Goal: Contribute content: Contribute content

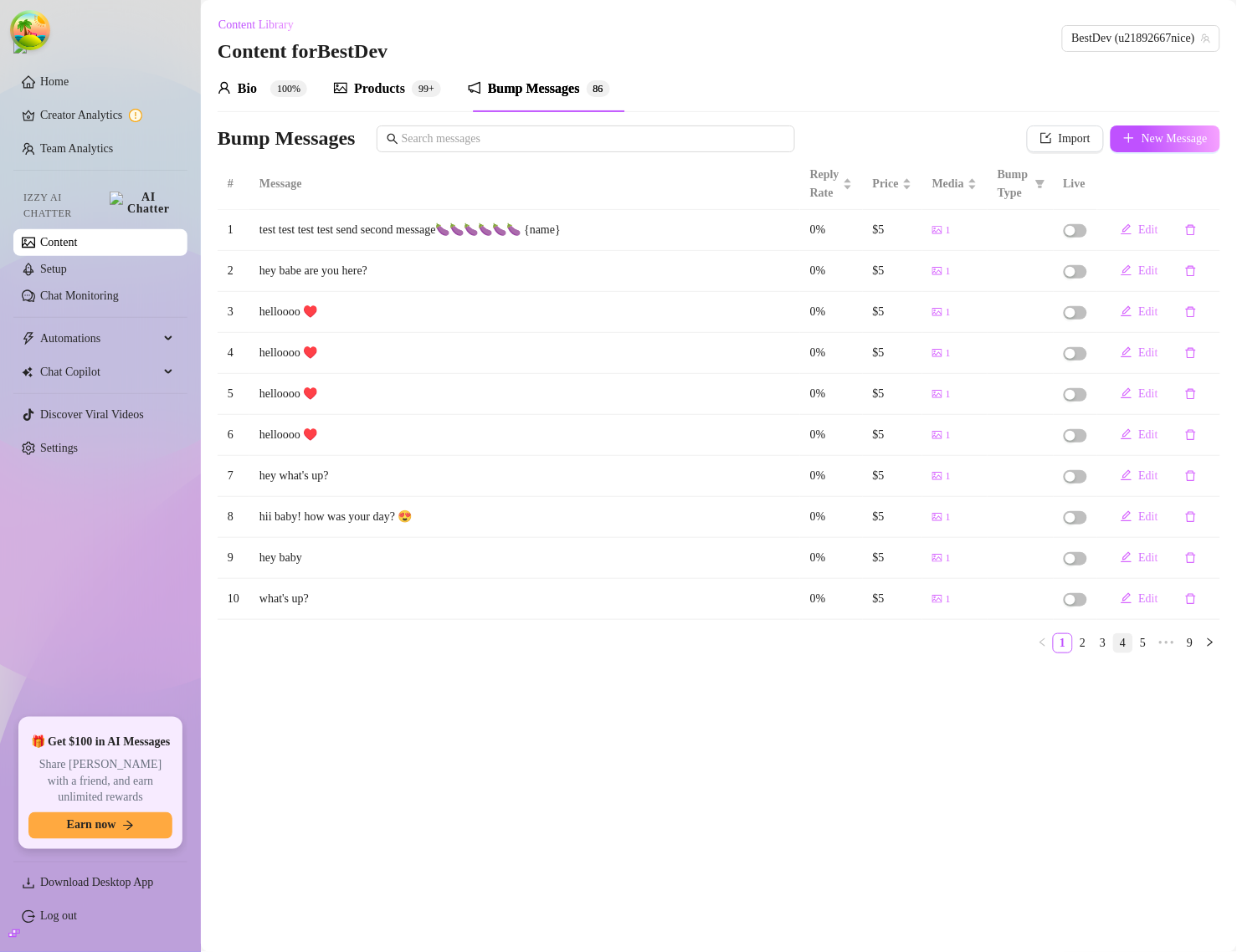
click at [1124, 648] on link "4" at bounding box center [1123, 644] width 18 height 18
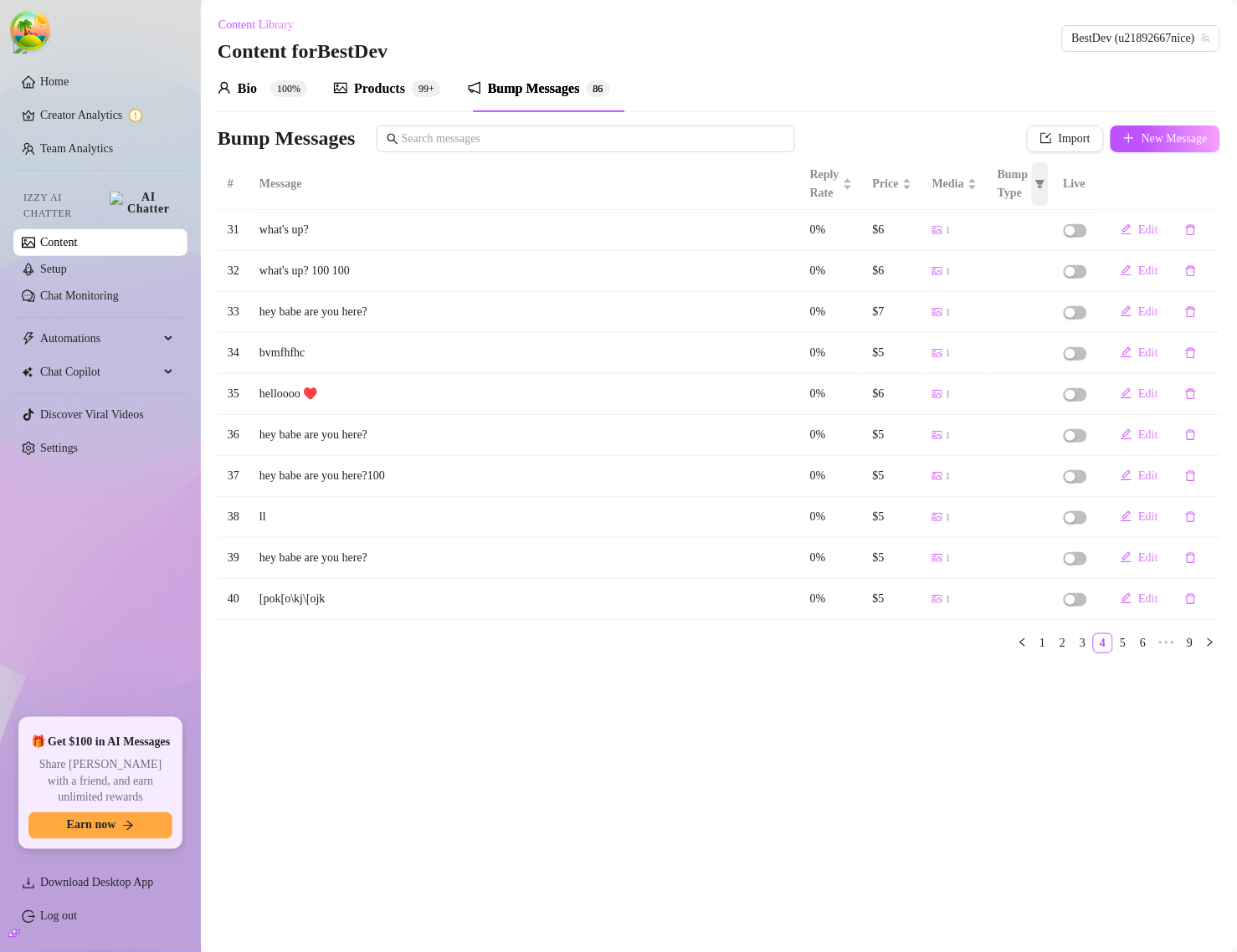
click at [1041, 186] on icon "filter" at bounding box center [1040, 183] width 9 height 8
click at [943, 701] on main "Content Library Content for BestDev BestDev (u21892667nice) Bio 100% Products 9…" at bounding box center [719, 476] width 1036 height 952
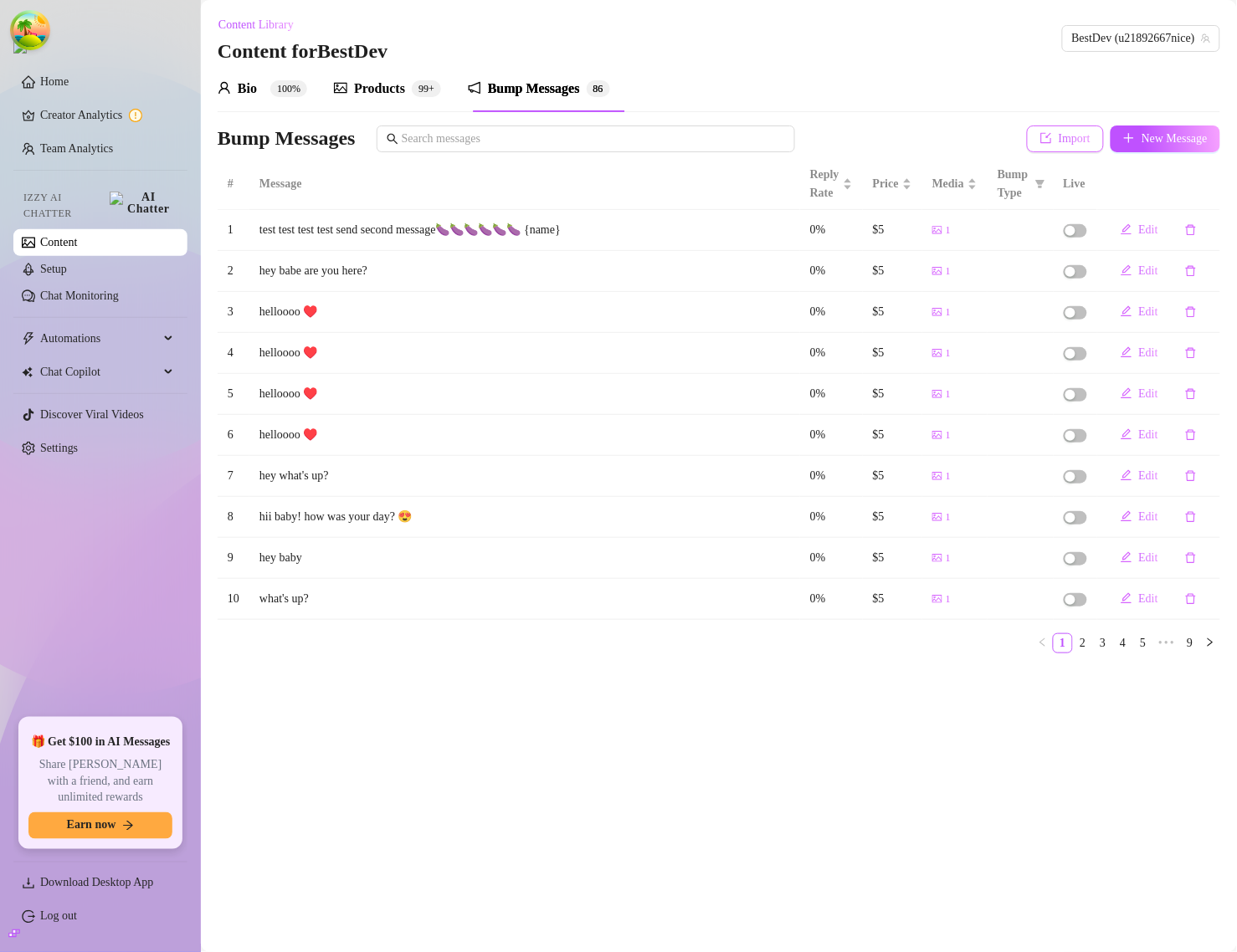
click at [1046, 147] on button "Import" at bounding box center [1065, 139] width 77 height 26
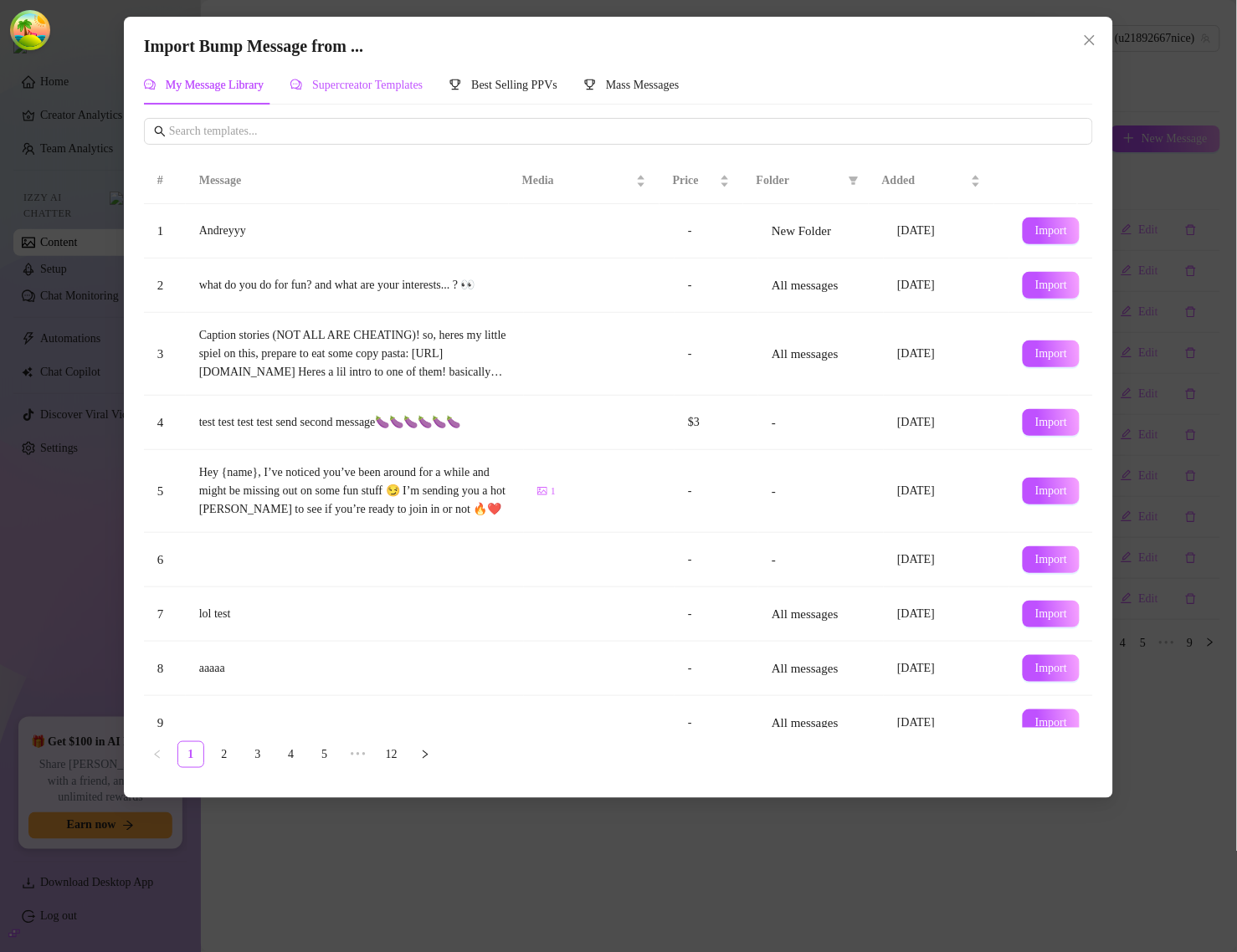
click at [362, 84] on span "Supercreator Templates" at bounding box center [367, 85] width 110 height 13
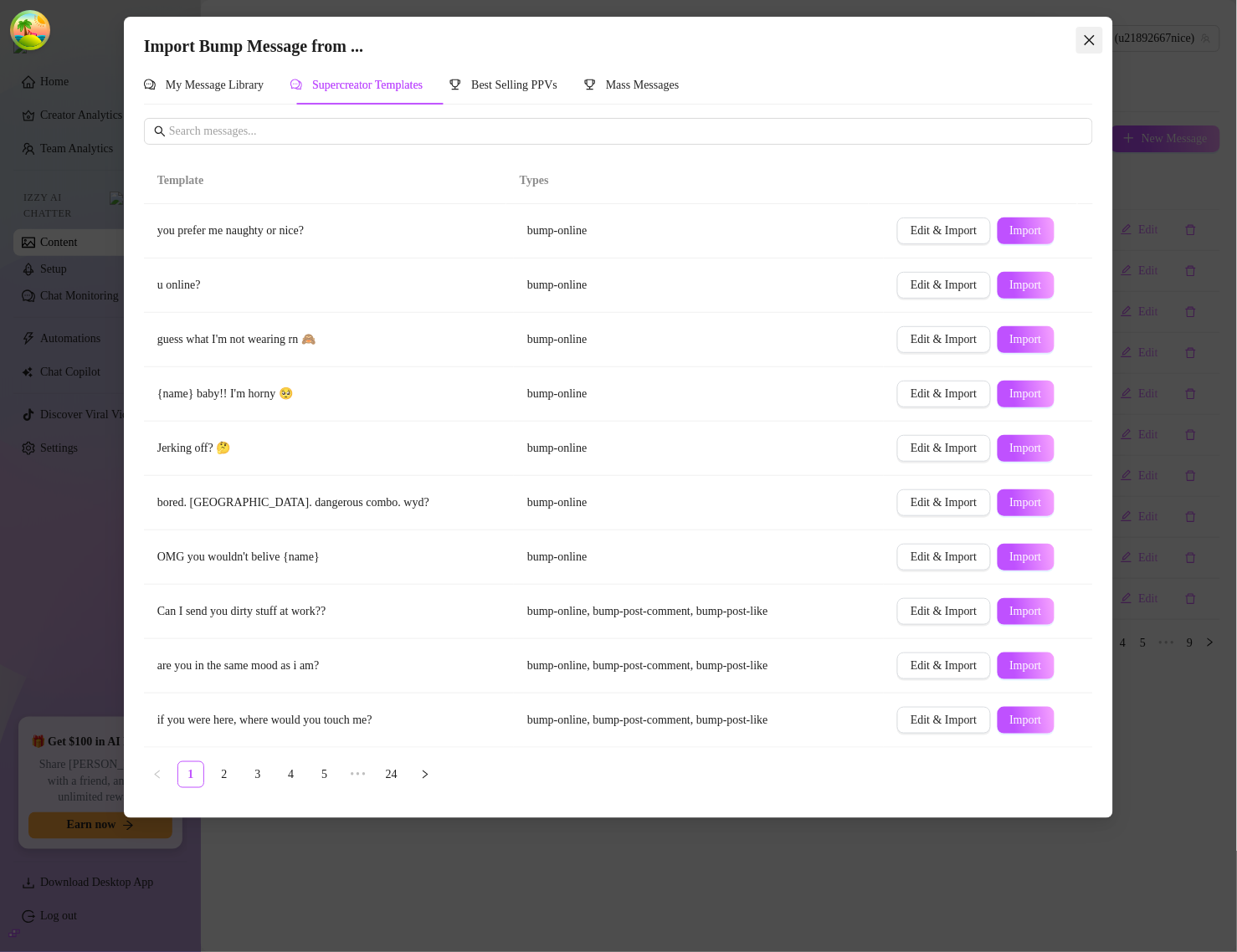
click at [1085, 40] on icon "close" at bounding box center [1089, 40] width 14 height 14
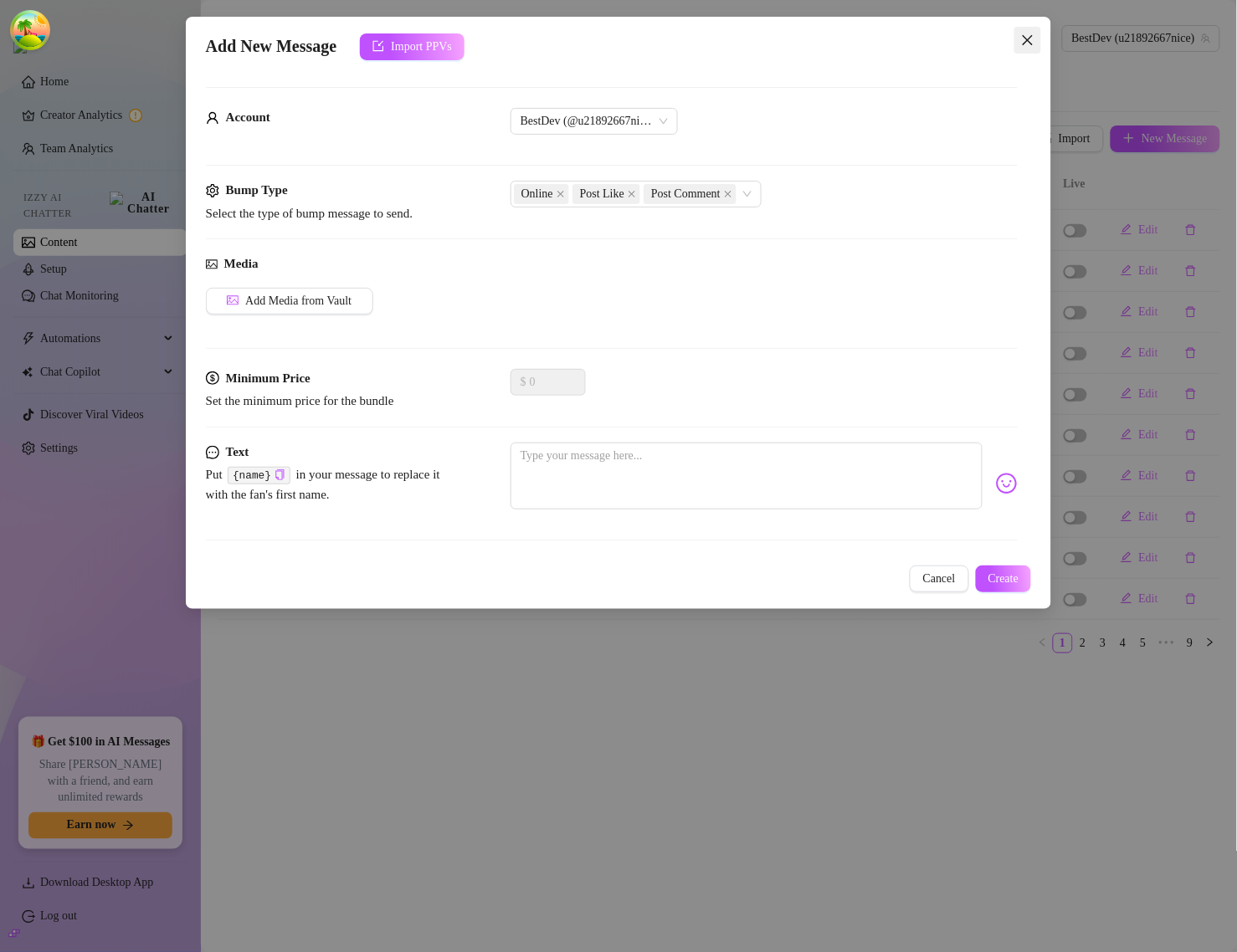
click at [1039, 36] on span "Close" at bounding box center [1027, 40] width 26 height 14
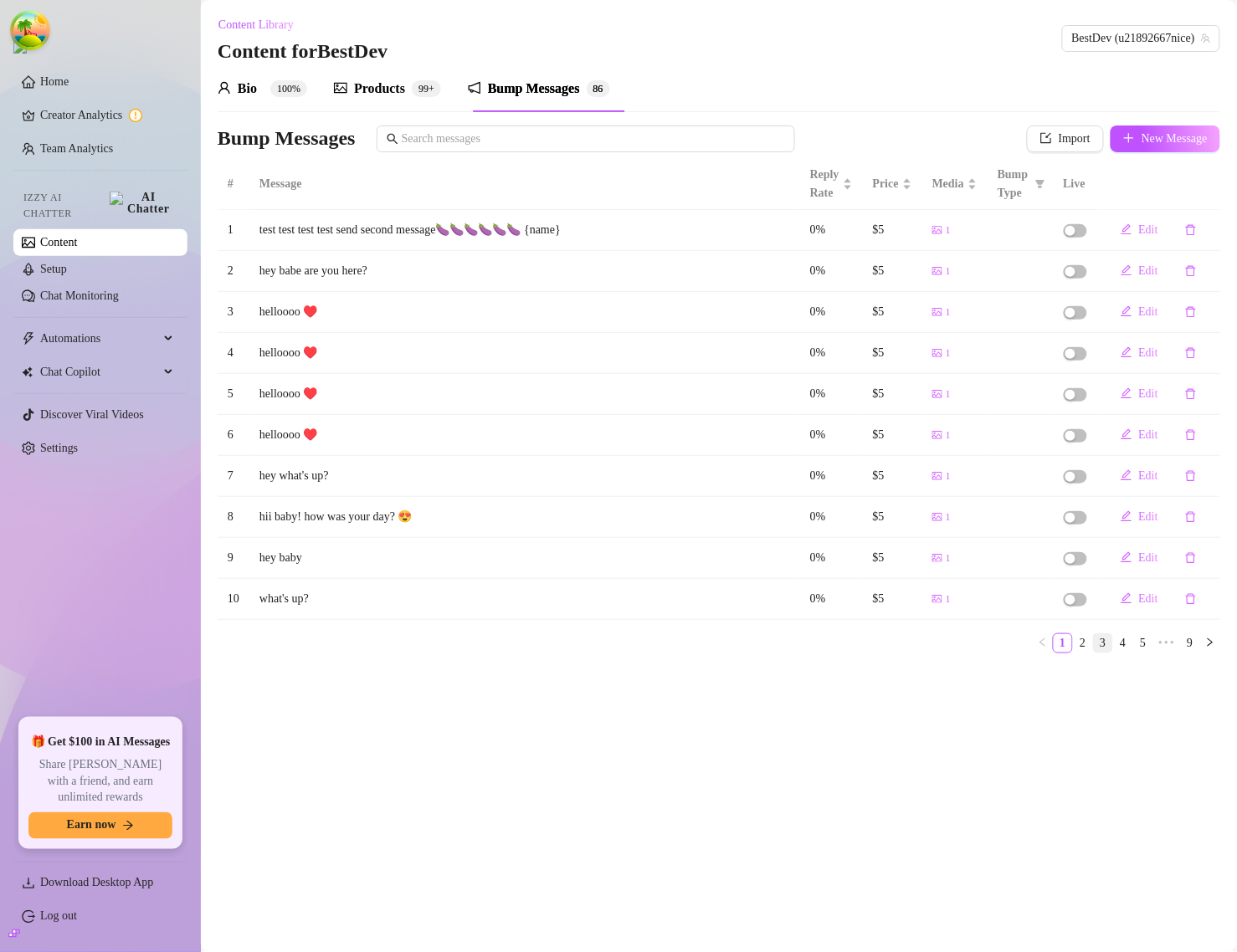
click at [1111, 640] on link "3" at bounding box center [1103, 644] width 18 height 18
click at [1124, 647] on link "4" at bounding box center [1123, 644] width 18 height 18
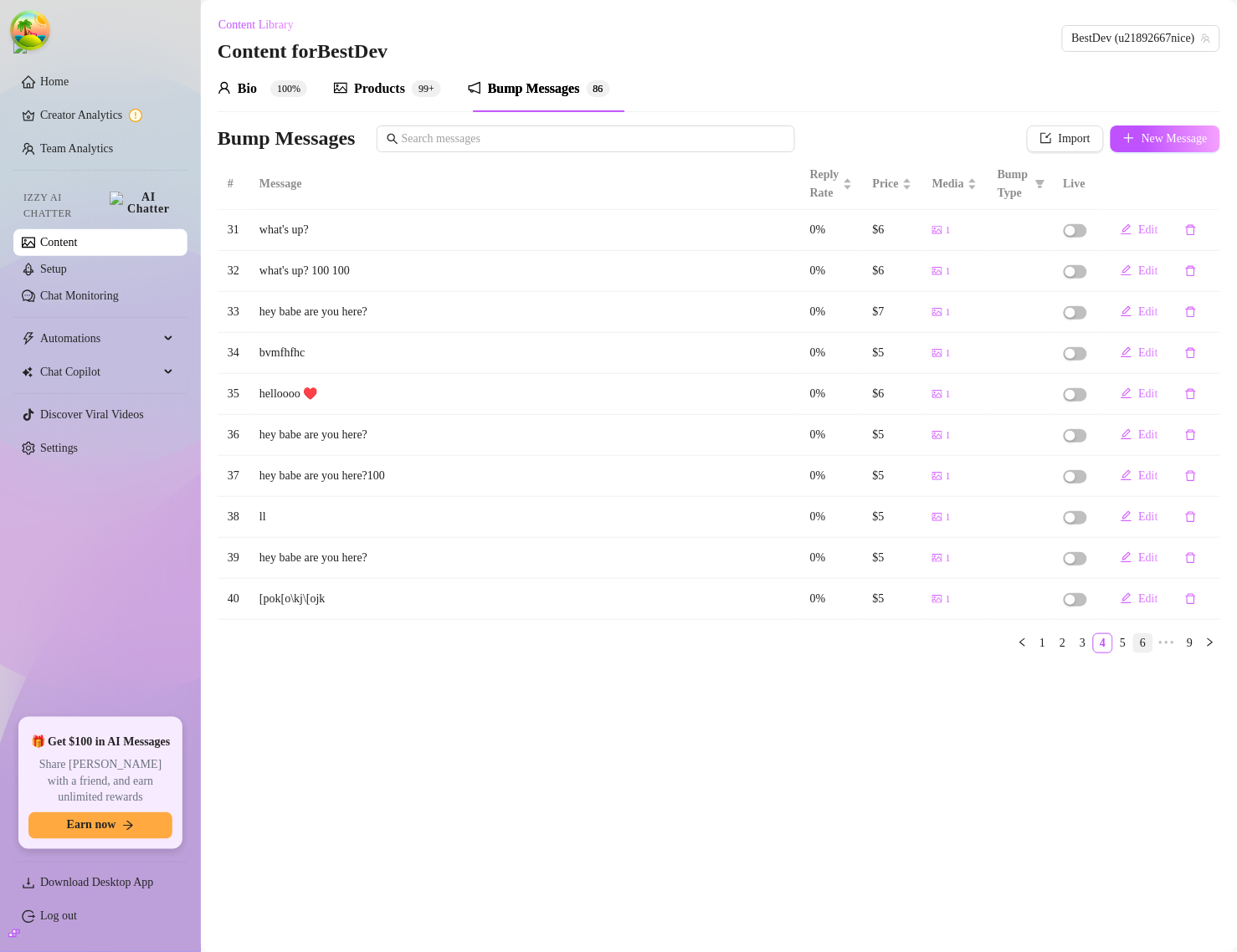
click at [1137, 645] on link "6" at bounding box center [1143, 644] width 18 height 18
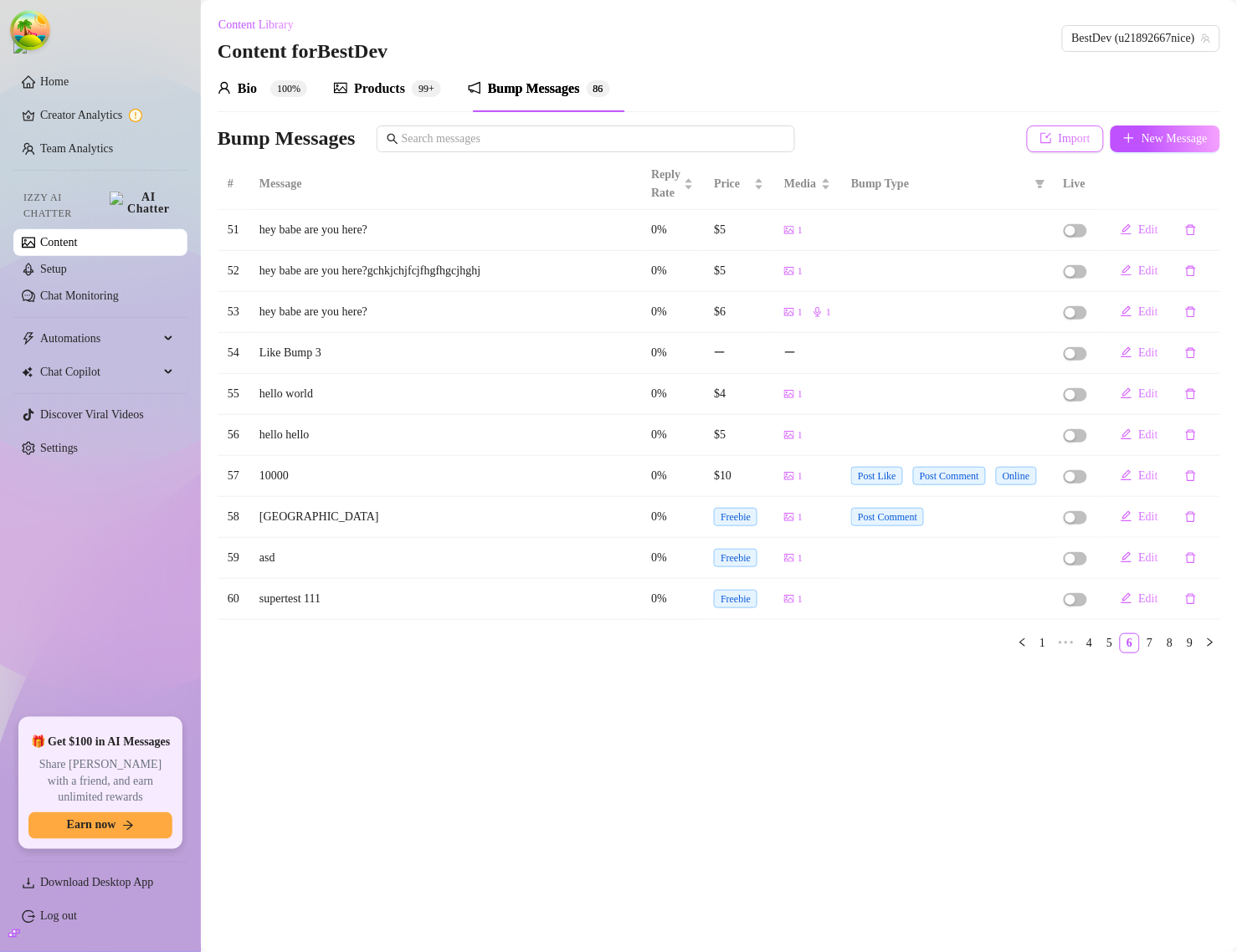
click at [1064, 135] on span "Import" at bounding box center [1075, 139] width 32 height 14
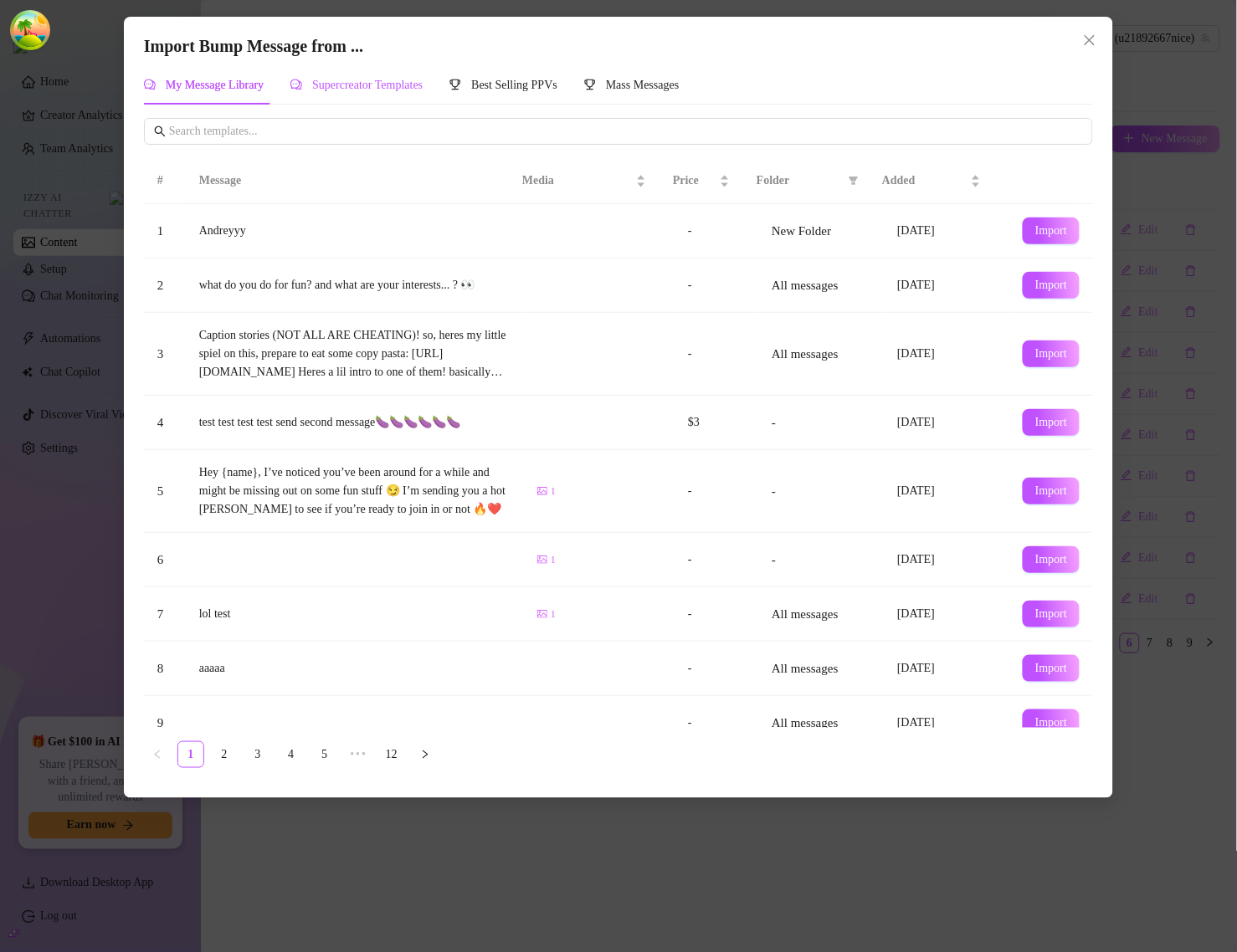
click at [422, 84] on span "Supercreator Templates" at bounding box center [367, 85] width 110 height 13
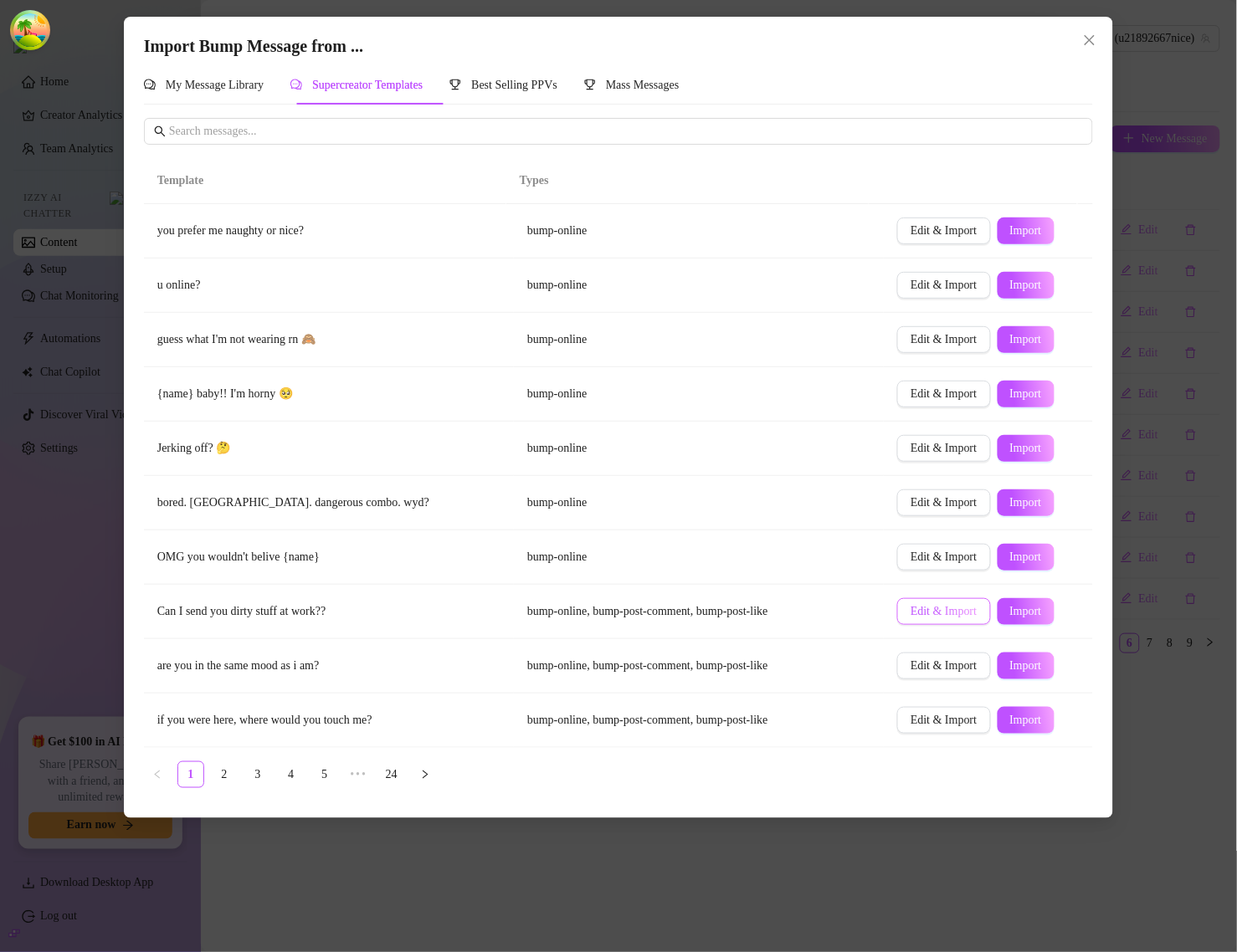
click at [934, 611] on span "Edit & Import" at bounding box center [943, 611] width 66 height 14
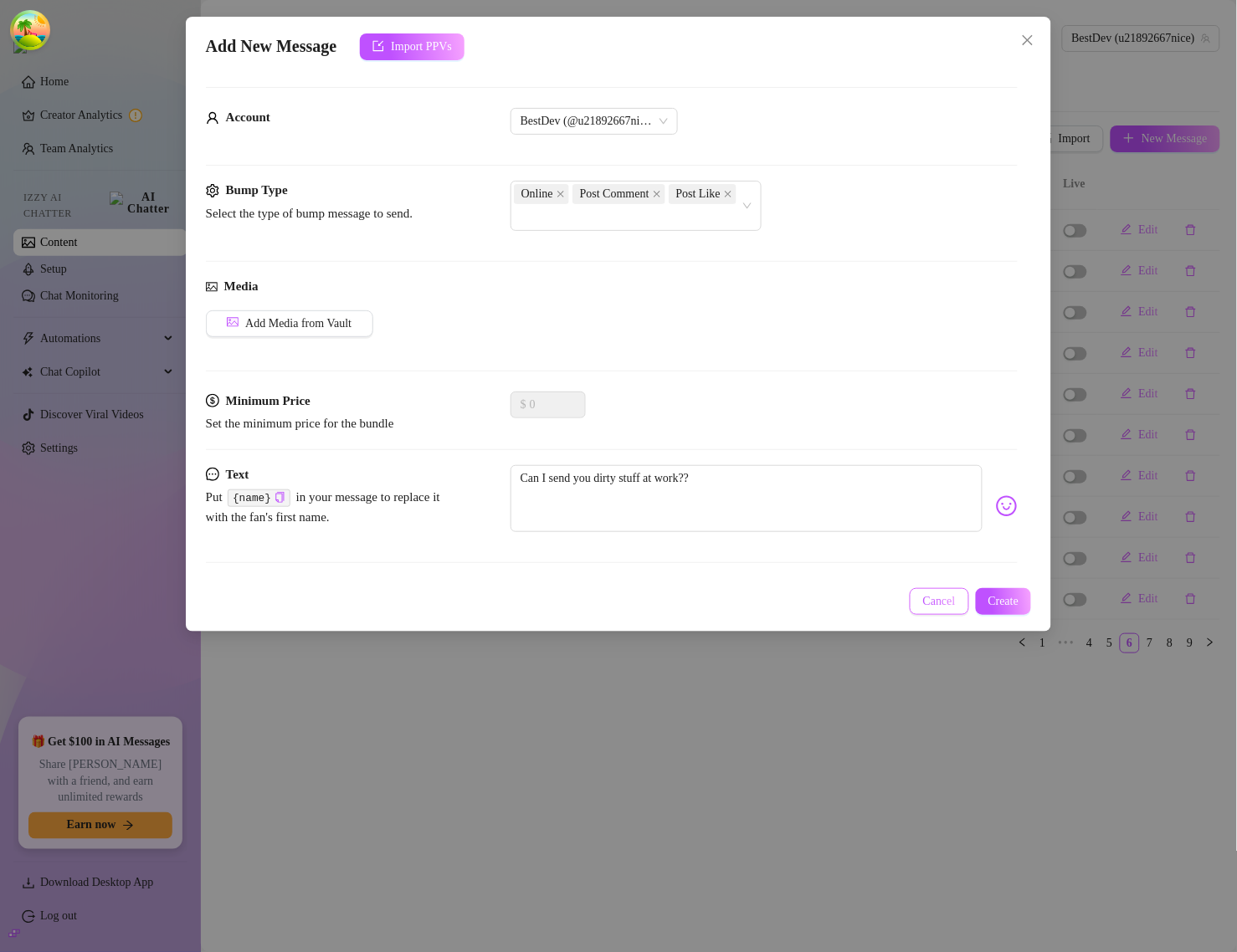
click at [926, 606] on span "Cancel" at bounding box center [940, 601] width 33 height 14
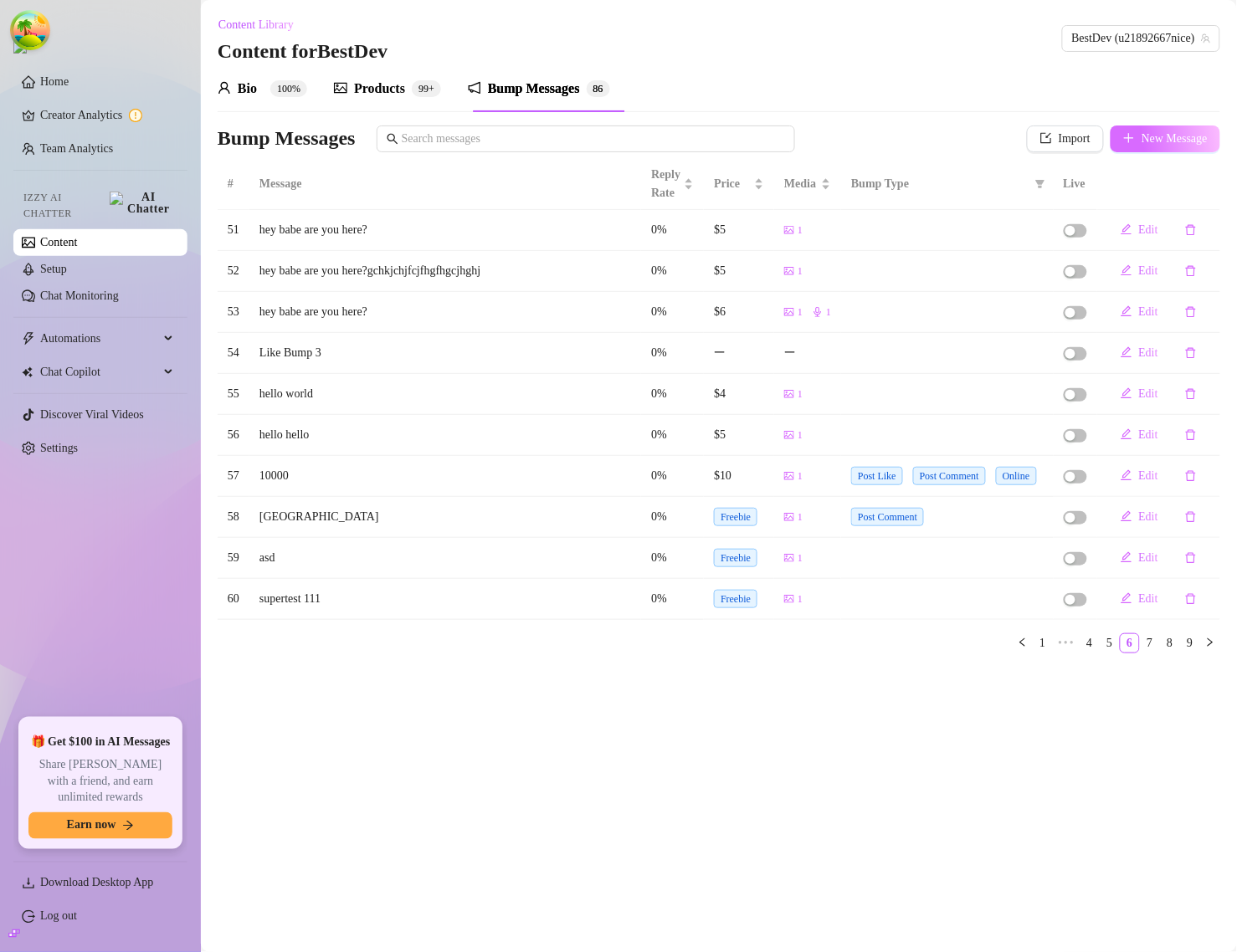
click at [1215, 140] on button "New Message" at bounding box center [1166, 139] width 109 height 26
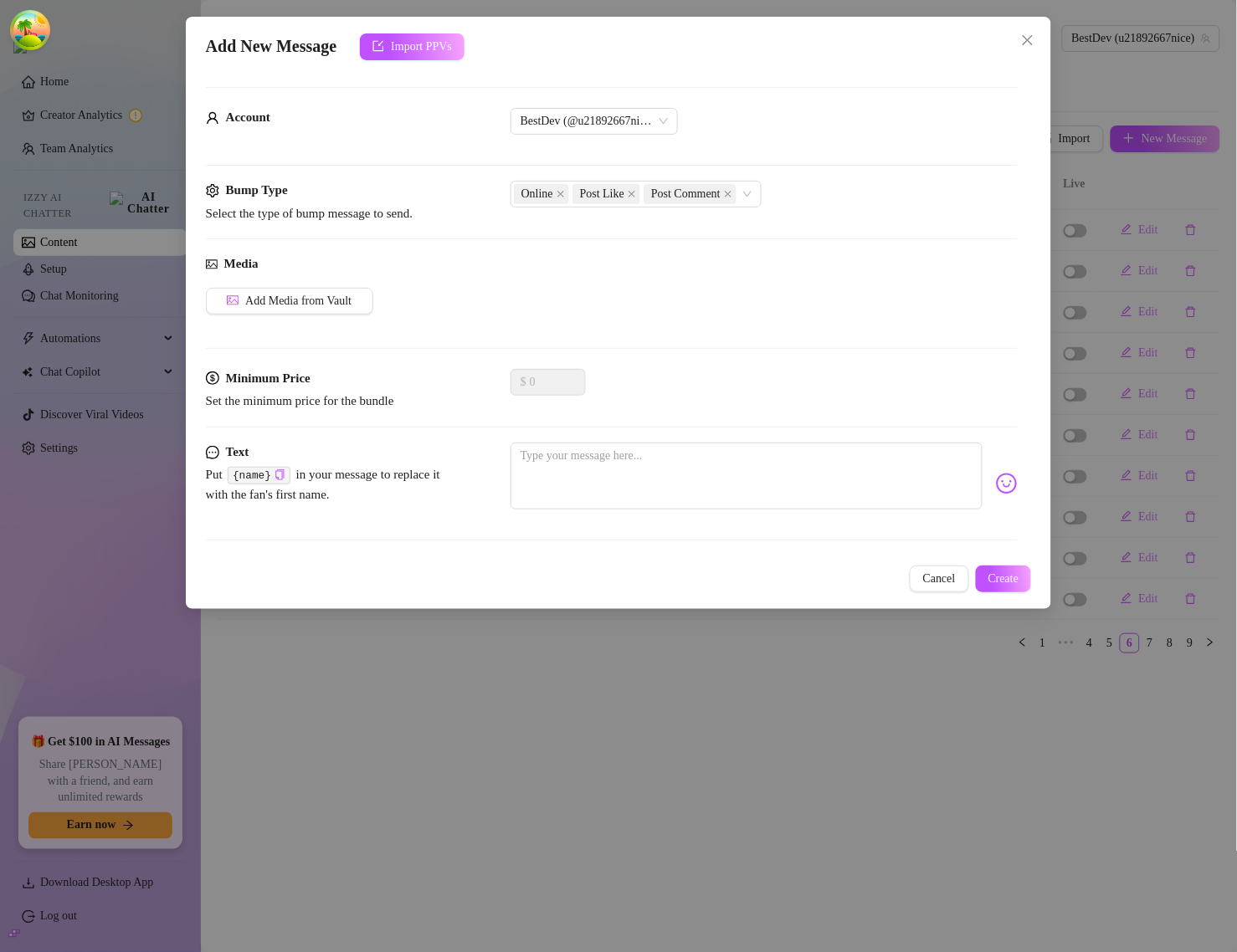
drag, startPoint x: 1034, startPoint y: 44, endPoint x: 1014, endPoint y: 42, distance: 20.1
click at [1034, 43] on icon "close" at bounding box center [1028, 40] width 14 height 14
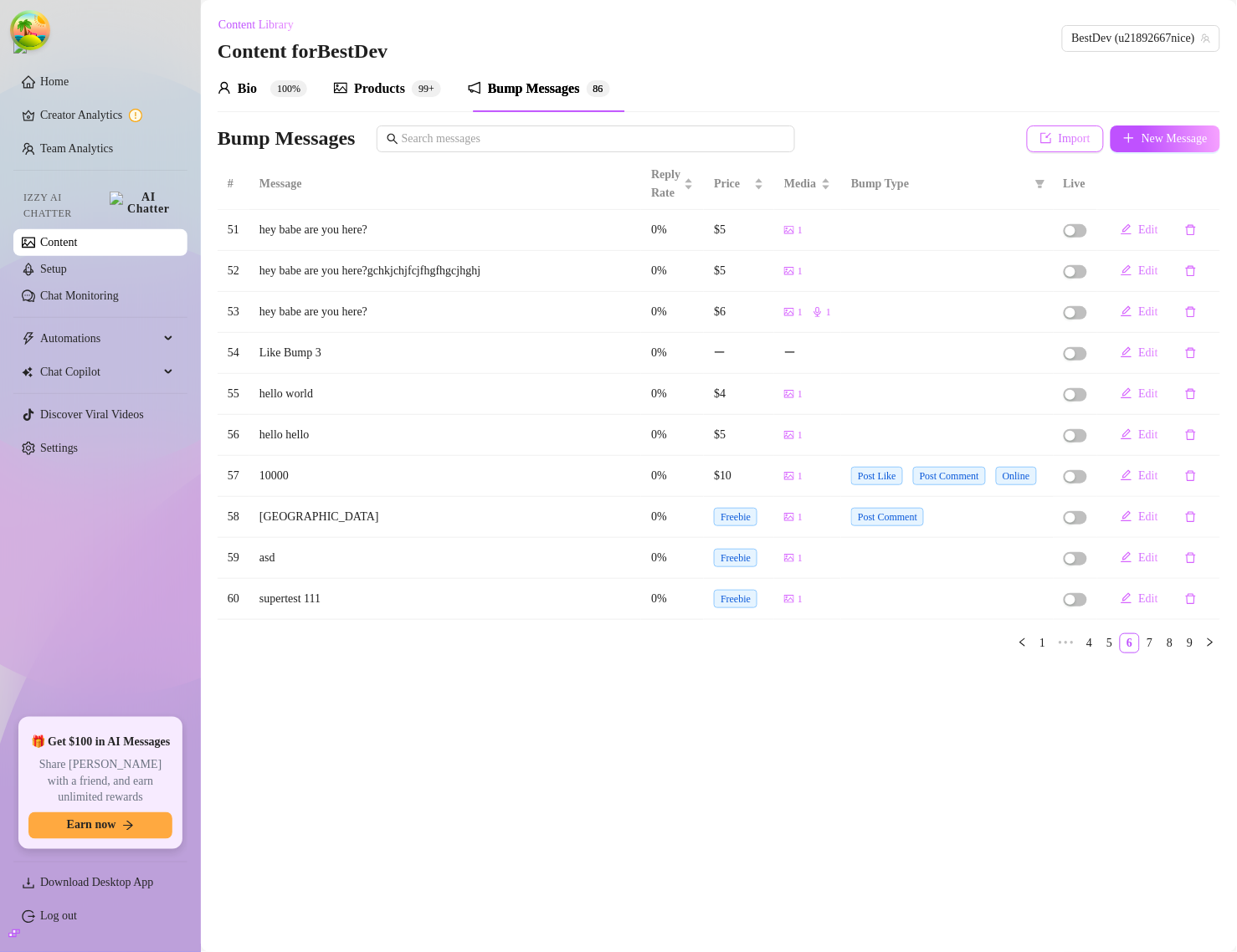
click at [1059, 134] on span "Import" at bounding box center [1075, 139] width 32 height 14
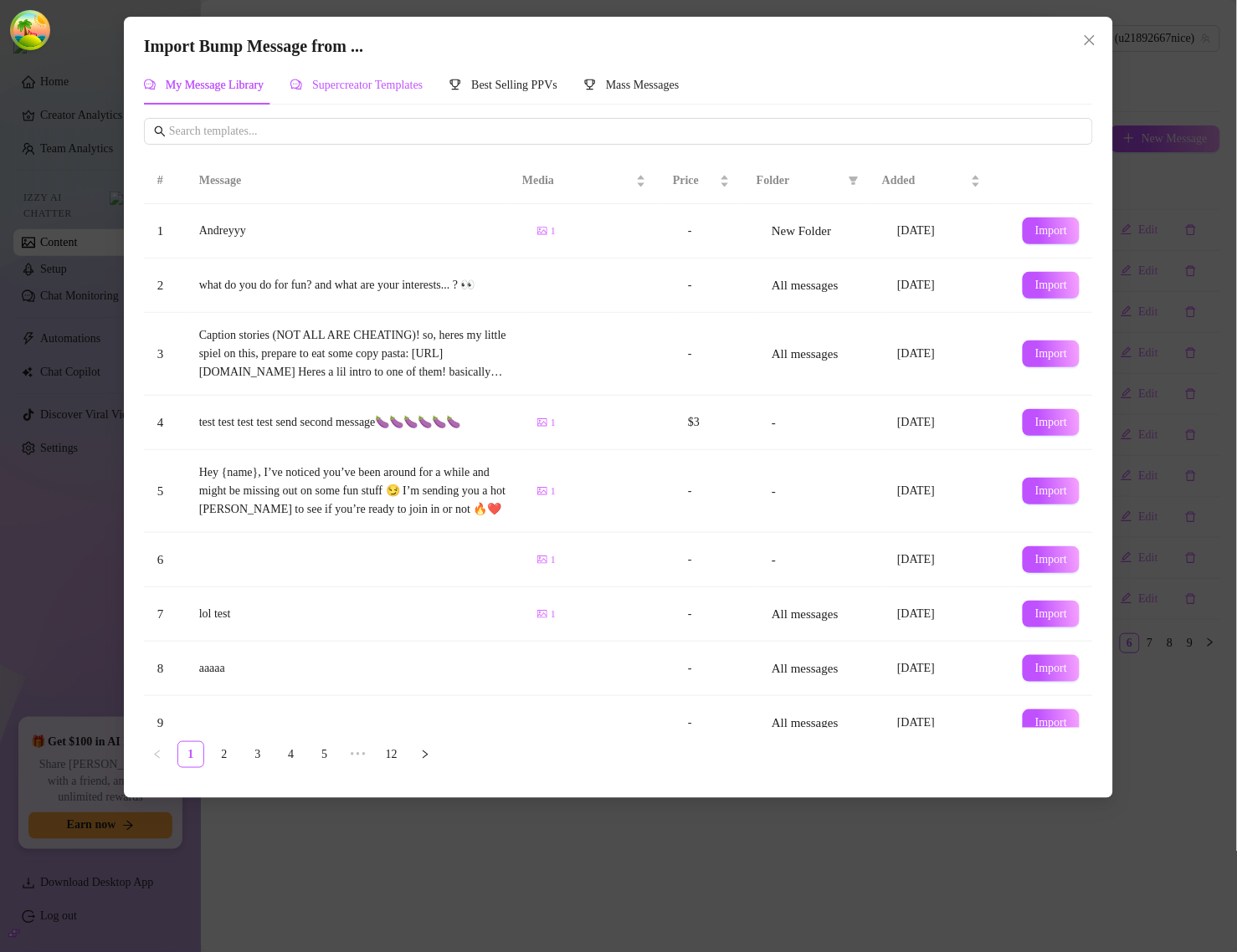
click at [408, 87] on span "Supercreator Templates" at bounding box center [367, 85] width 110 height 13
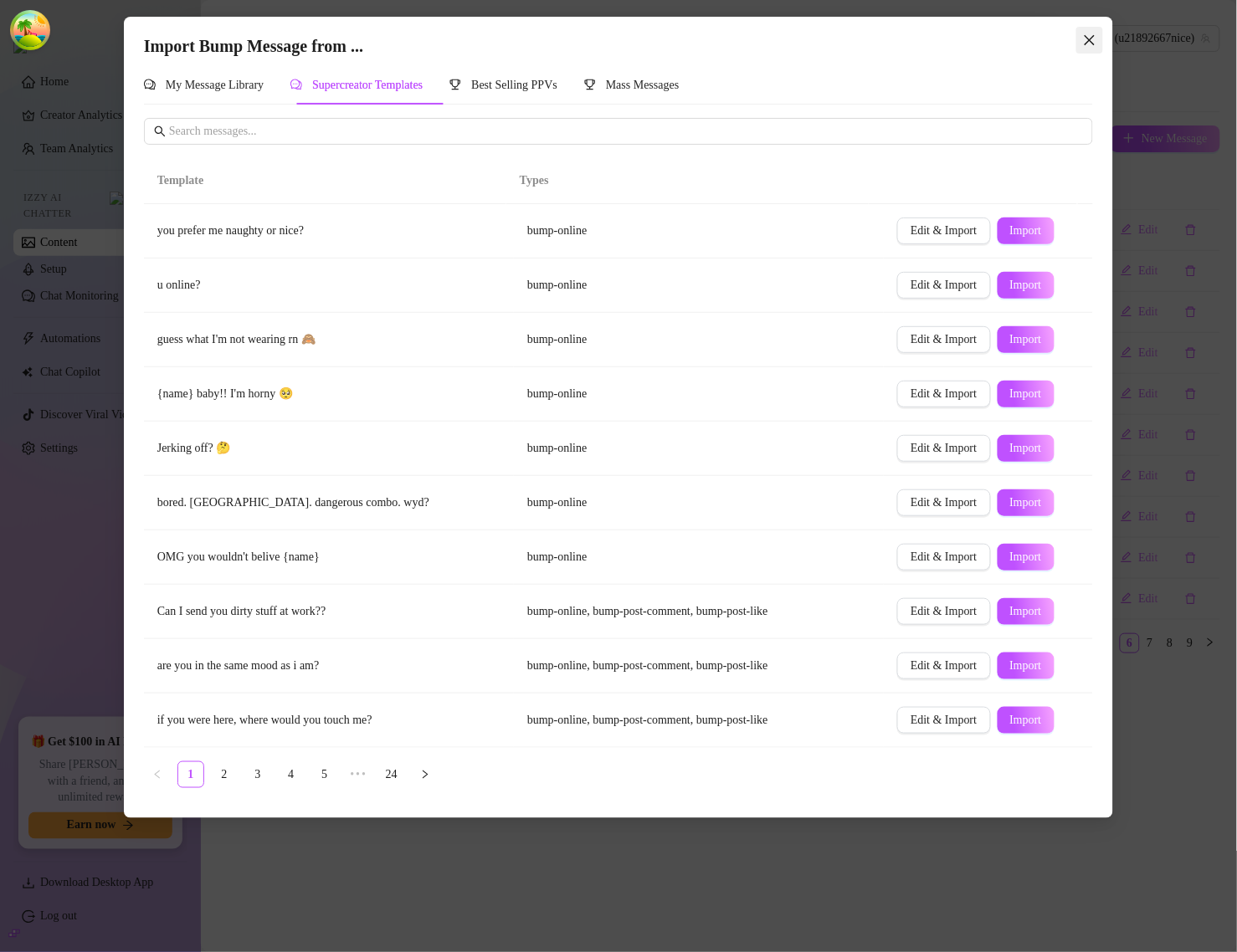
click at [1099, 40] on span "Close" at bounding box center [1089, 40] width 26 height 14
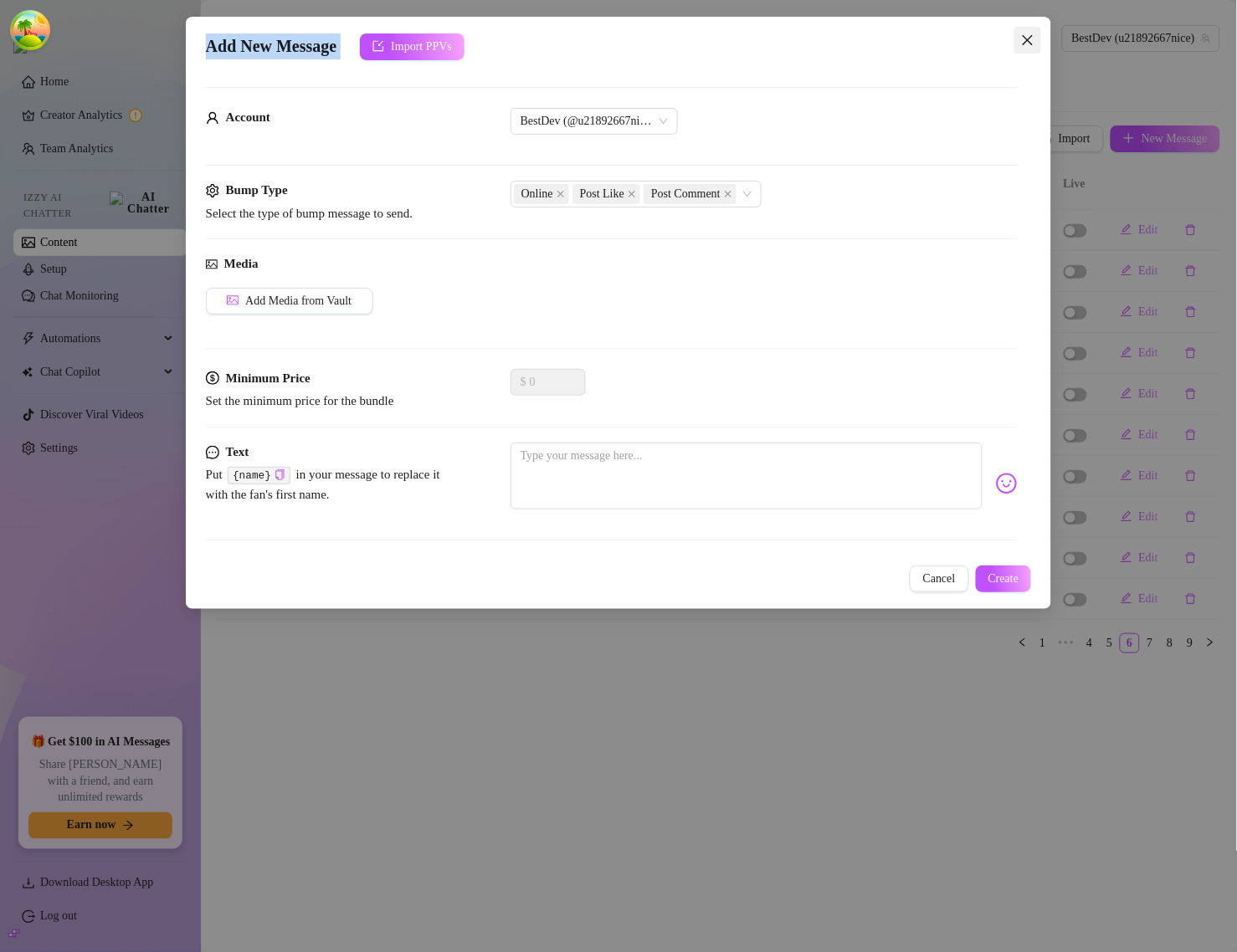
click at [1039, 38] on div "Add New Message Import PPVs Account BestDev (@u21892667nice) Bump Type Select t…" at bounding box center [619, 313] width 867 height 593
click at [1034, 36] on icon "close" at bounding box center [1028, 40] width 14 height 14
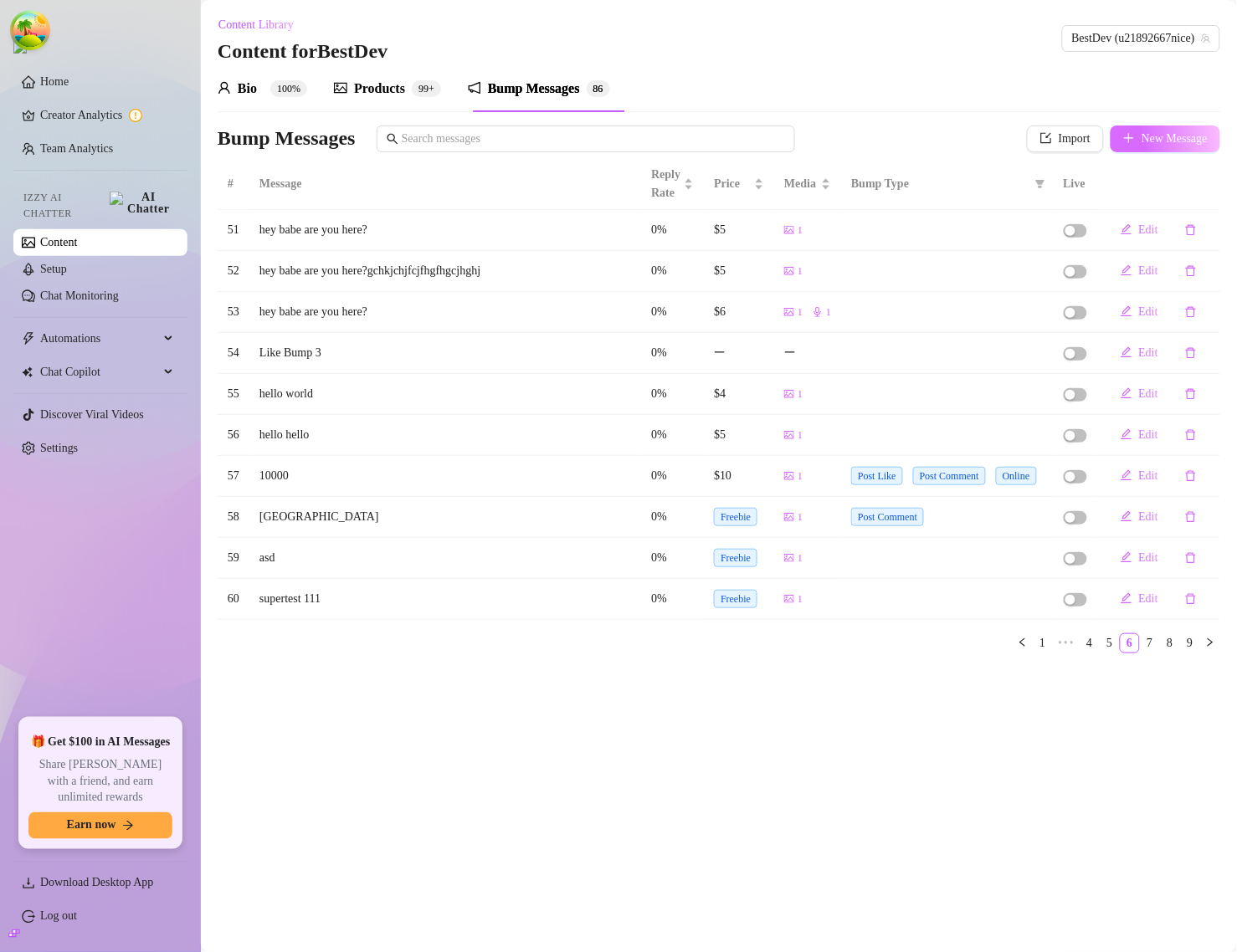
click at [1143, 135] on span "New Message" at bounding box center [1175, 139] width 66 height 14
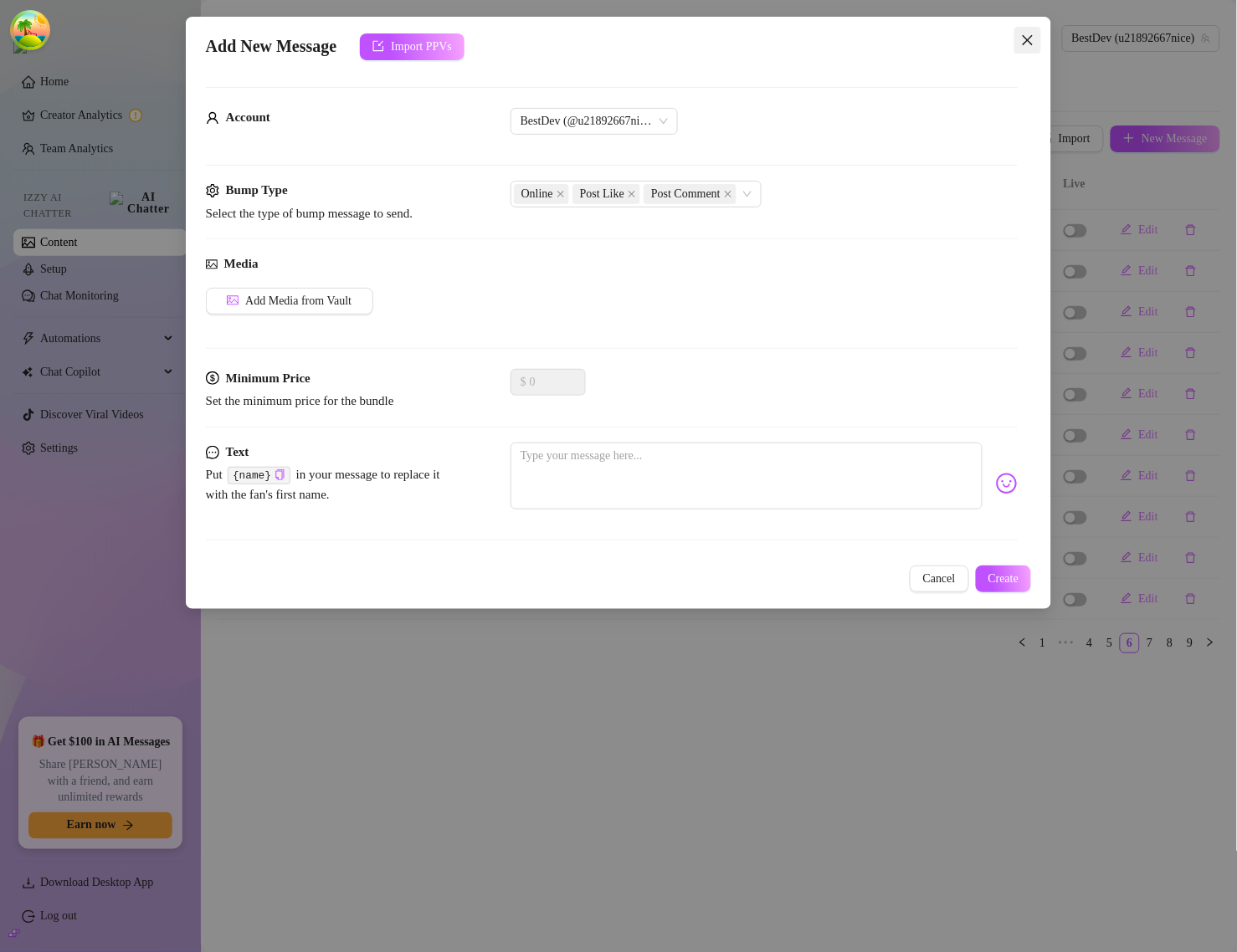
click at [1022, 34] on icon "close" at bounding box center [1028, 40] width 14 height 14
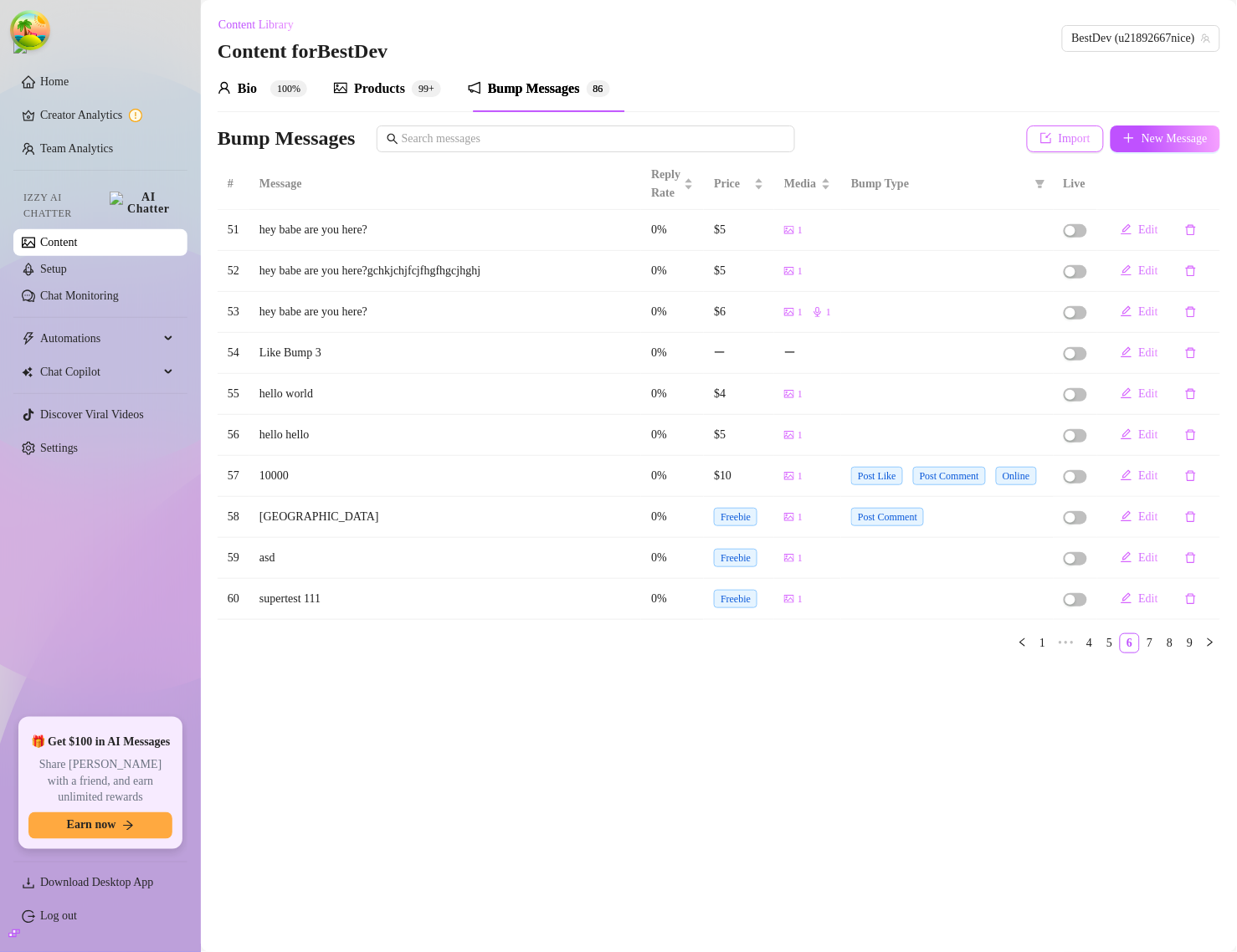
click at [1059, 136] on span "Import" at bounding box center [1075, 139] width 32 height 14
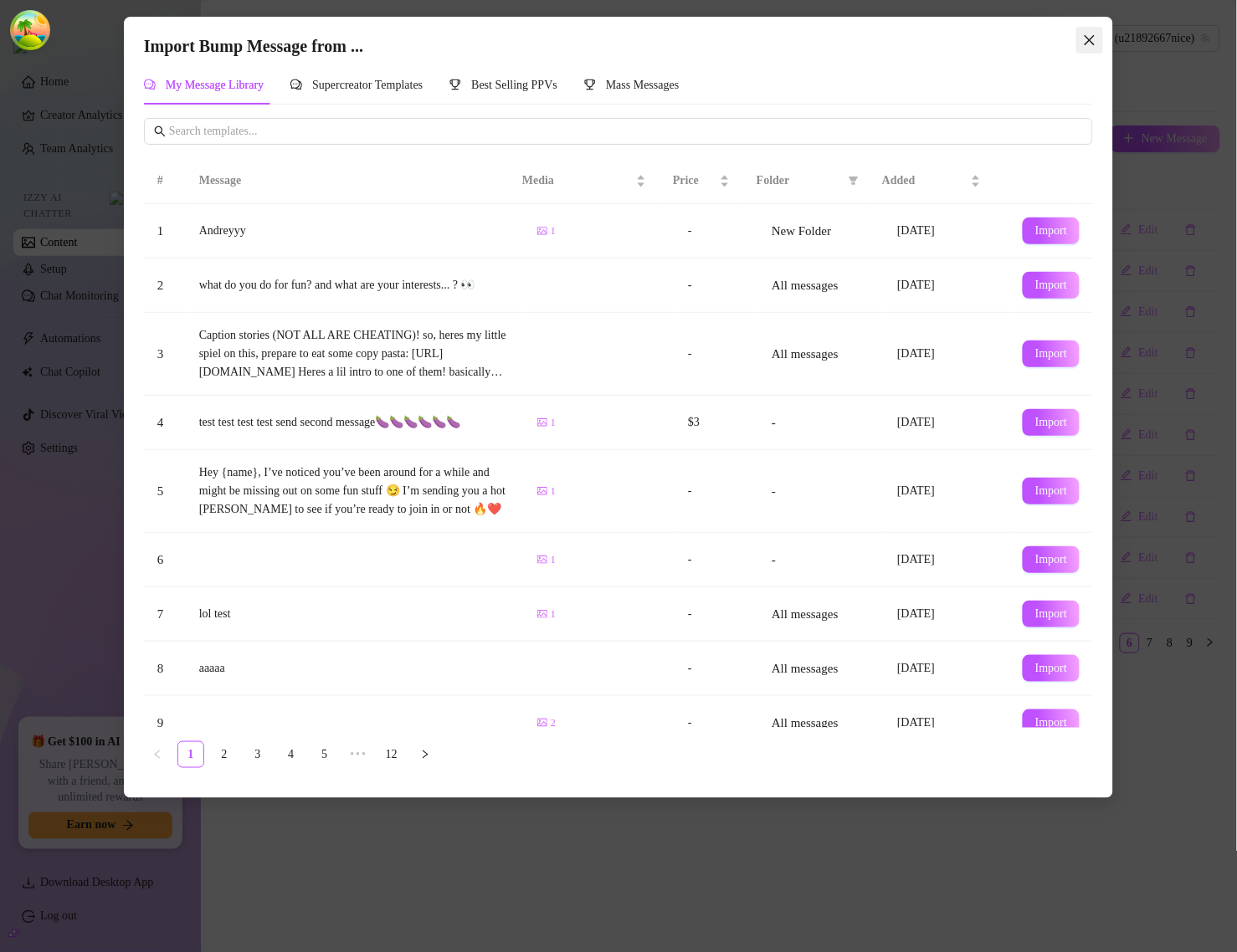
click at [1081, 43] on span "Close" at bounding box center [1089, 40] width 26 height 14
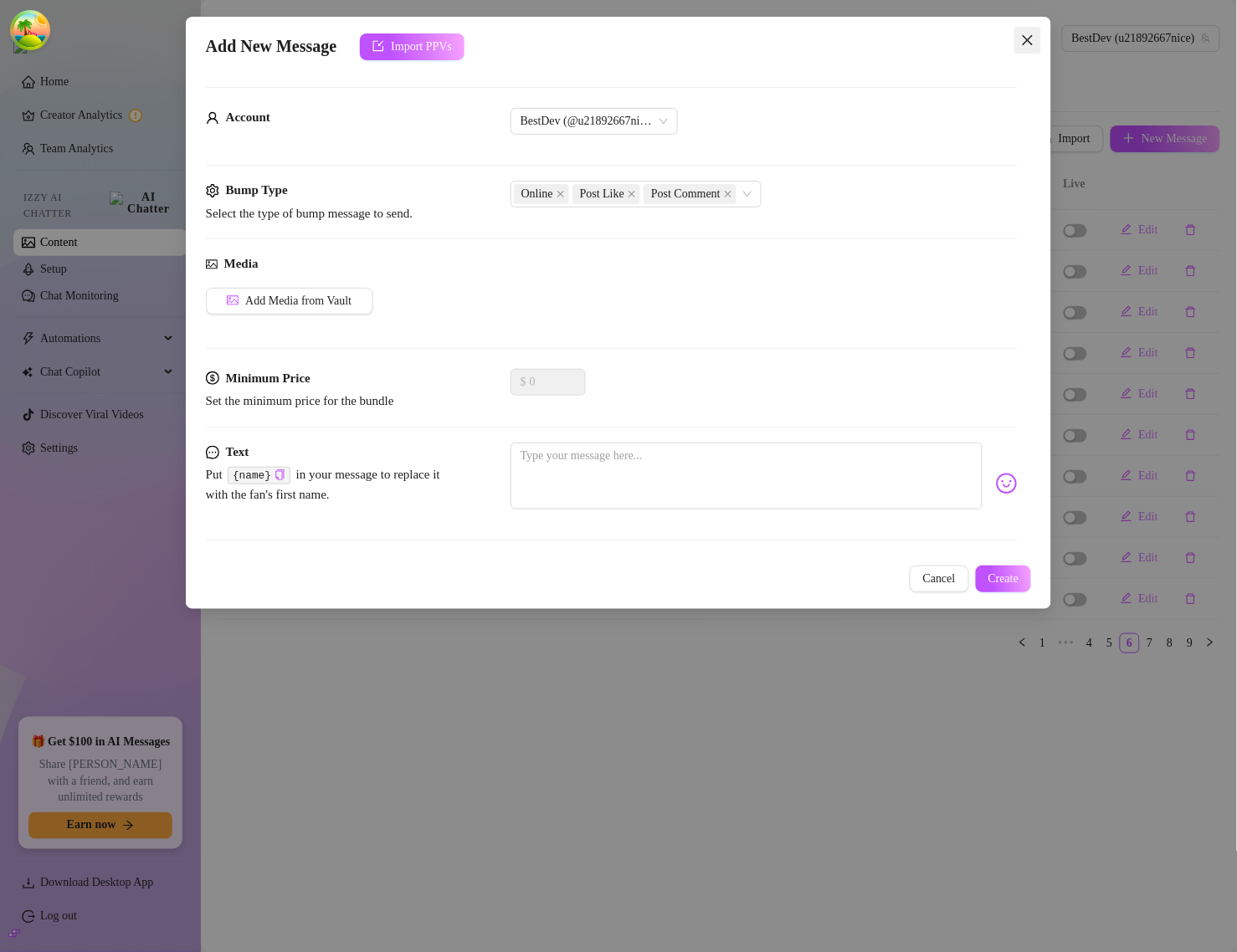
click at [1025, 39] on icon "close" at bounding box center [1028, 40] width 14 height 14
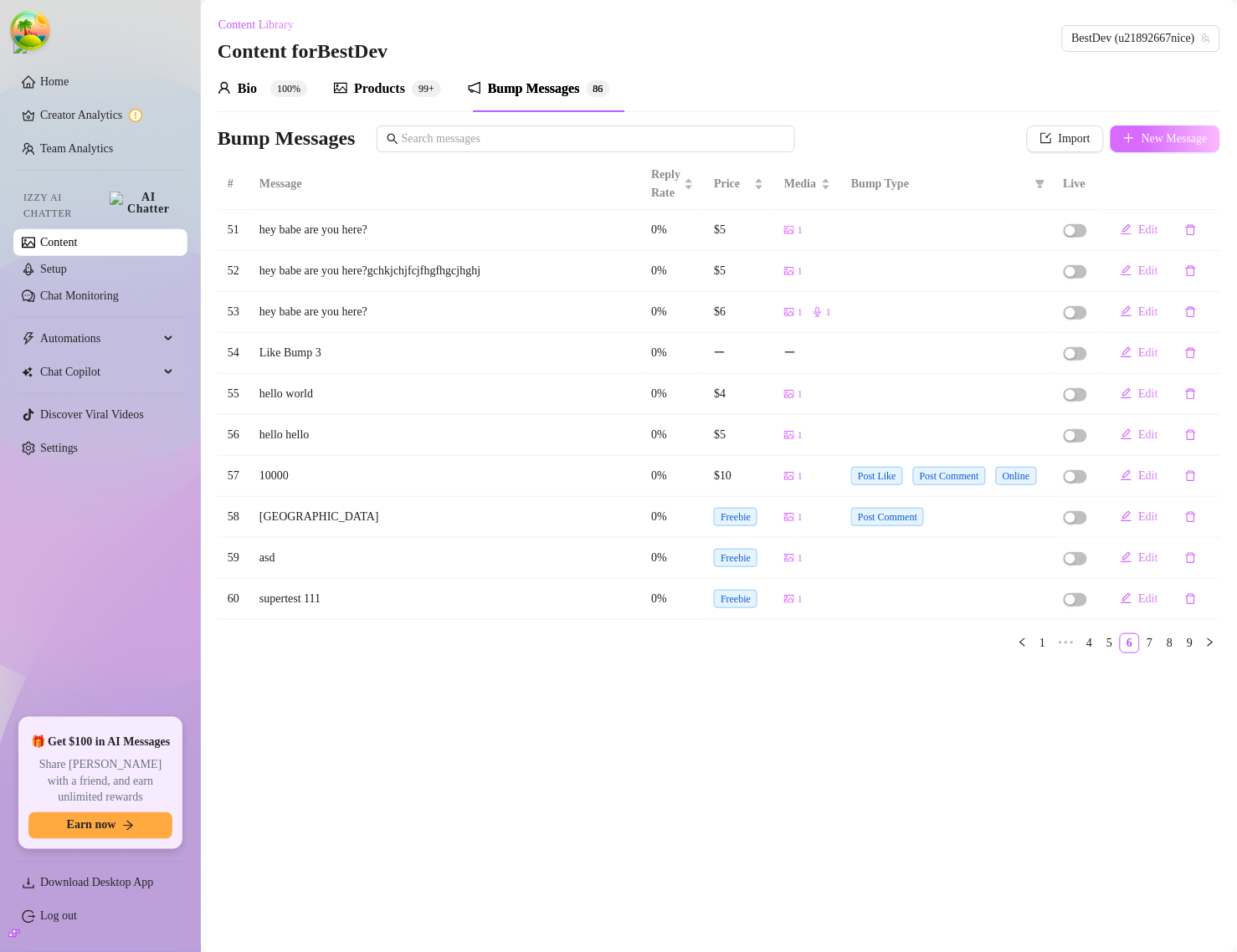
click at [1172, 139] on span "New Message" at bounding box center [1175, 139] width 66 height 14
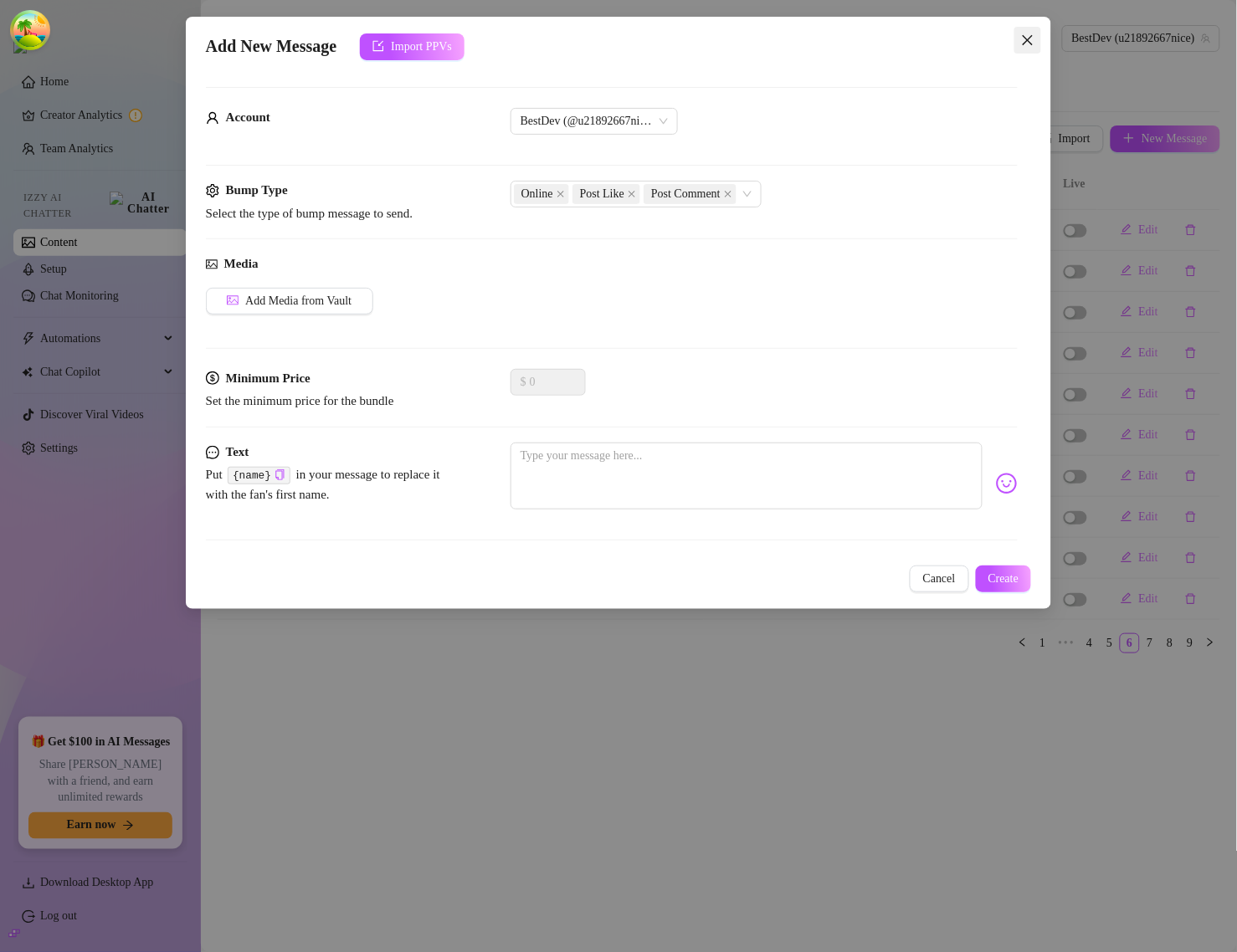
click at [1033, 45] on icon "close" at bounding box center [1027, 40] width 10 height 10
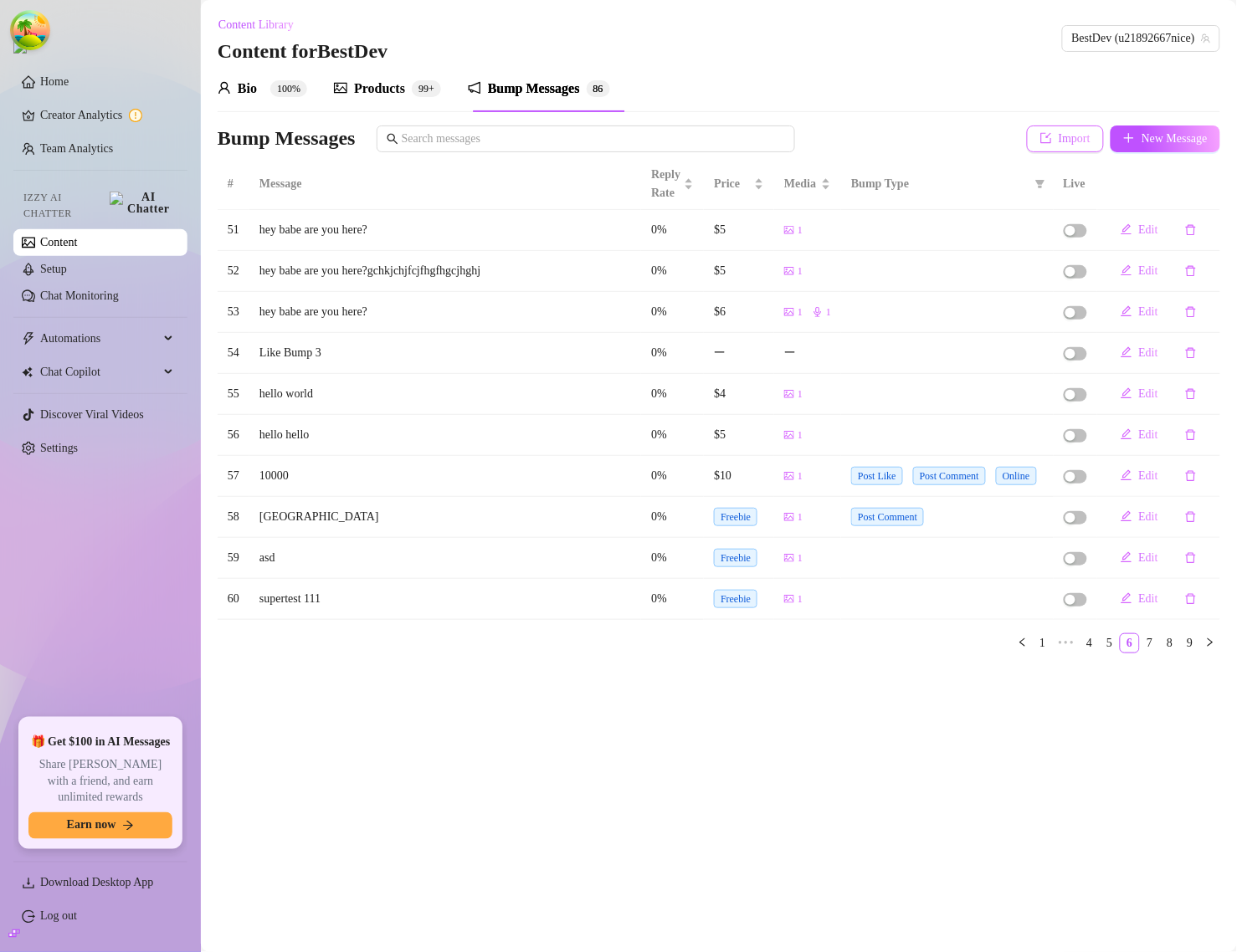
click at [1073, 128] on button "Import" at bounding box center [1065, 139] width 77 height 26
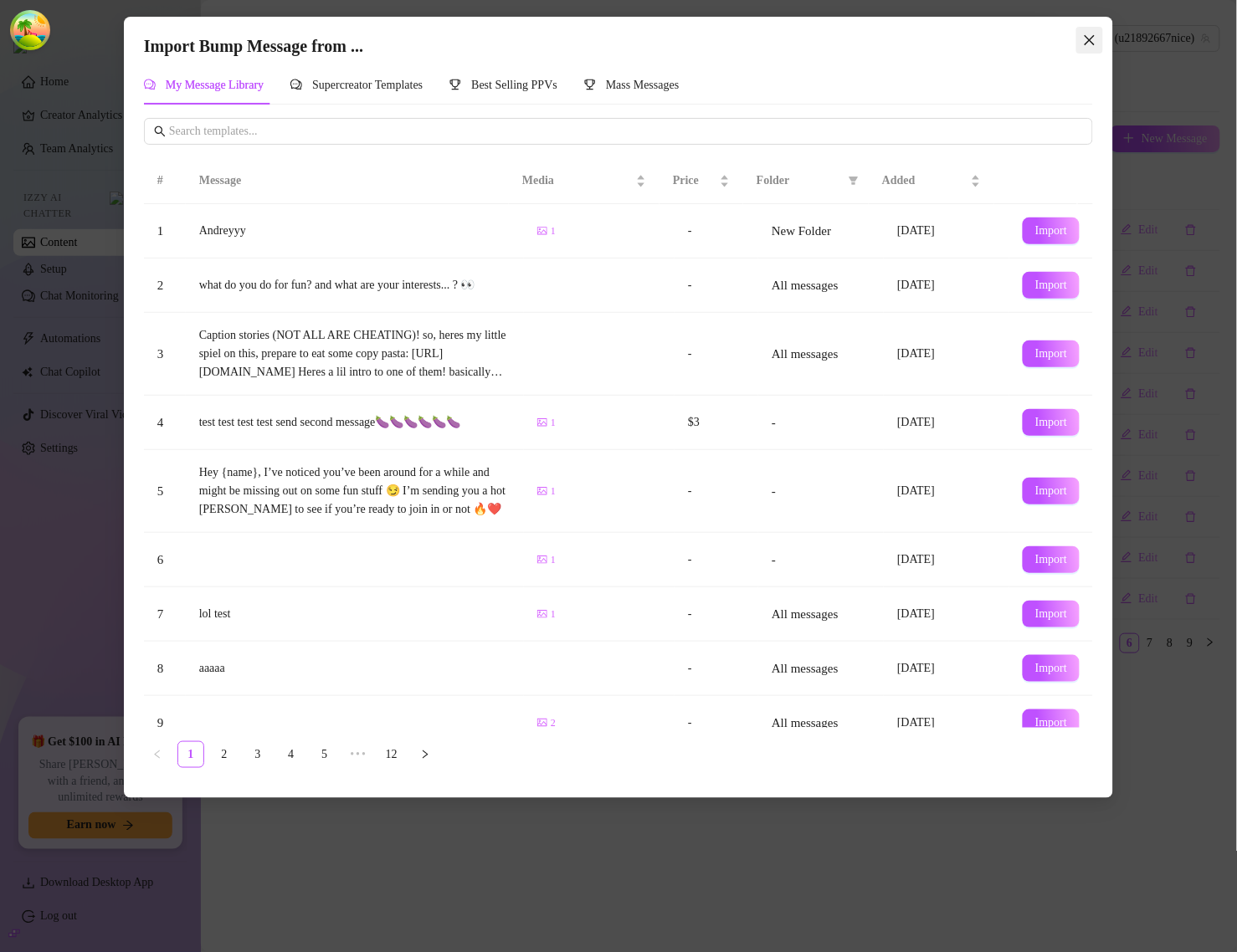
click at [1086, 40] on icon "close" at bounding box center [1089, 40] width 14 height 14
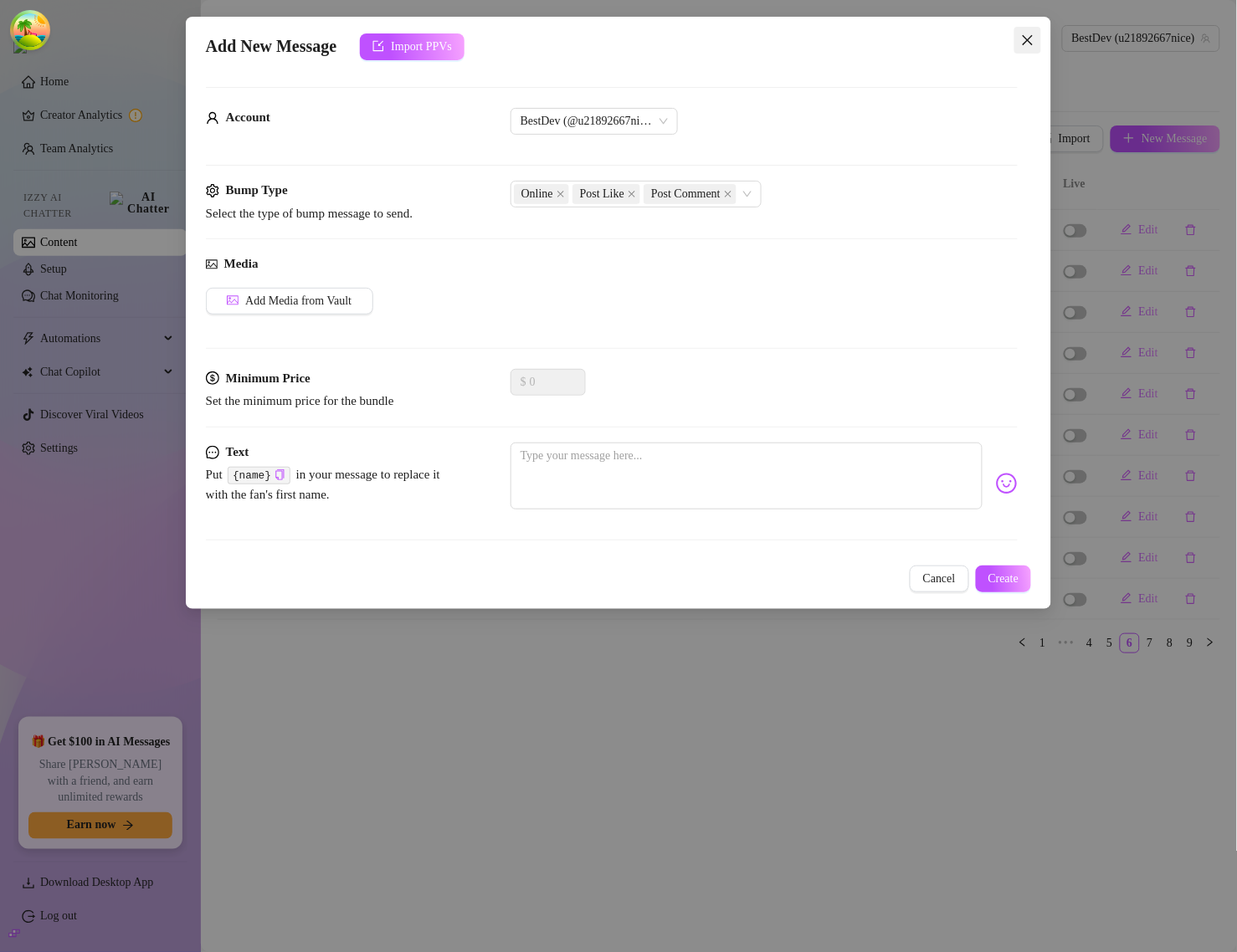
click at [1034, 43] on icon "close" at bounding box center [1028, 40] width 14 height 14
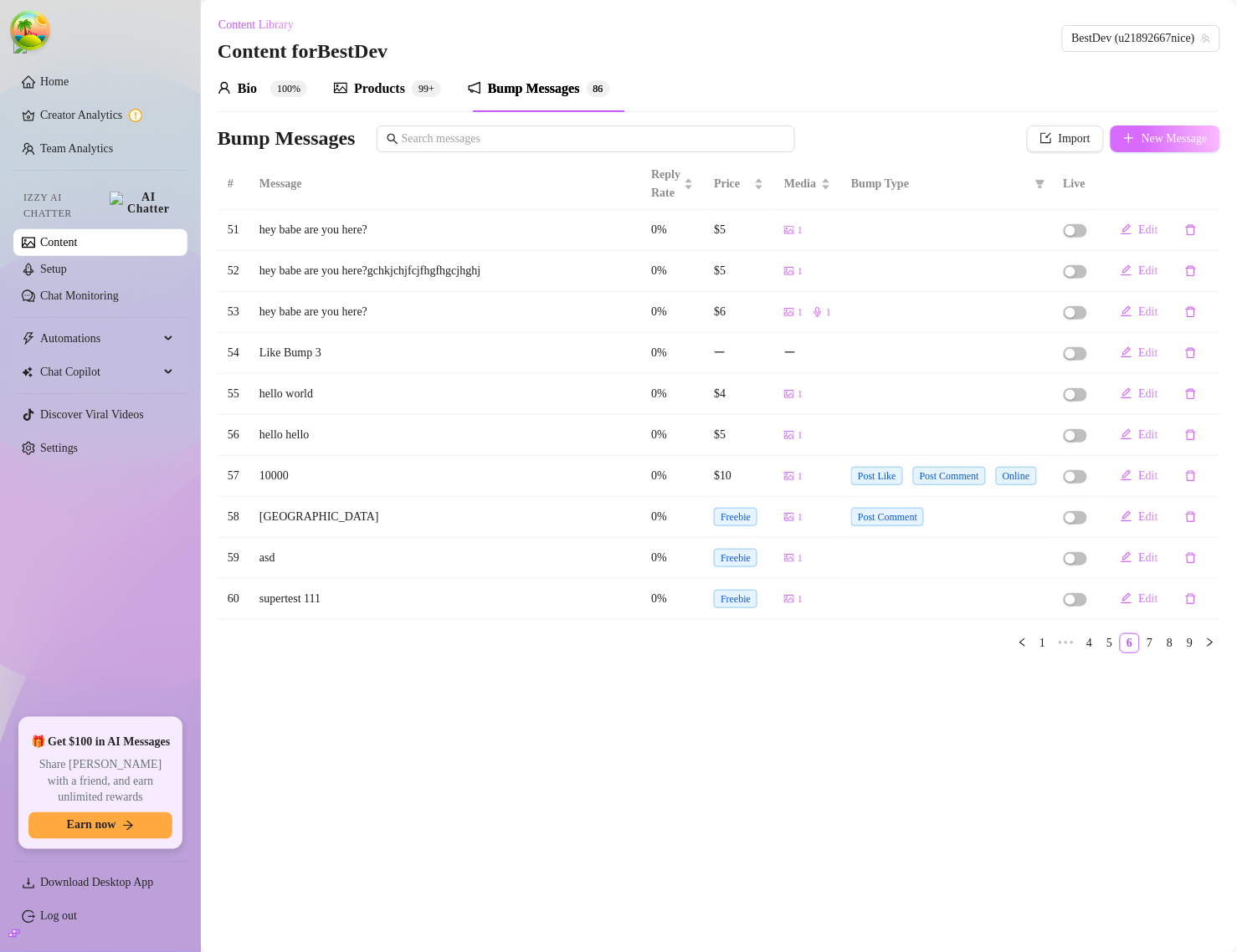
click at [1128, 145] on button "New Message" at bounding box center [1166, 139] width 109 height 26
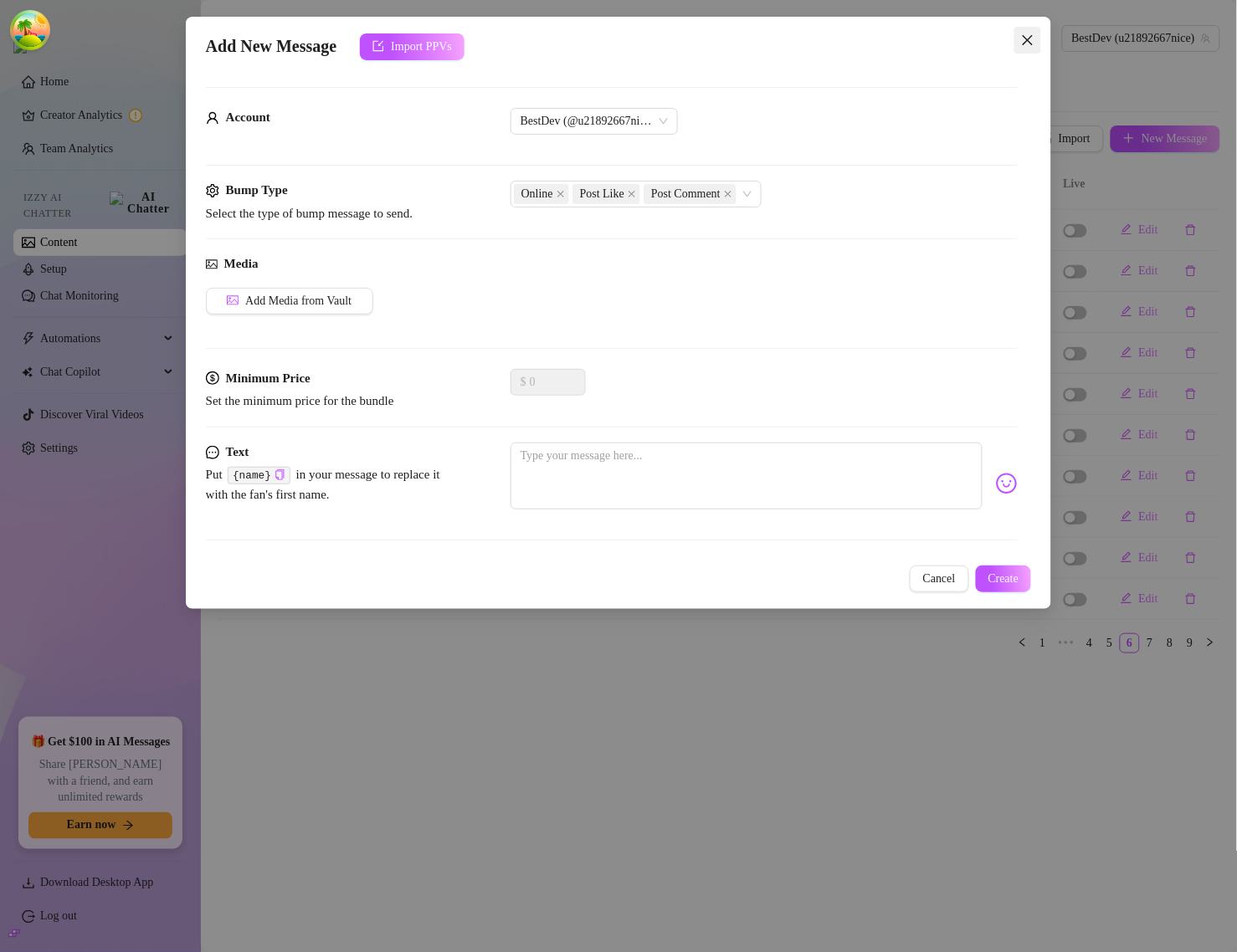
click at [1030, 40] on icon "close" at bounding box center [1027, 40] width 10 height 10
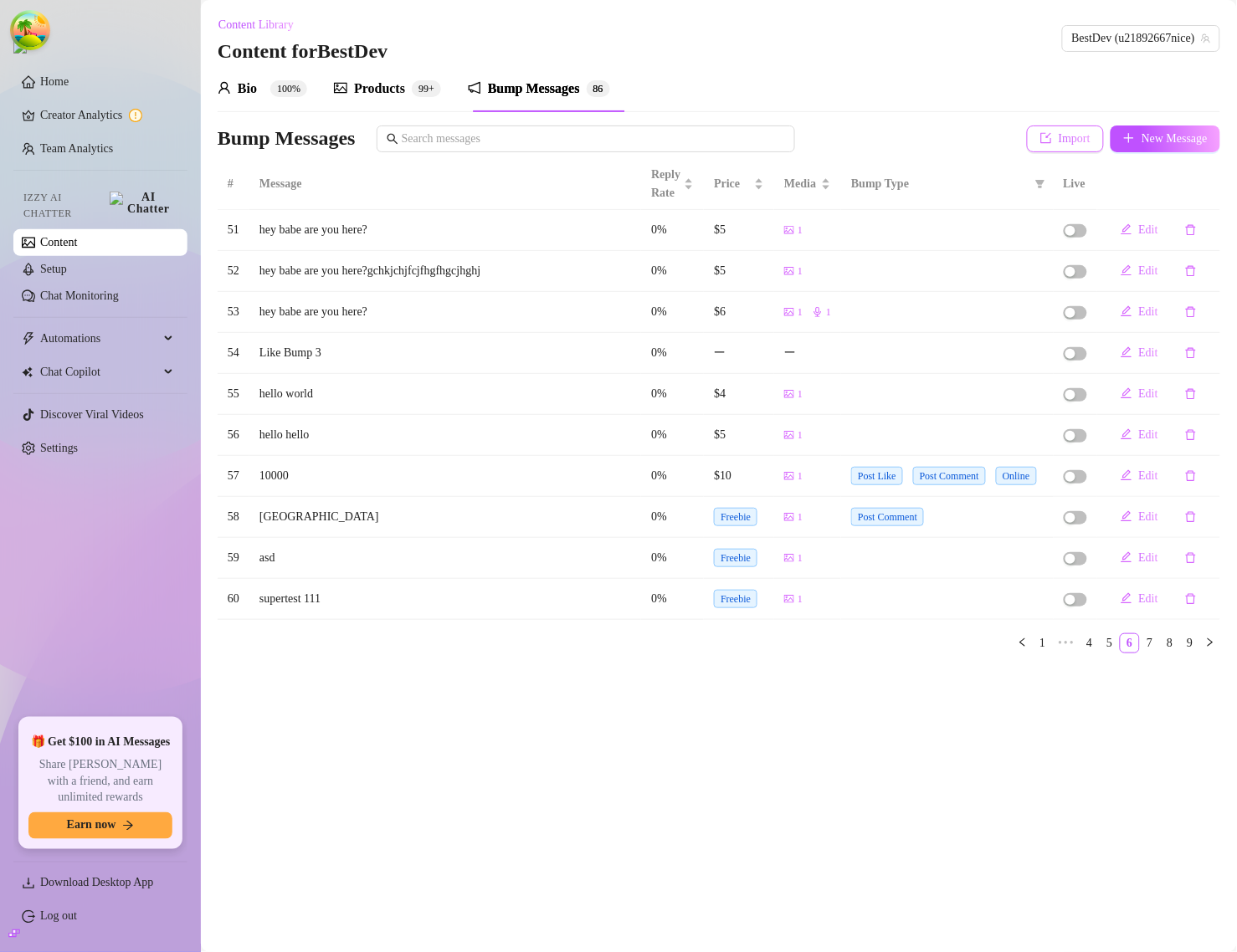
click at [1043, 137] on button "Import" at bounding box center [1065, 139] width 77 height 26
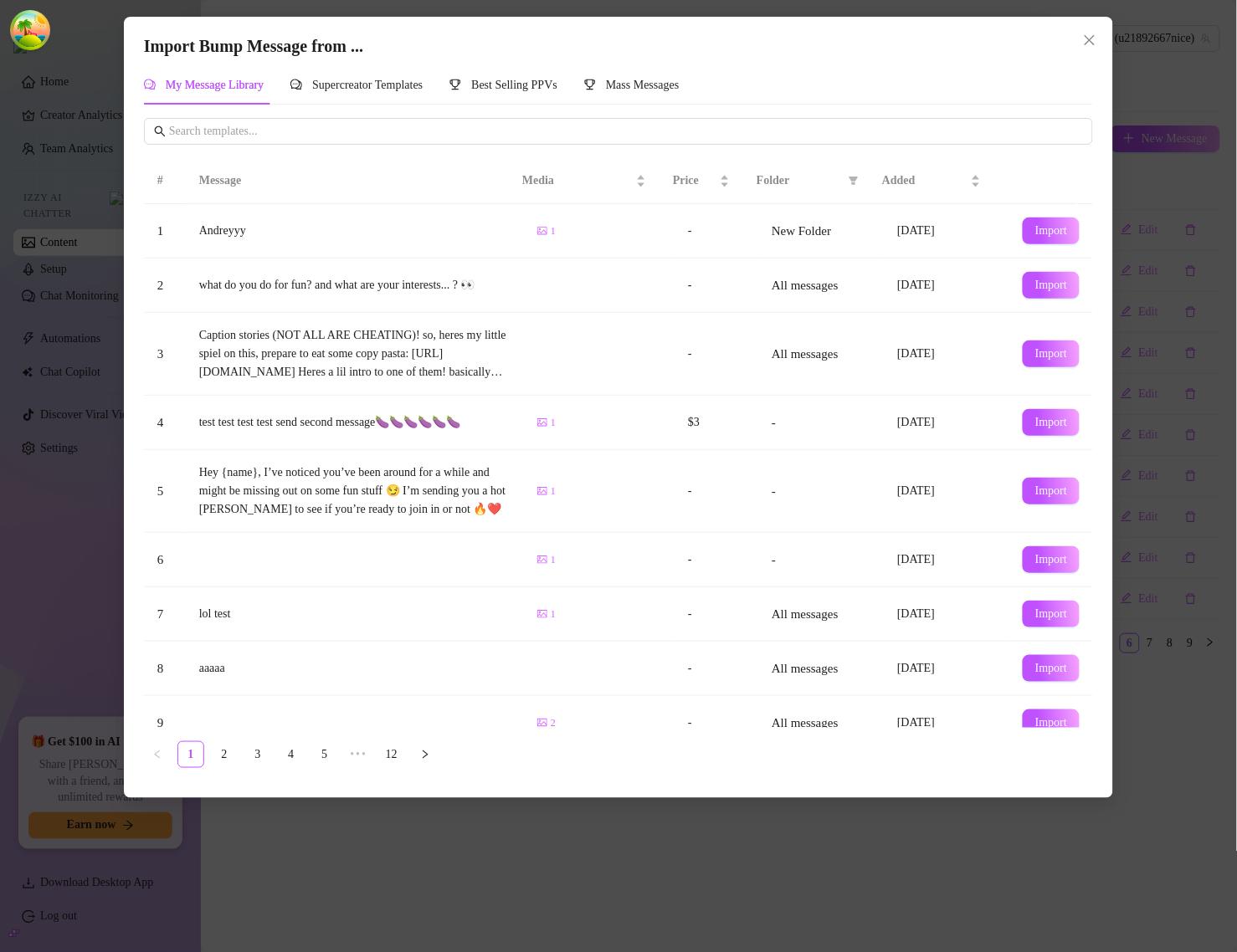
click at [1010, 230] on td "Import" at bounding box center [1052, 232] width 84 height 55
click at [1036, 231] on span "Import" at bounding box center [1051, 231] width 32 height 14
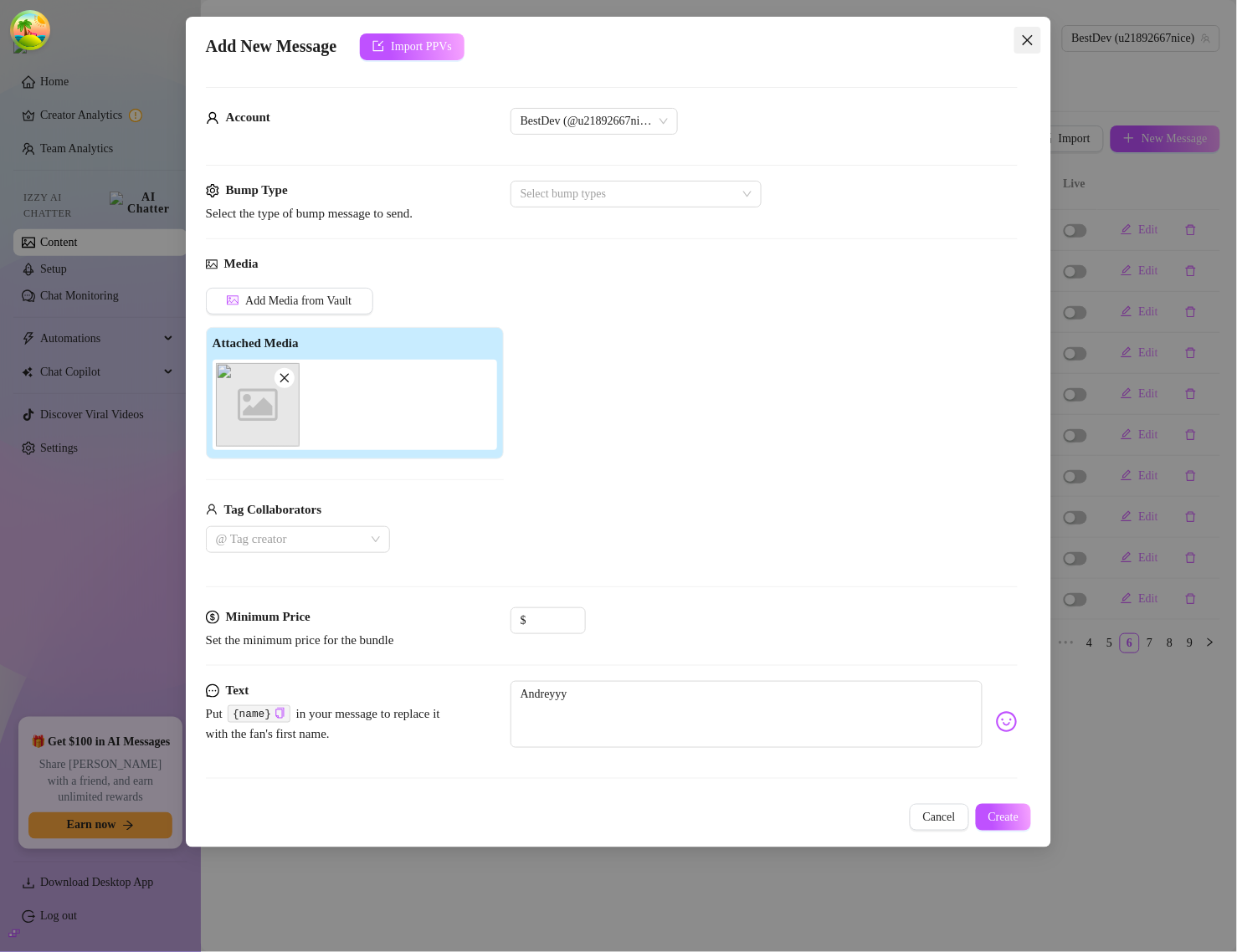
click at [1031, 53] on button "Close" at bounding box center [1027, 39] width 26 height 26
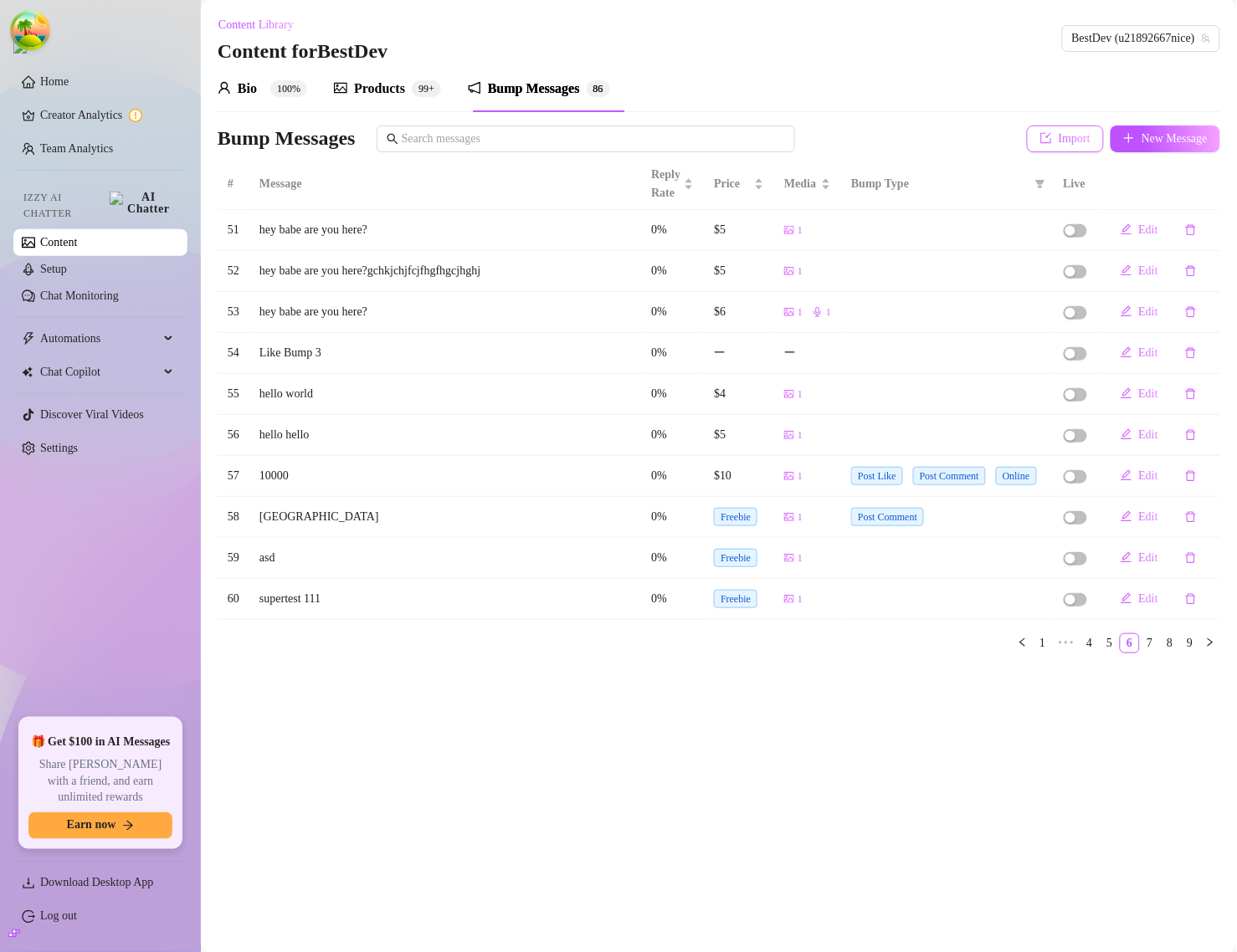
click at [1059, 139] on span "Import" at bounding box center [1075, 139] width 32 height 14
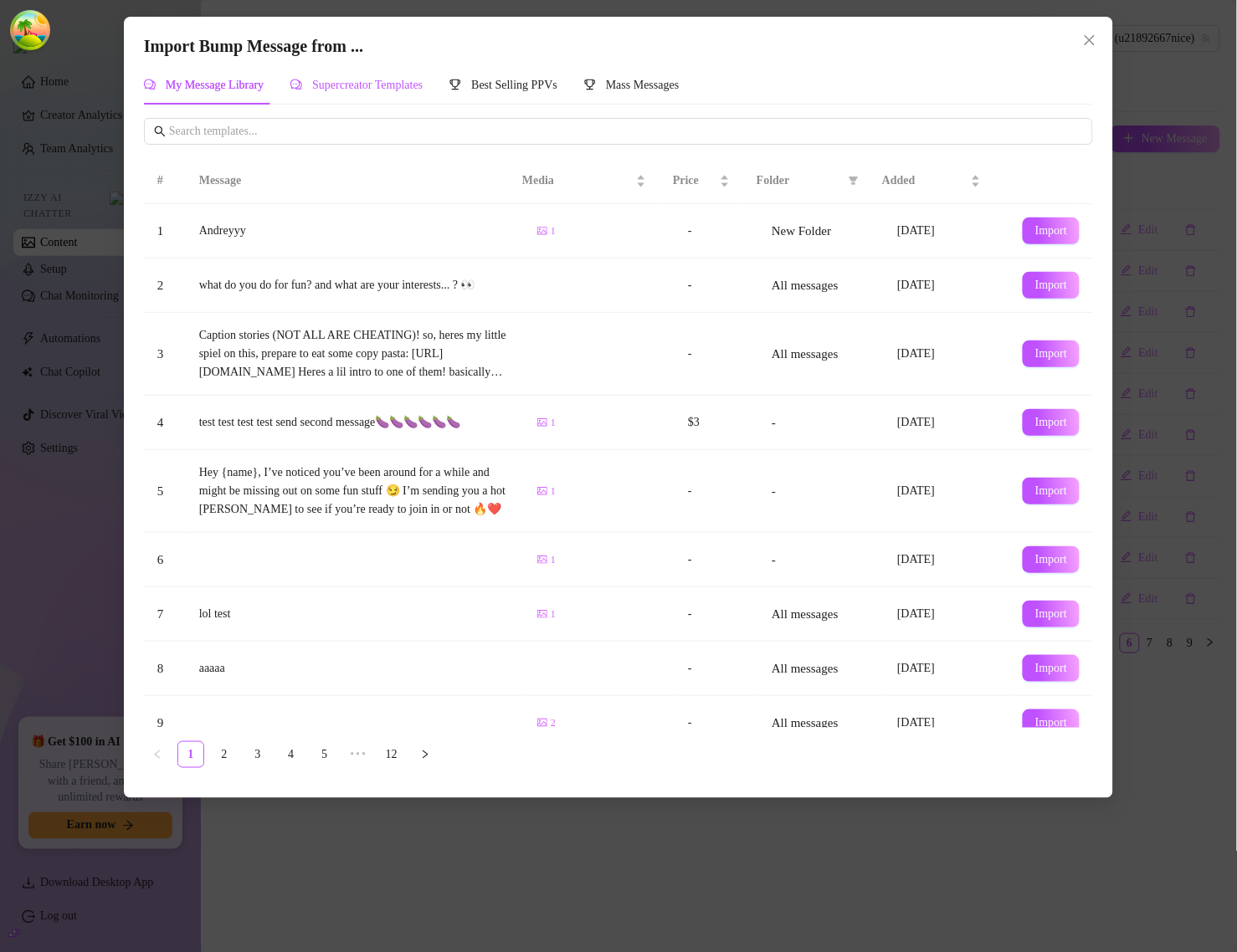
click at [422, 82] on span "Supercreator Templates" at bounding box center [367, 85] width 110 height 13
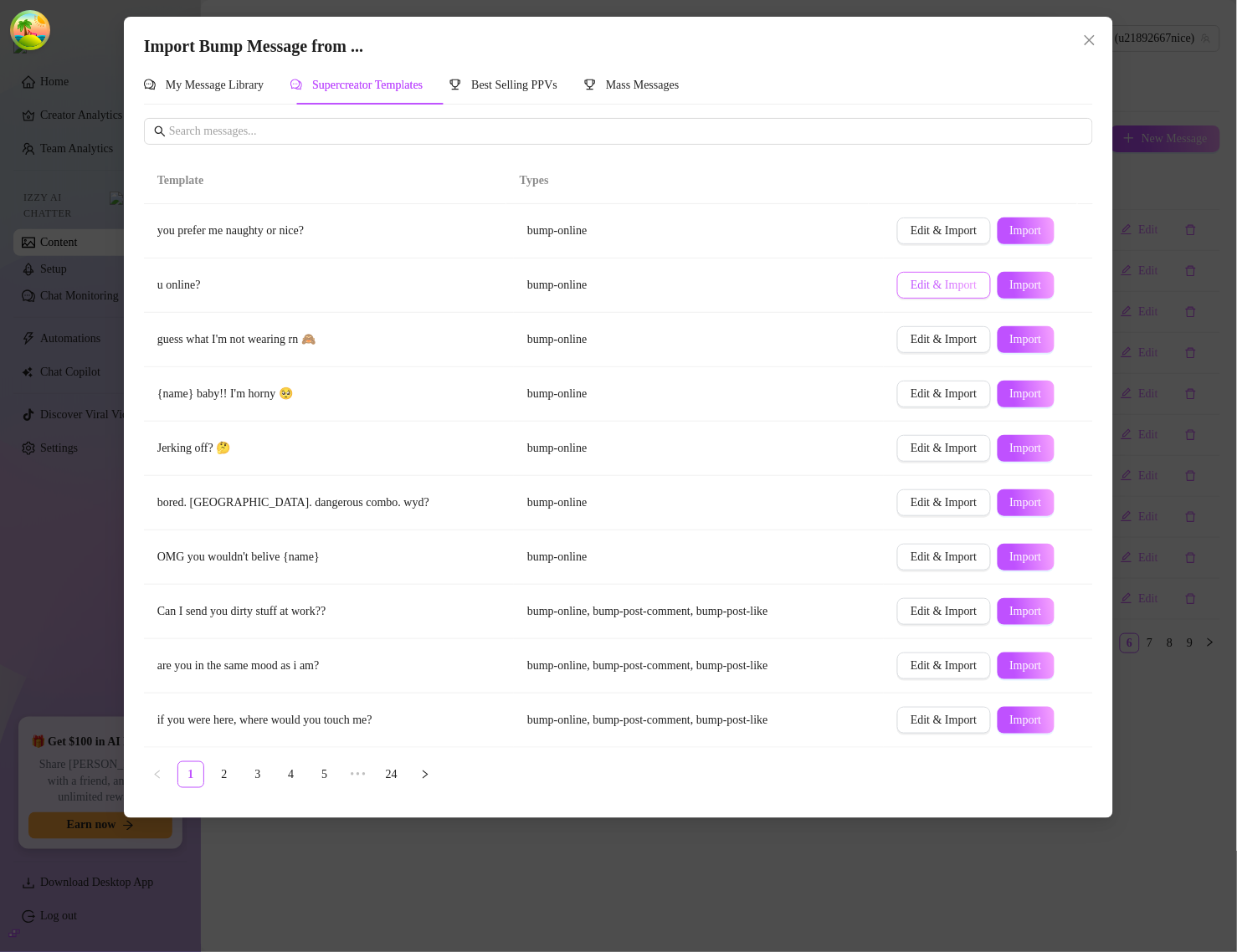
click at [935, 285] on span "Edit & Import" at bounding box center [943, 285] width 66 height 14
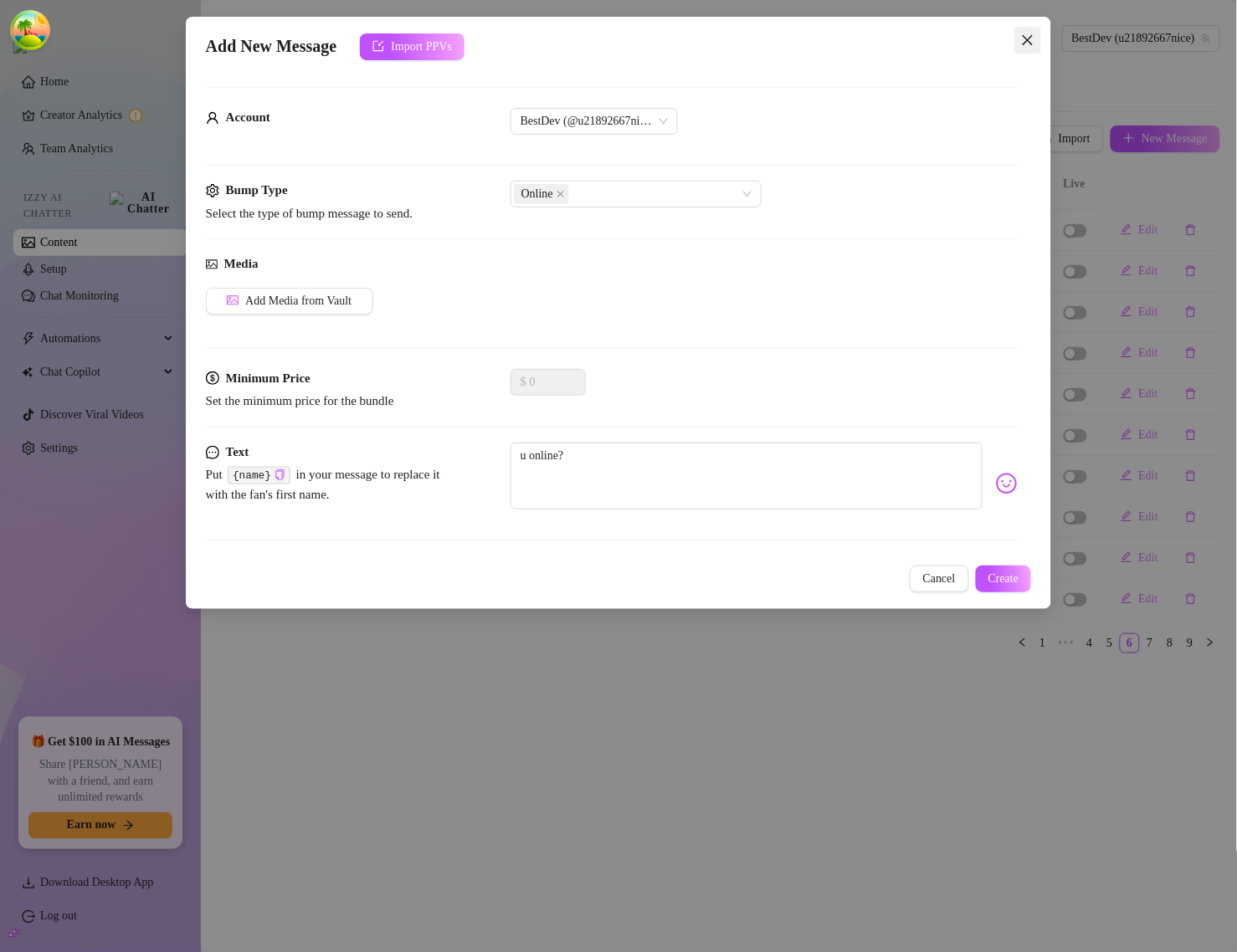
click at [1031, 37] on icon "close" at bounding box center [1027, 40] width 10 height 10
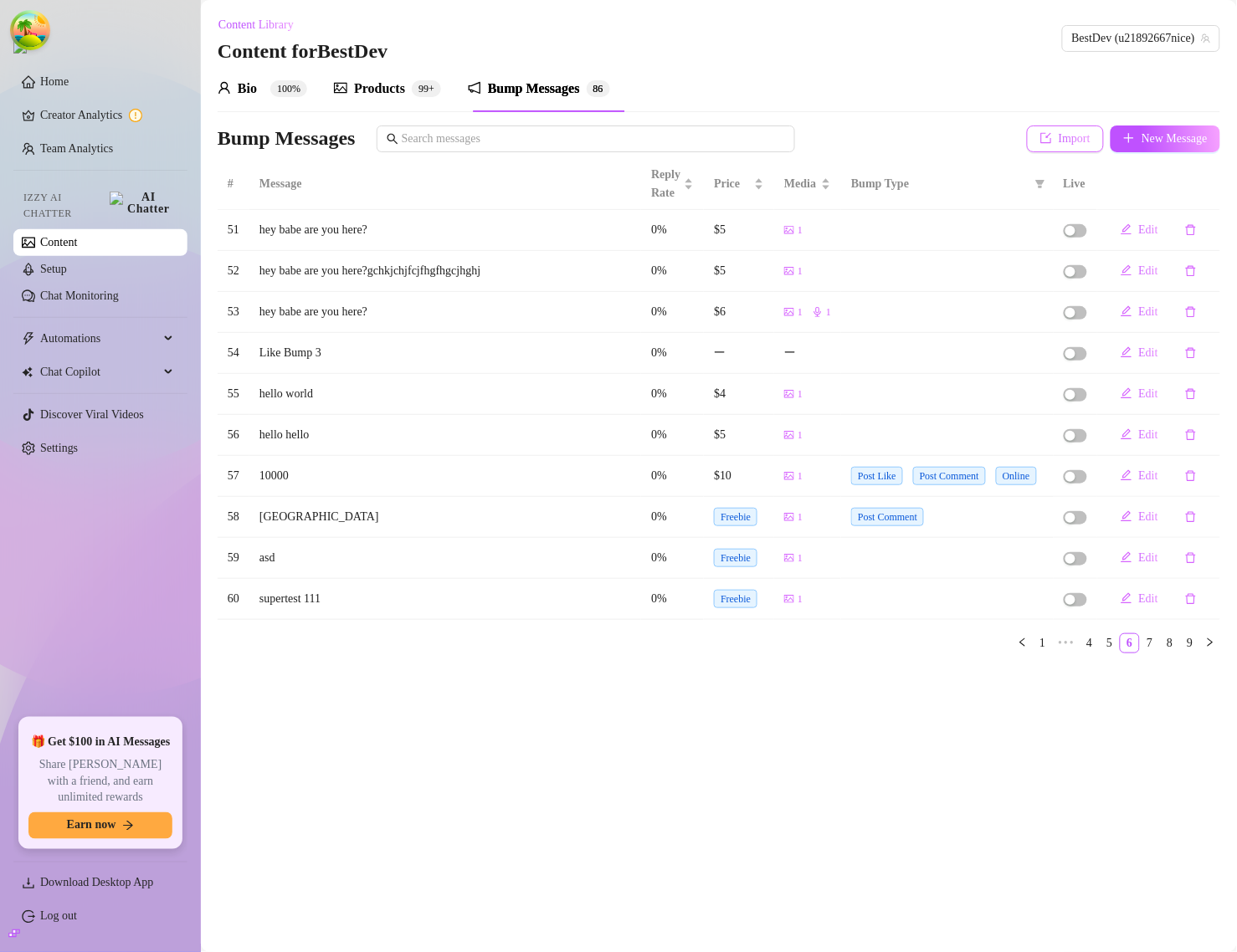
click at [1068, 142] on span "Import" at bounding box center [1075, 139] width 32 height 14
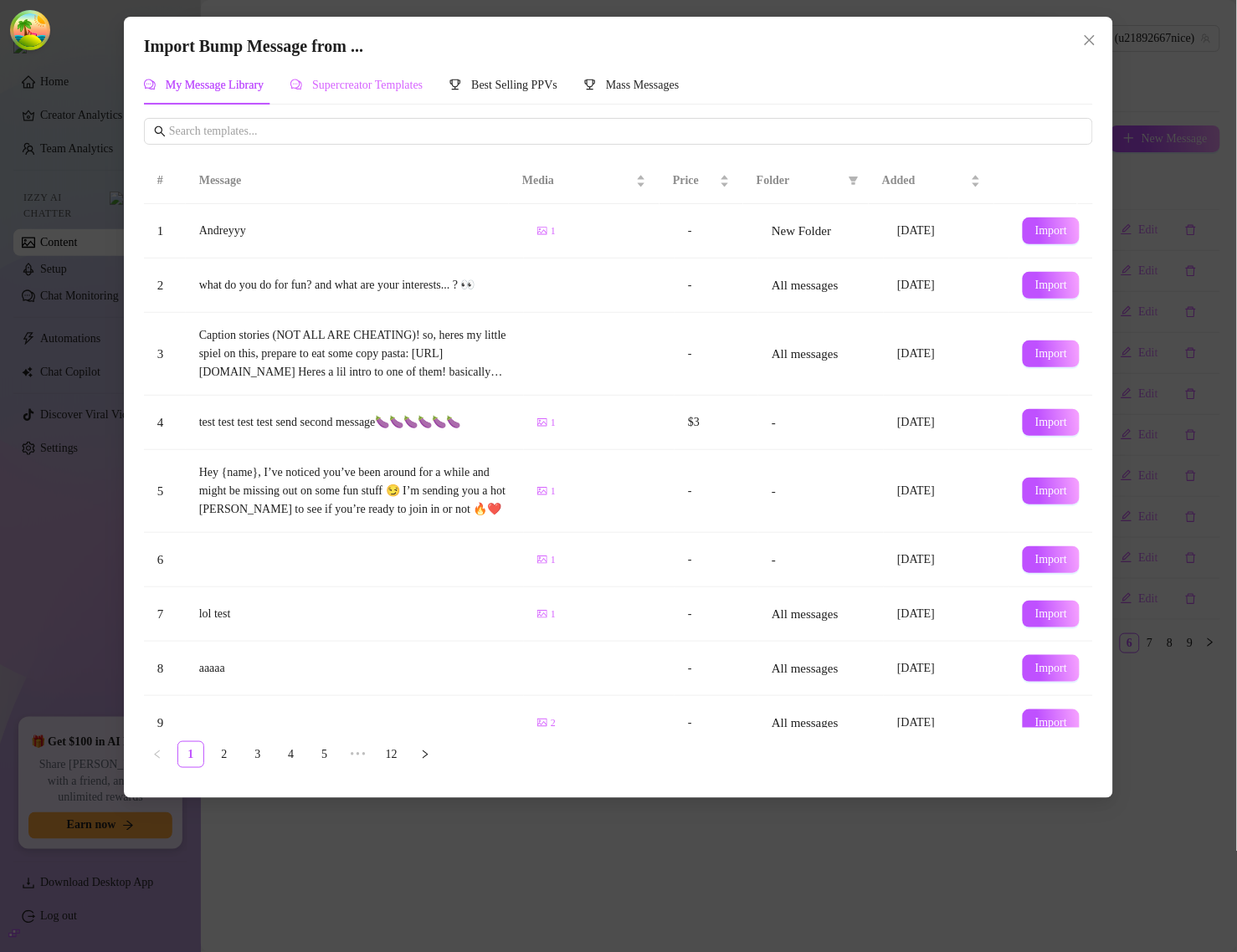
click at [422, 95] on div "Supercreator Templates" at bounding box center [356, 85] width 132 height 38
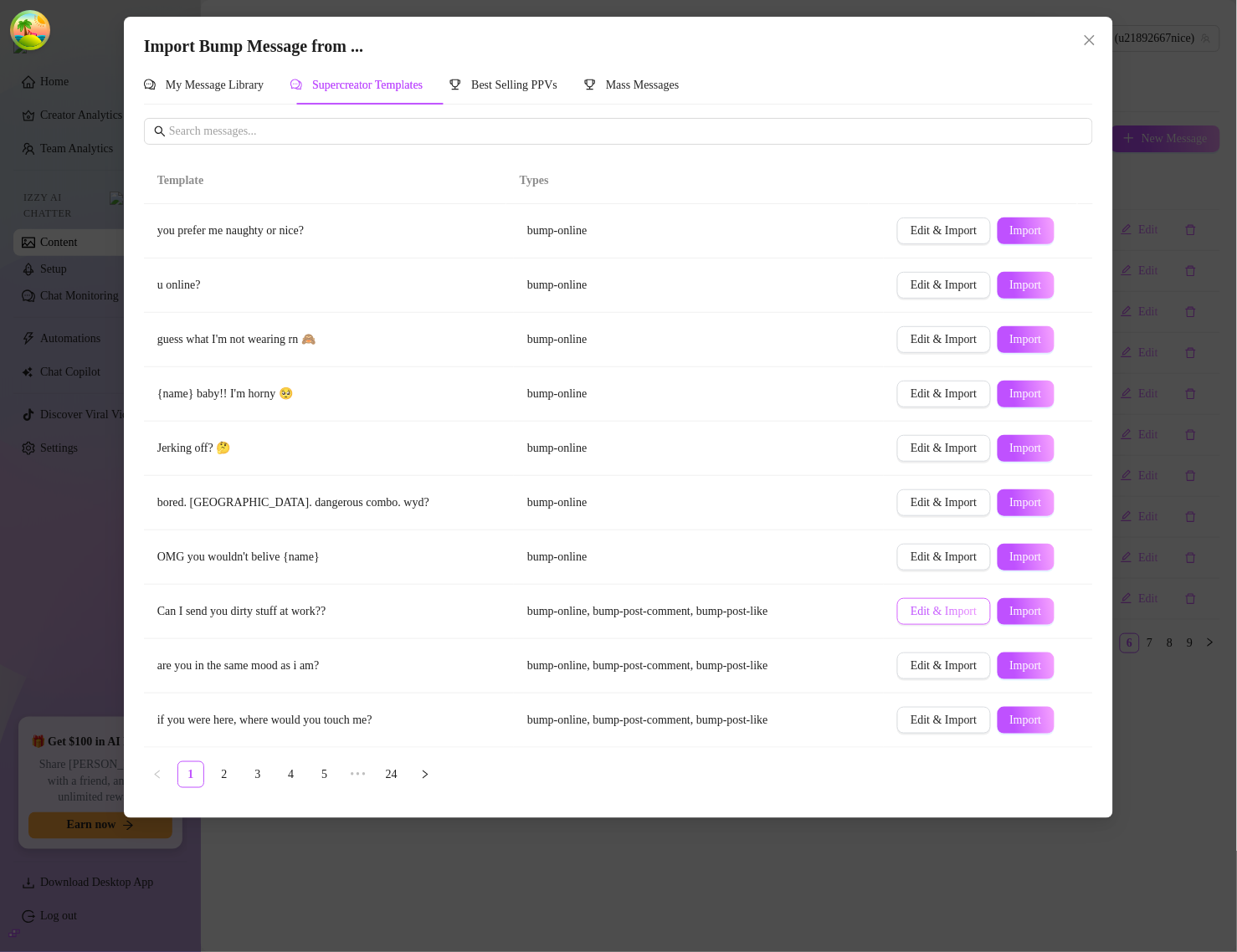
click at [946, 616] on span "Edit & Import" at bounding box center [943, 611] width 66 height 14
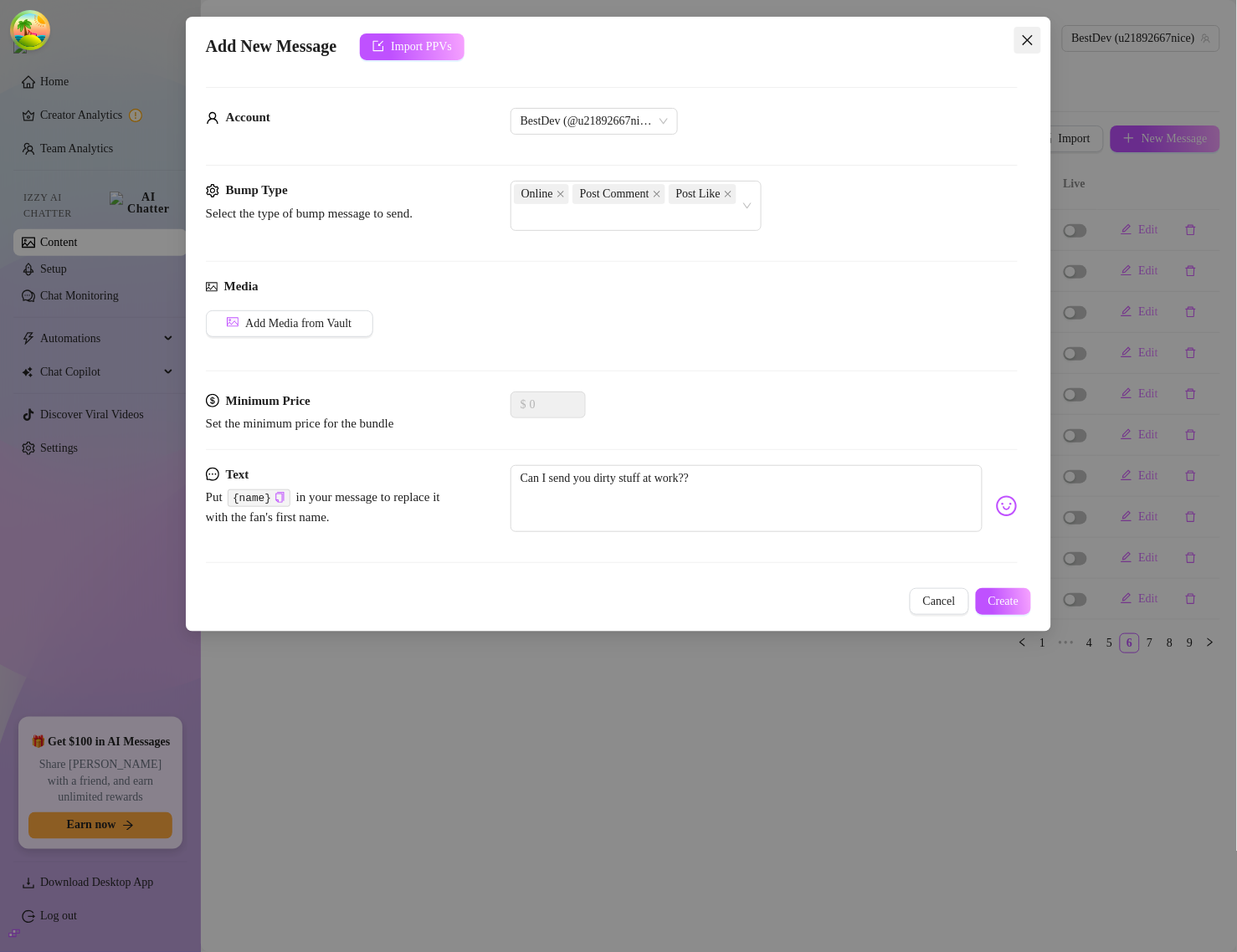
click at [1022, 35] on icon "close" at bounding box center [1028, 40] width 14 height 14
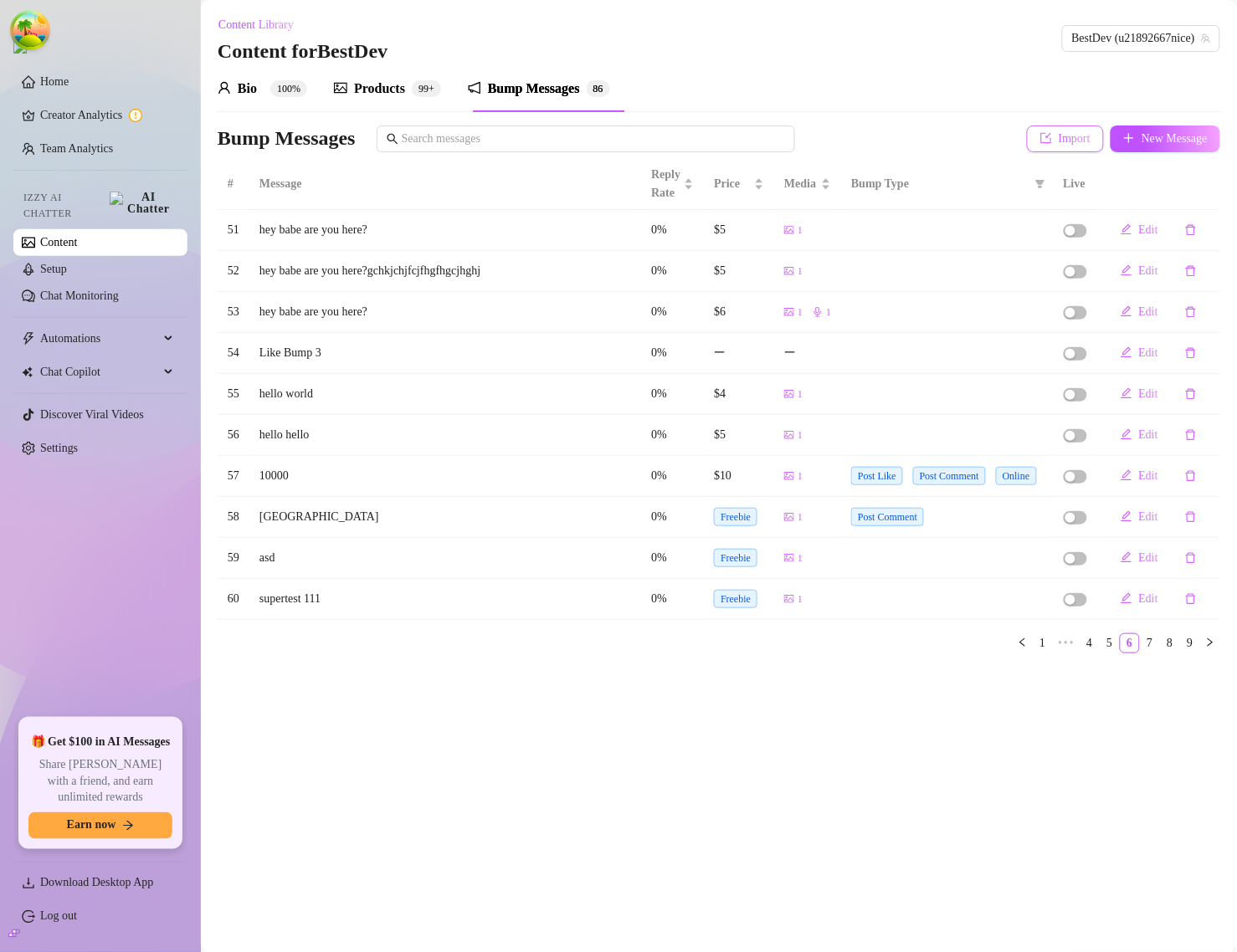
click at [1064, 134] on span "Import" at bounding box center [1075, 139] width 32 height 14
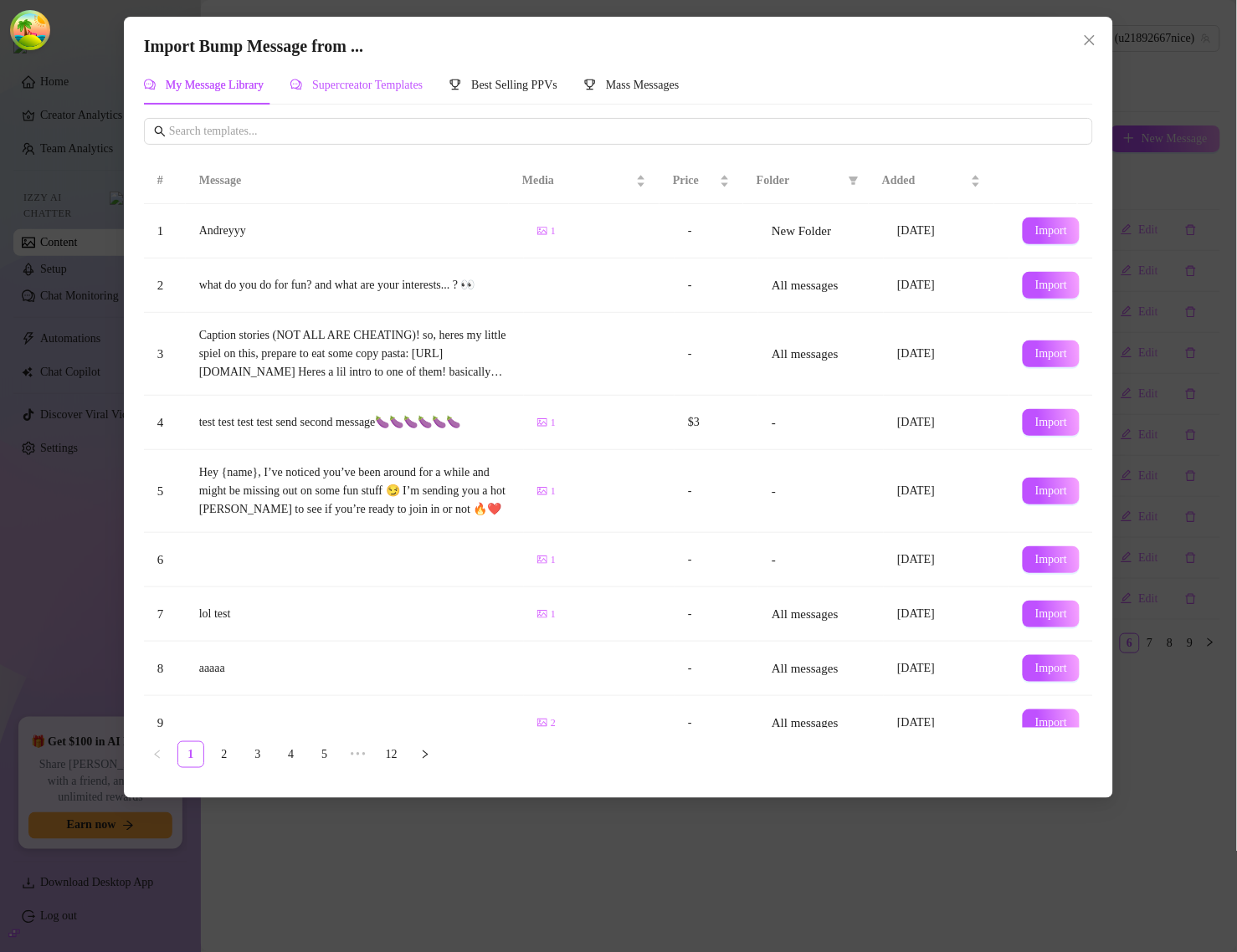
click at [400, 81] on span "Supercreator Templates" at bounding box center [367, 85] width 110 height 13
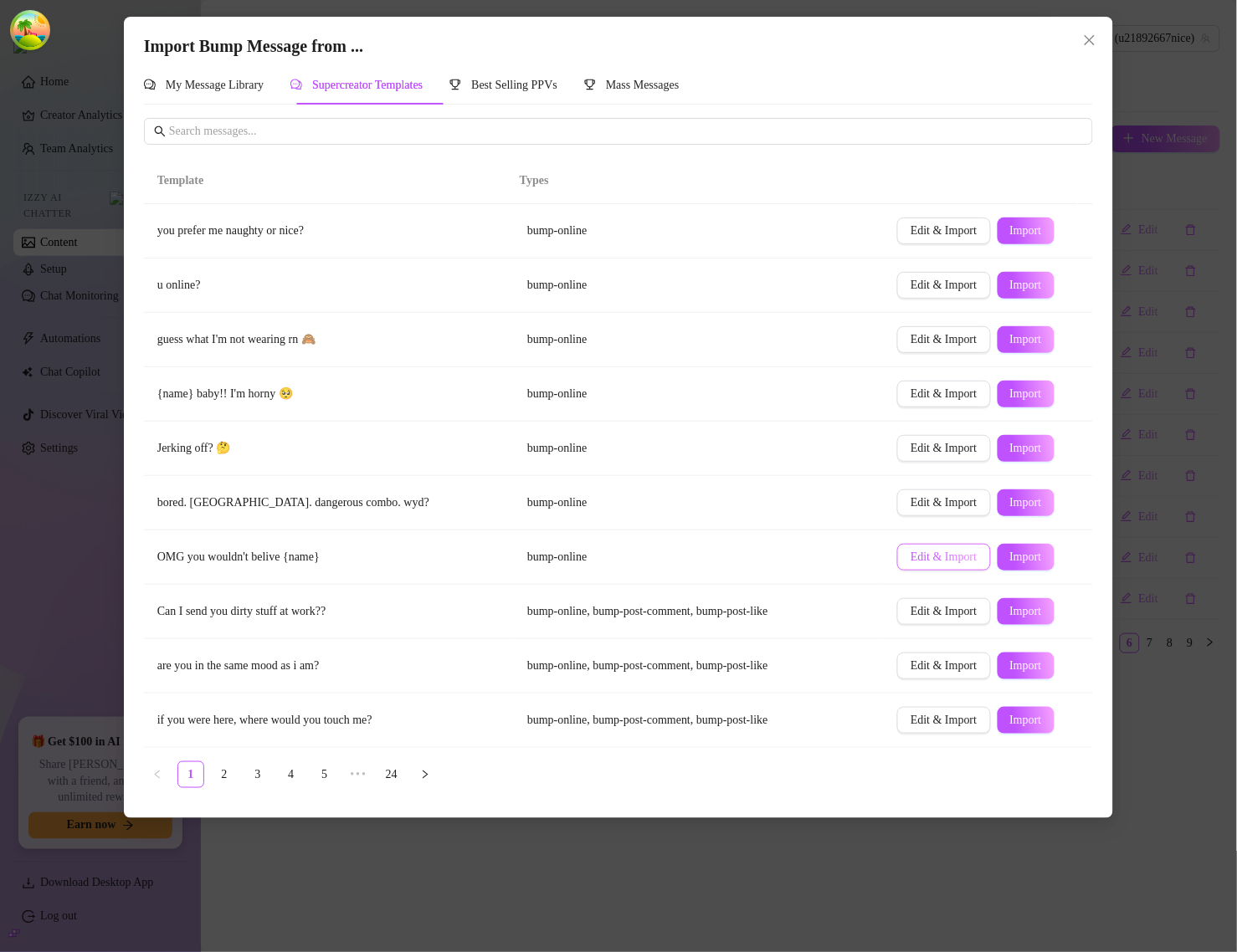
click at [942, 559] on span "Edit & Import" at bounding box center [943, 557] width 66 height 14
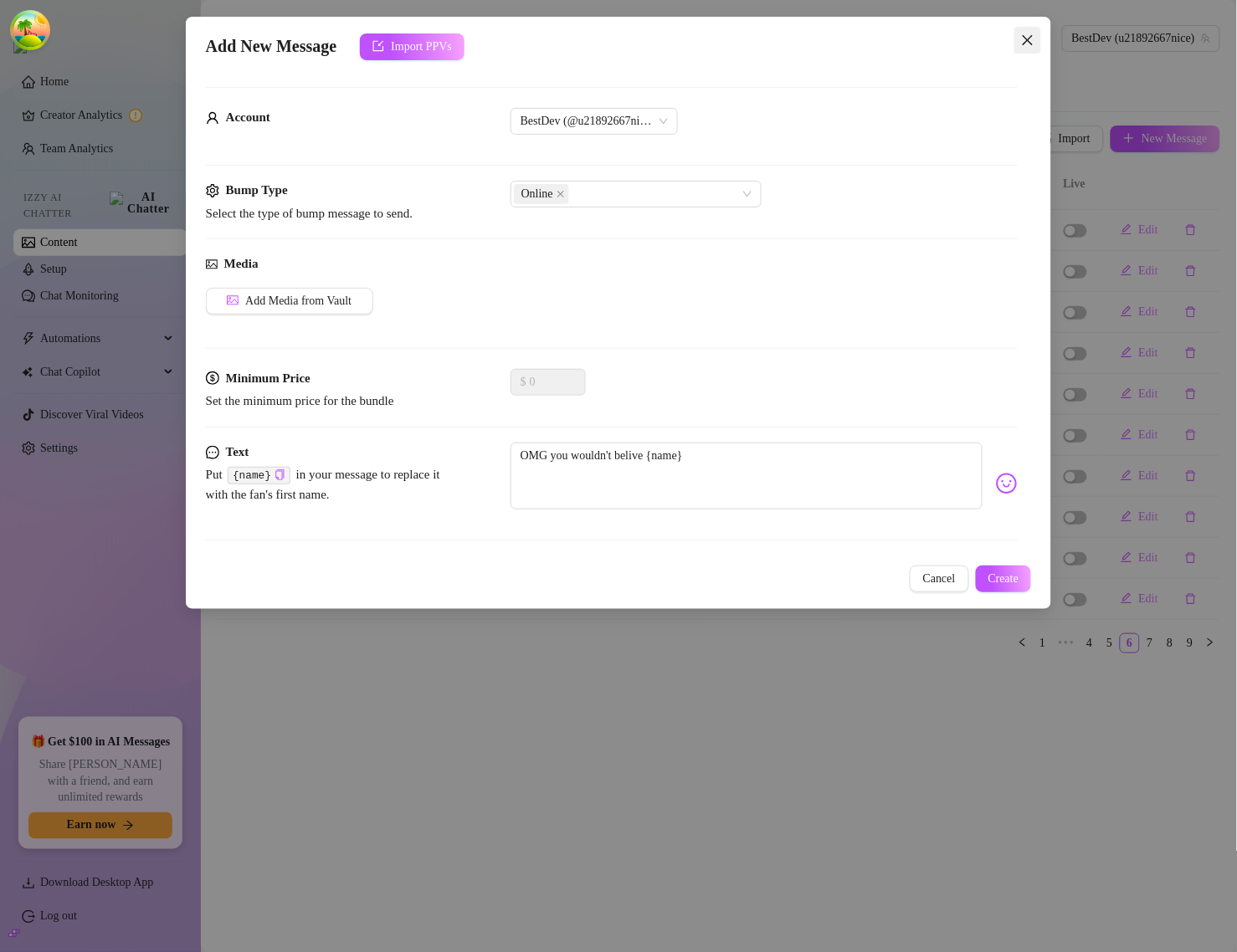
click at [1024, 44] on icon "close" at bounding box center [1027, 40] width 10 height 10
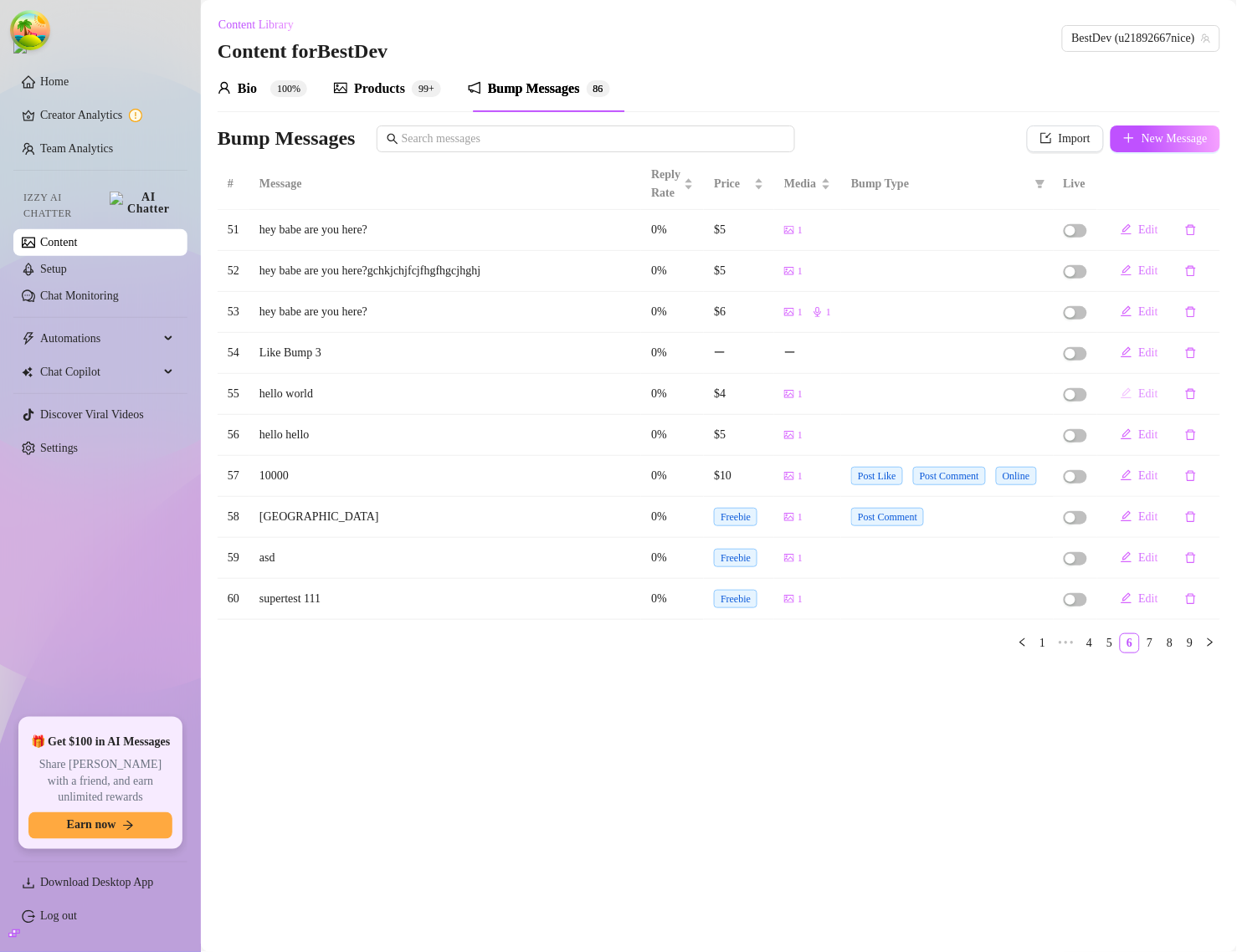
click at [1132, 393] on button "Edit" at bounding box center [1139, 394] width 65 height 26
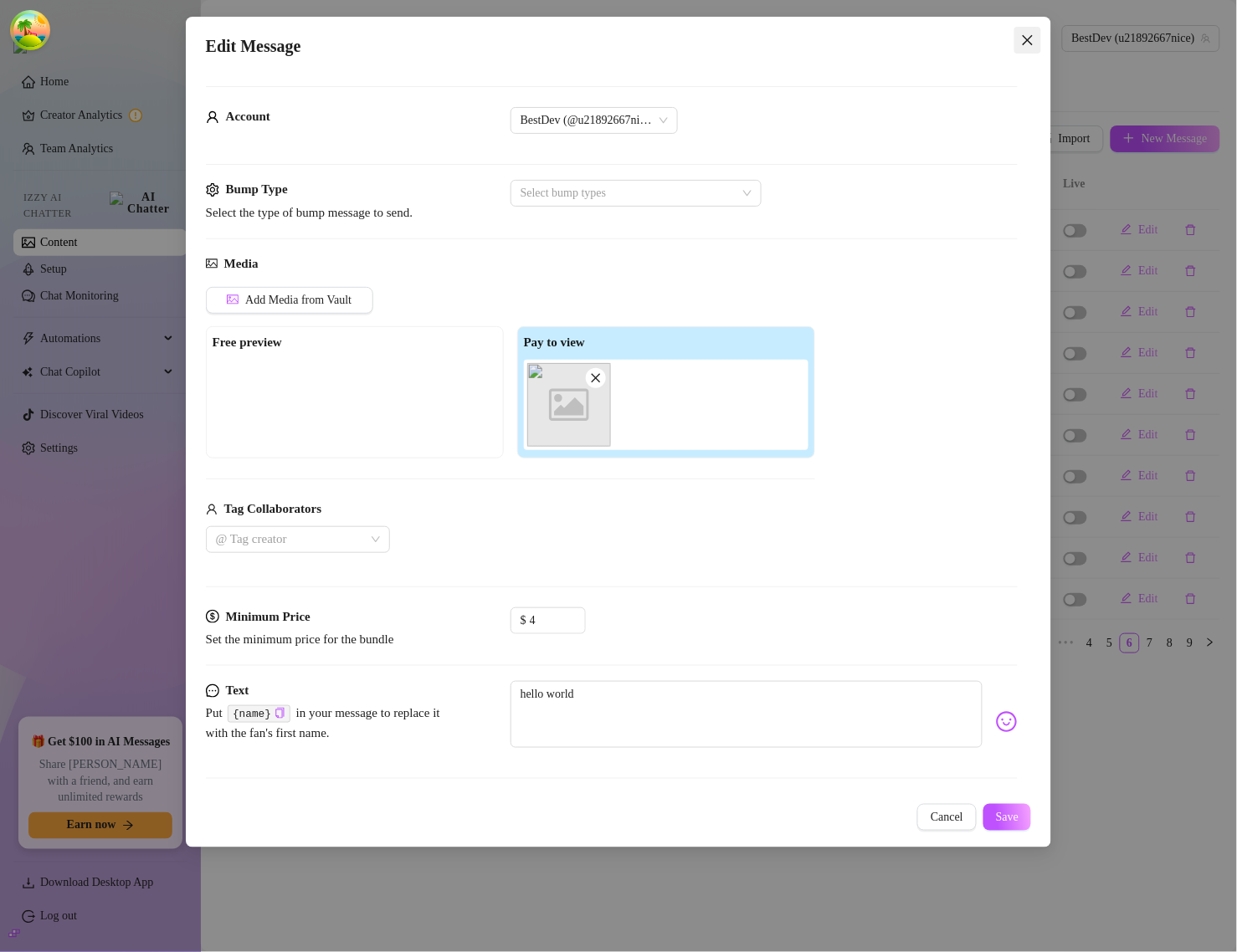
click at [1028, 36] on icon "close" at bounding box center [1028, 40] width 14 height 14
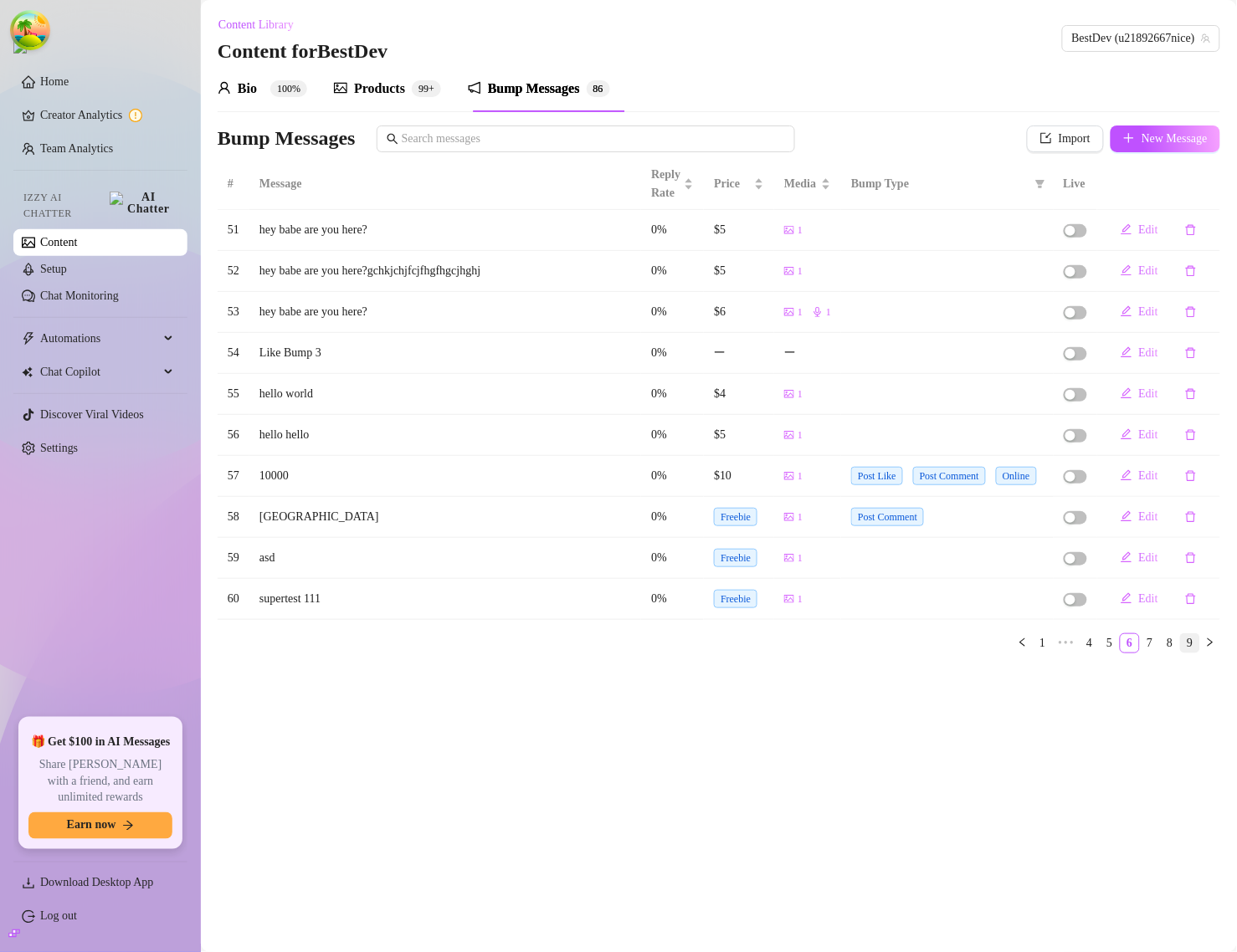
click at [1186, 641] on link "9" at bounding box center [1190, 644] width 18 height 18
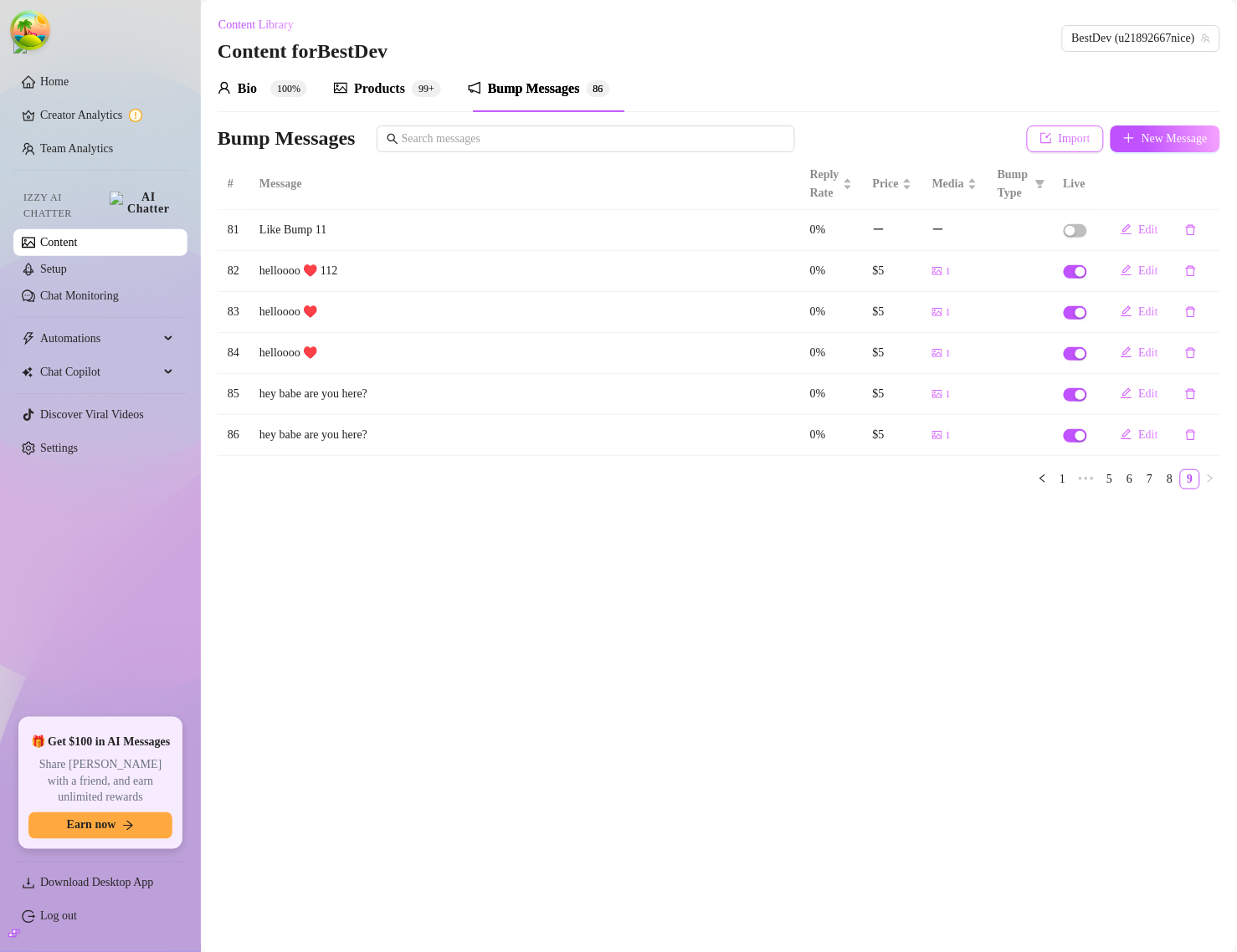
click at [1059, 140] on span "Import" at bounding box center [1075, 139] width 32 height 14
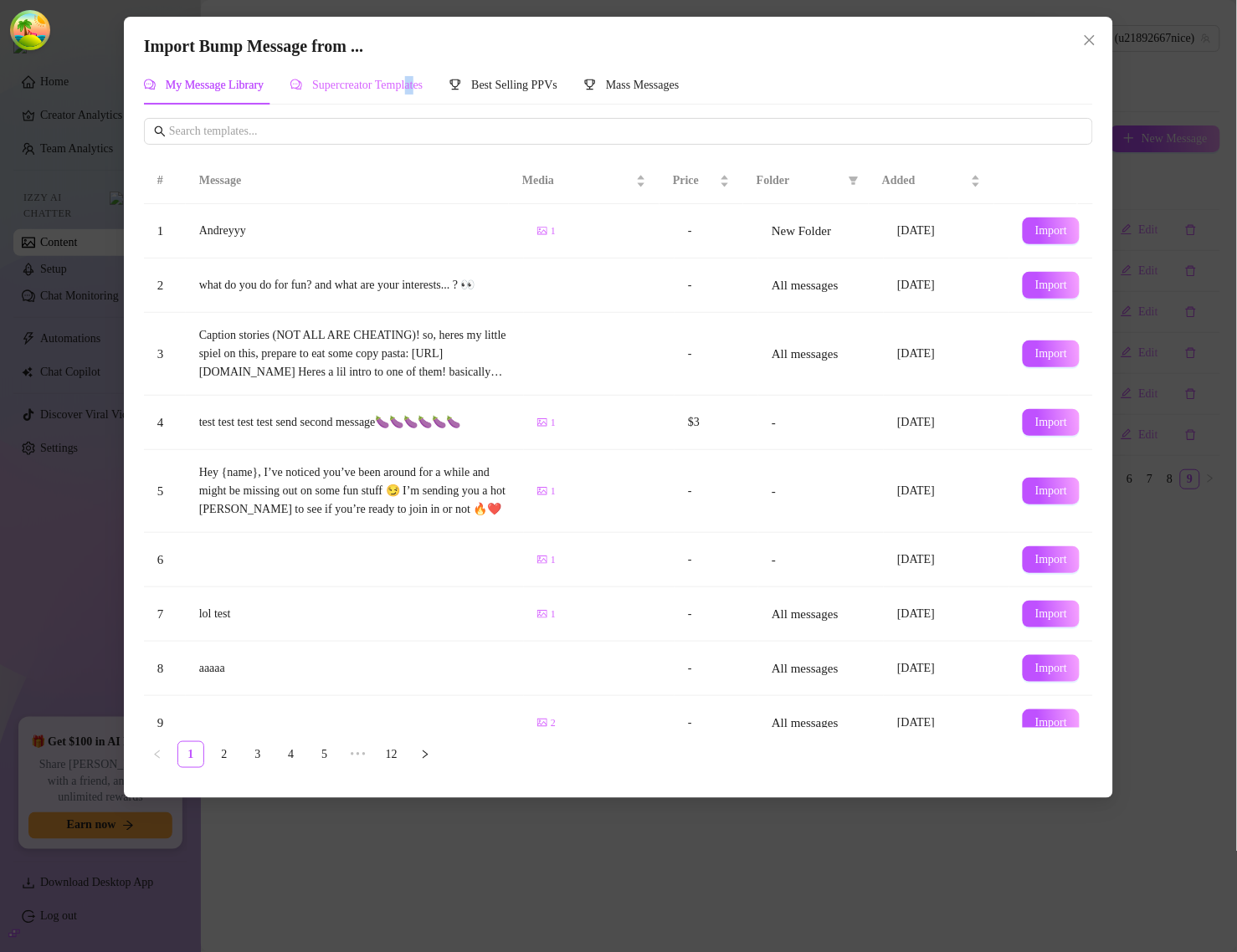
click at [421, 88] on div "Supercreator Templates" at bounding box center [356, 85] width 132 height 38
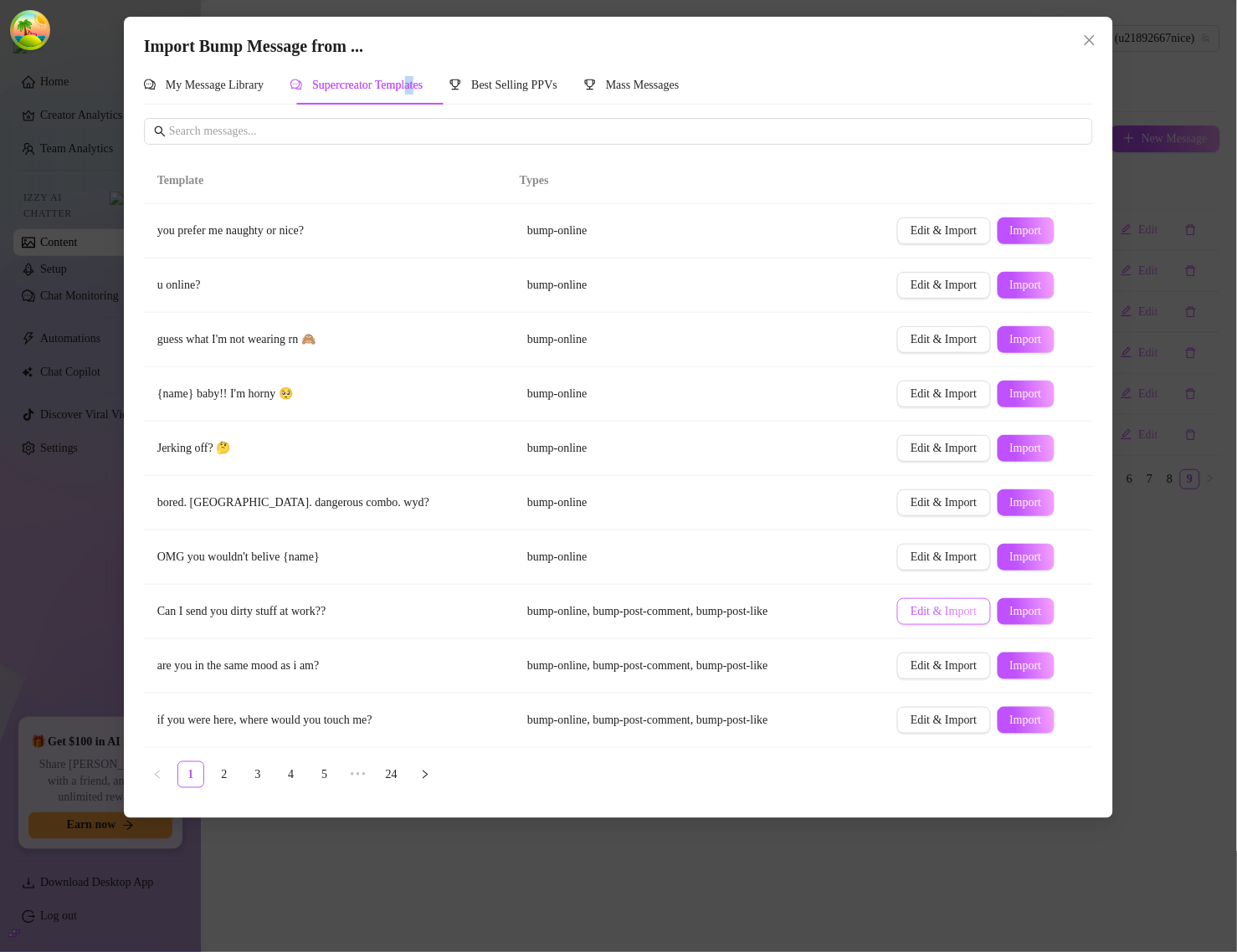
click at [922, 616] on span "Edit & Import" at bounding box center [943, 611] width 66 height 14
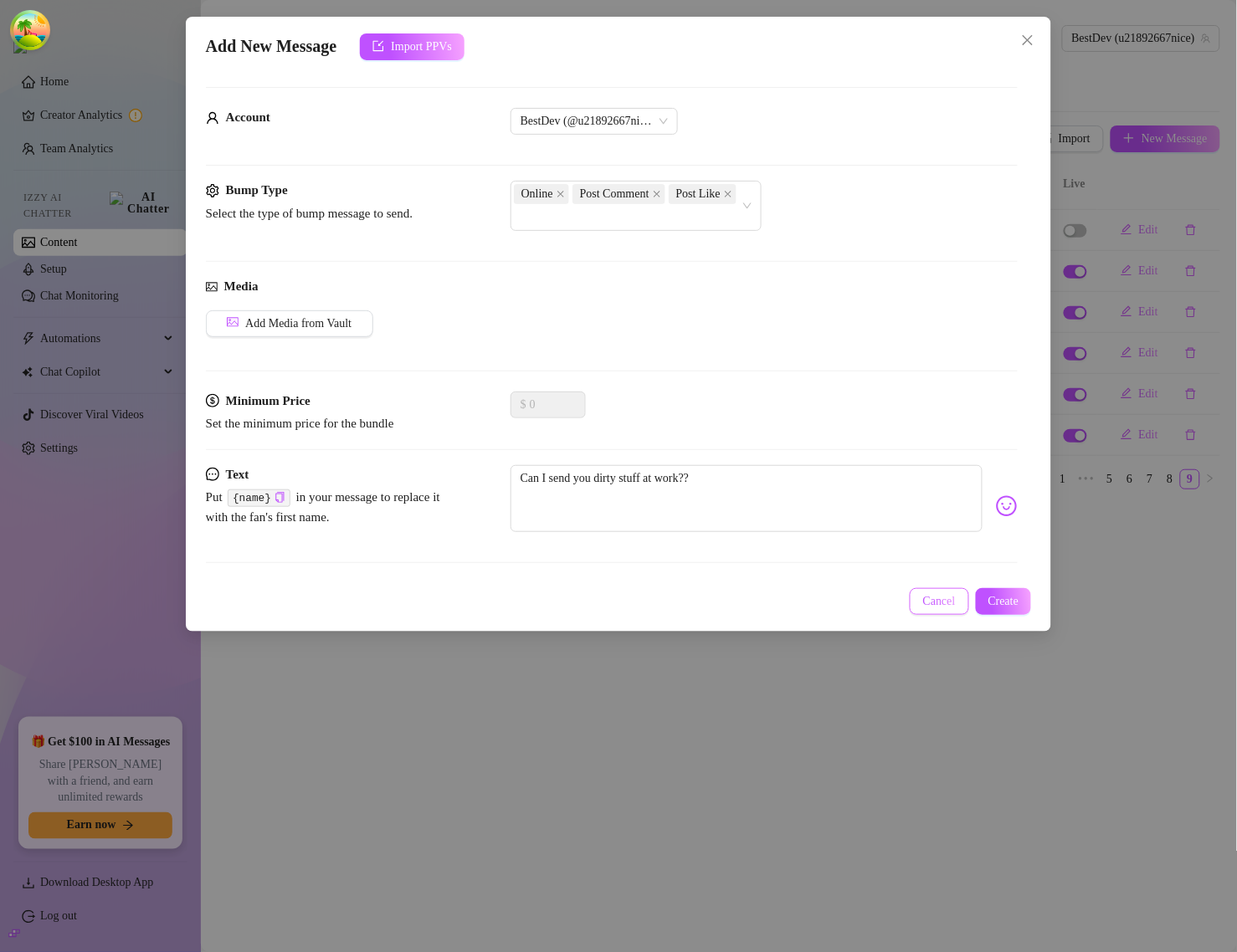
click at [933, 595] on span "Cancel" at bounding box center [940, 601] width 33 height 14
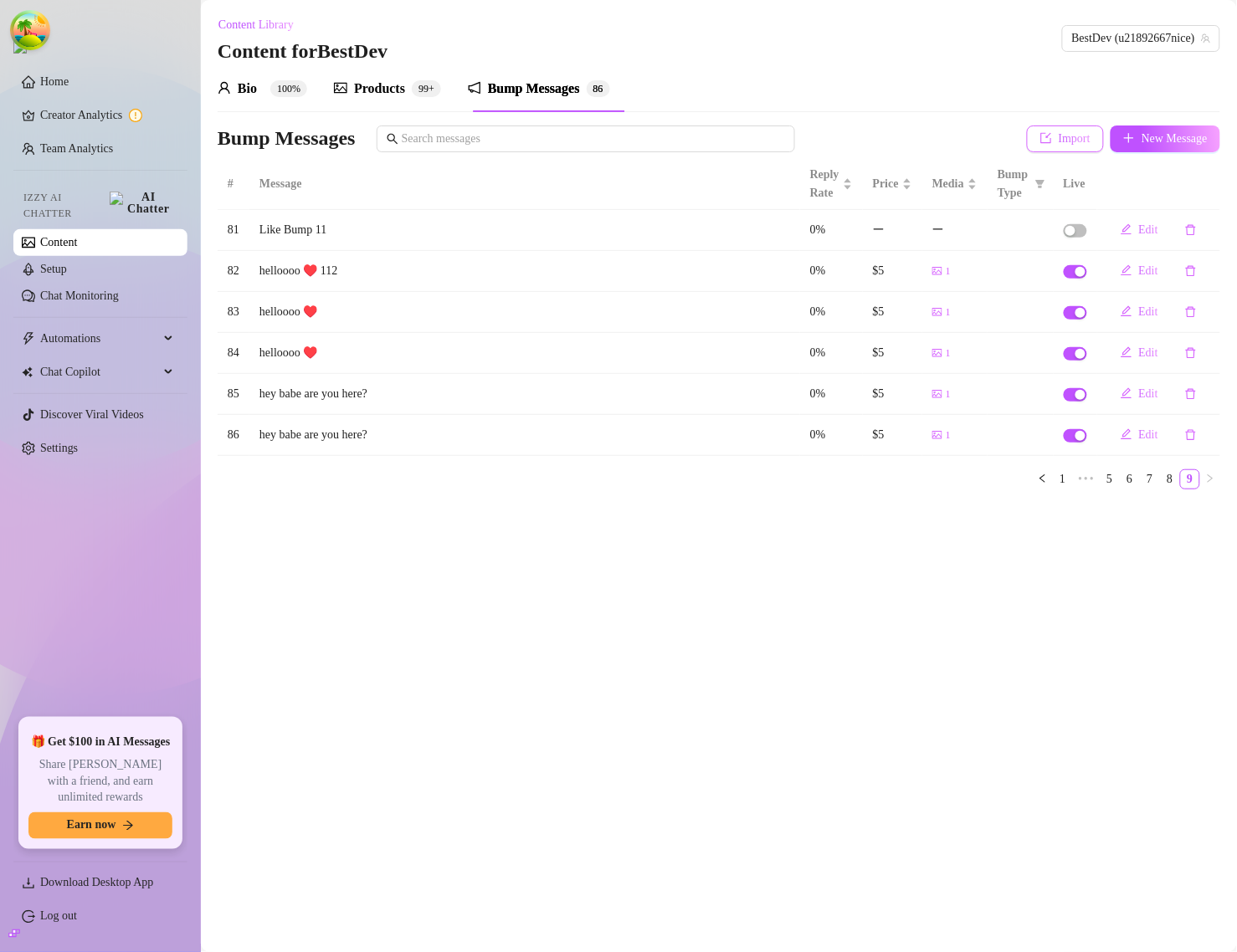
click at [1072, 145] on span "Import" at bounding box center [1075, 139] width 32 height 14
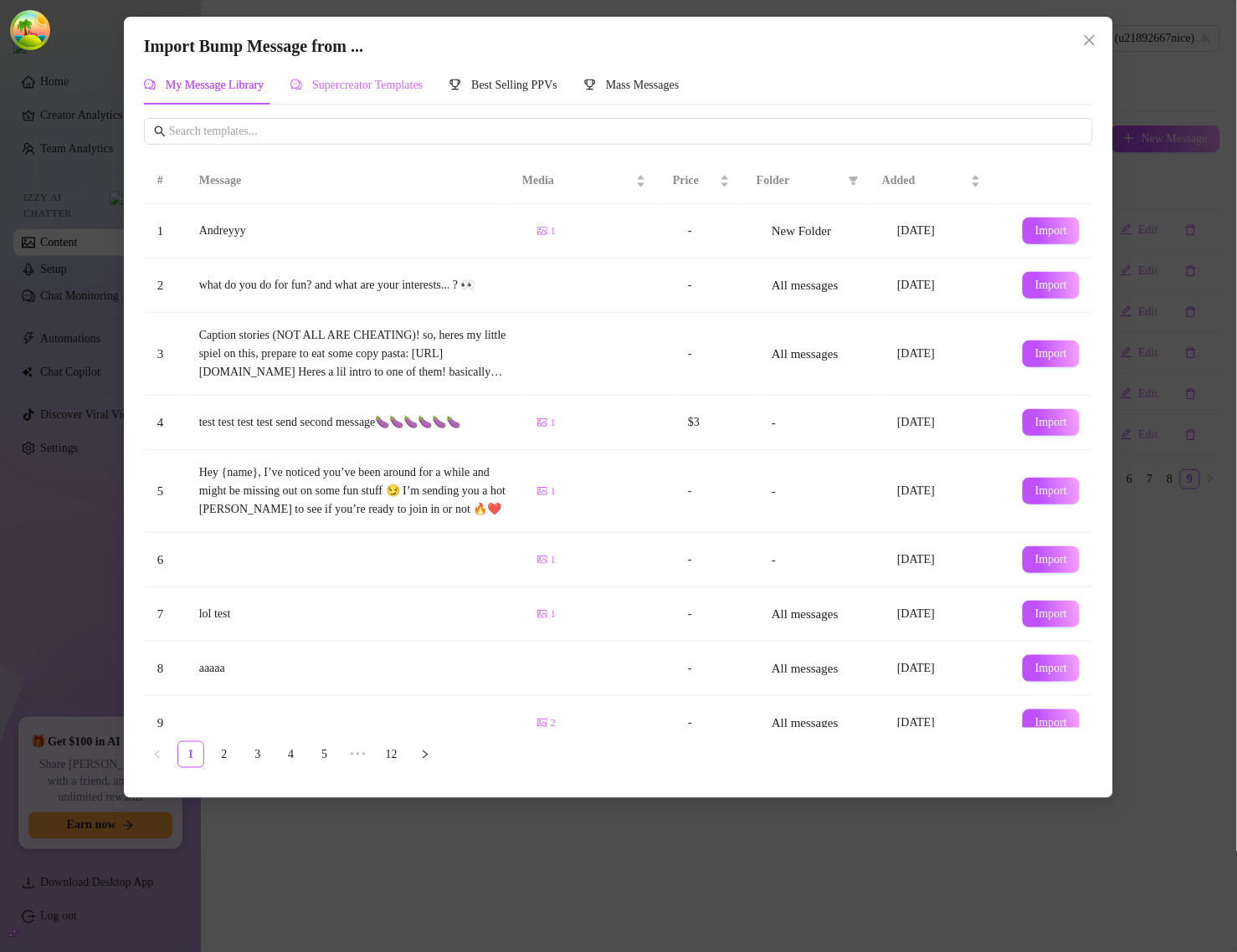
click at [420, 95] on div "Supercreator Templates" at bounding box center [356, 85] width 132 height 38
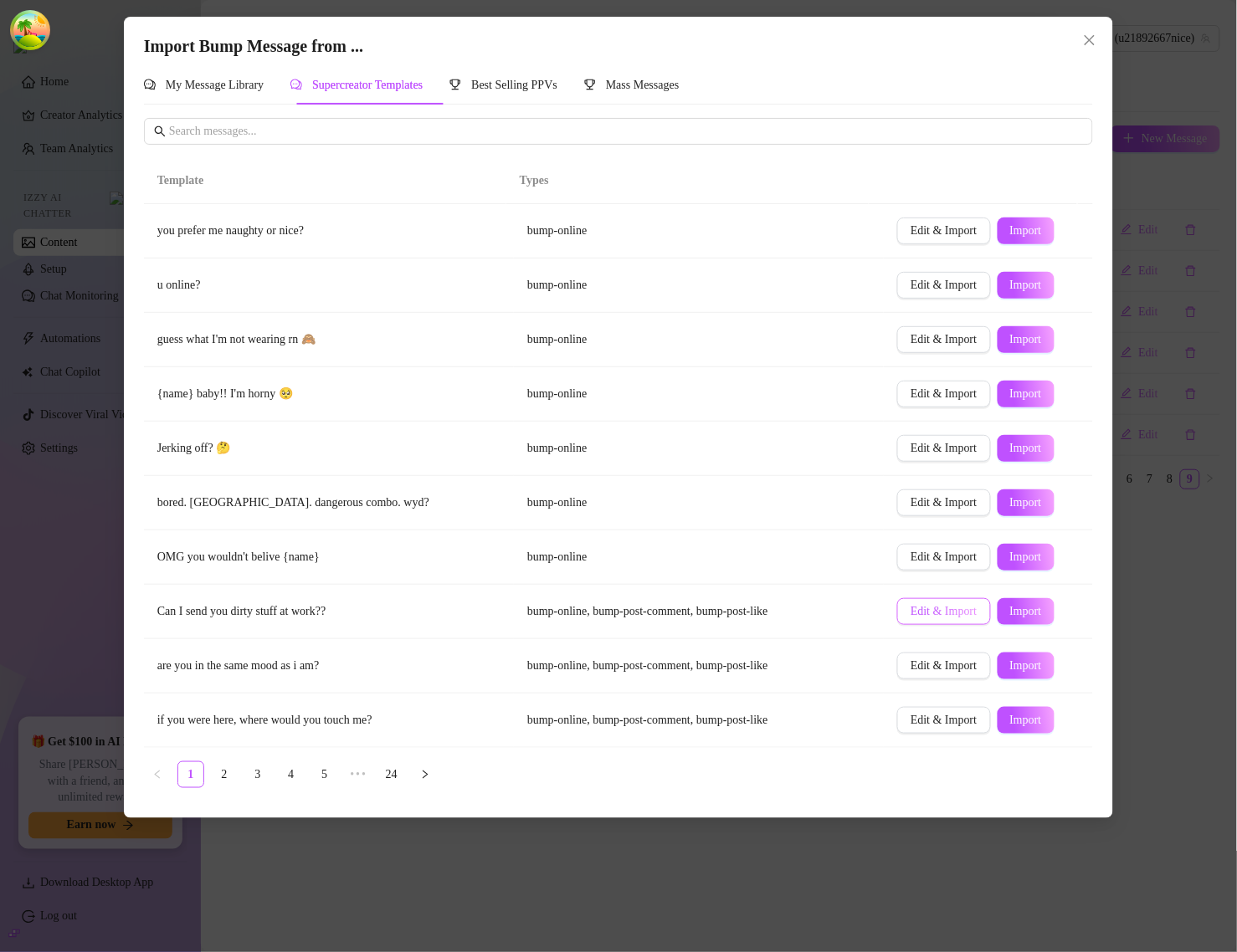
click at [962, 616] on span "Edit & Import" at bounding box center [943, 611] width 66 height 14
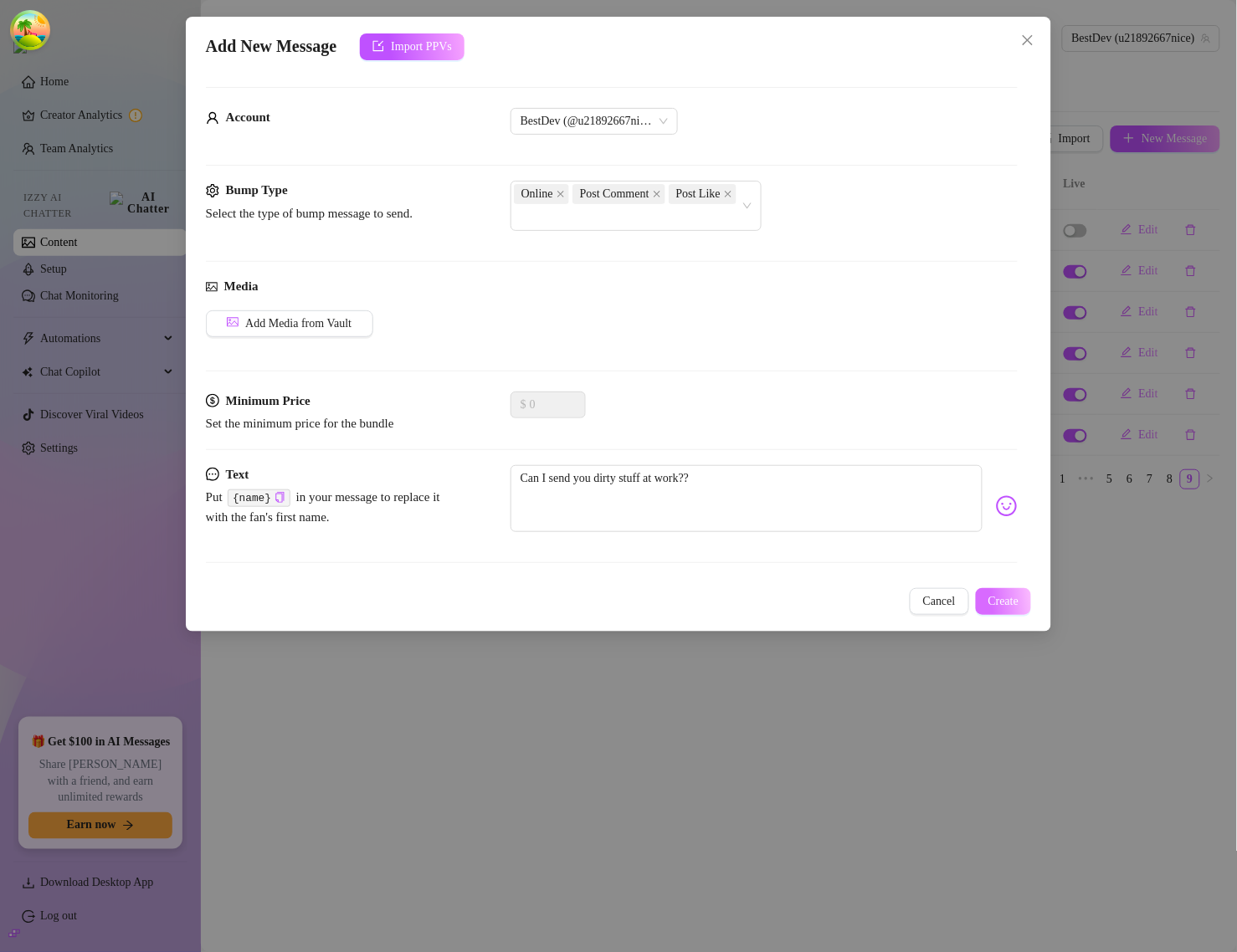
click at [993, 595] on span "Create" at bounding box center [1004, 601] width 31 height 14
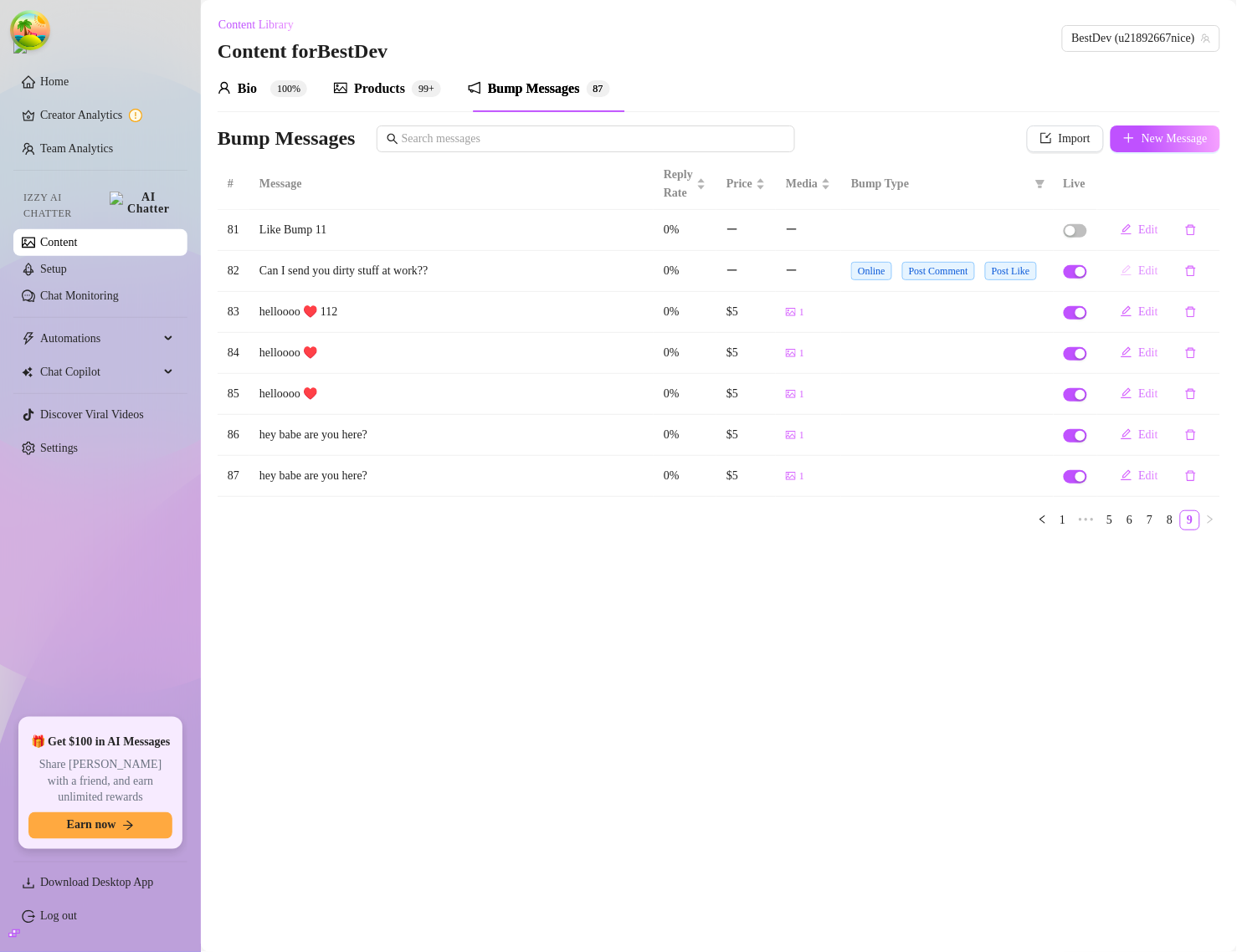
click at [1118, 270] on button "Edit" at bounding box center [1139, 271] width 65 height 26
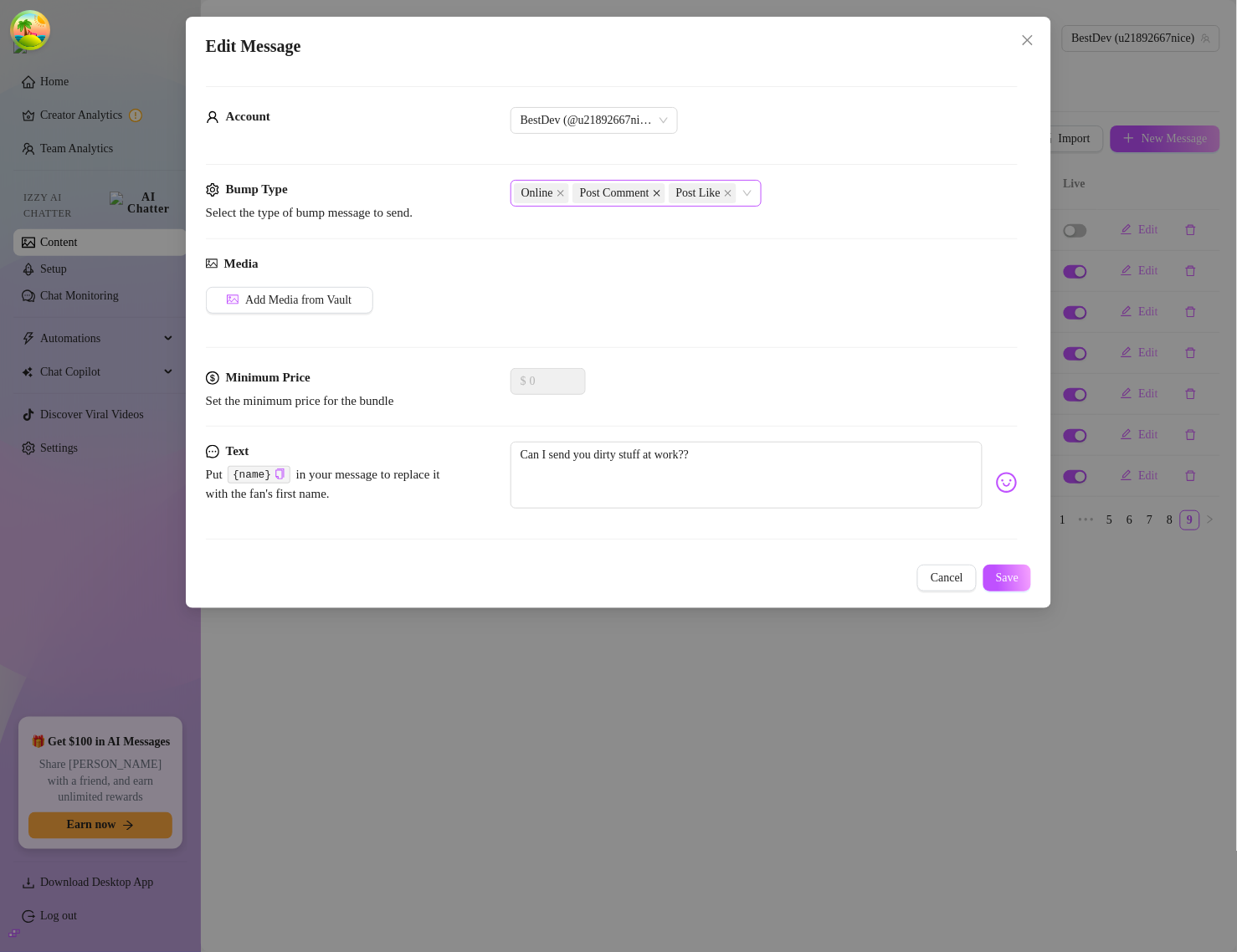
click at [661, 193] on icon "close" at bounding box center [657, 192] width 8 height 8
click at [1003, 585] on span "Save" at bounding box center [1007, 578] width 23 height 14
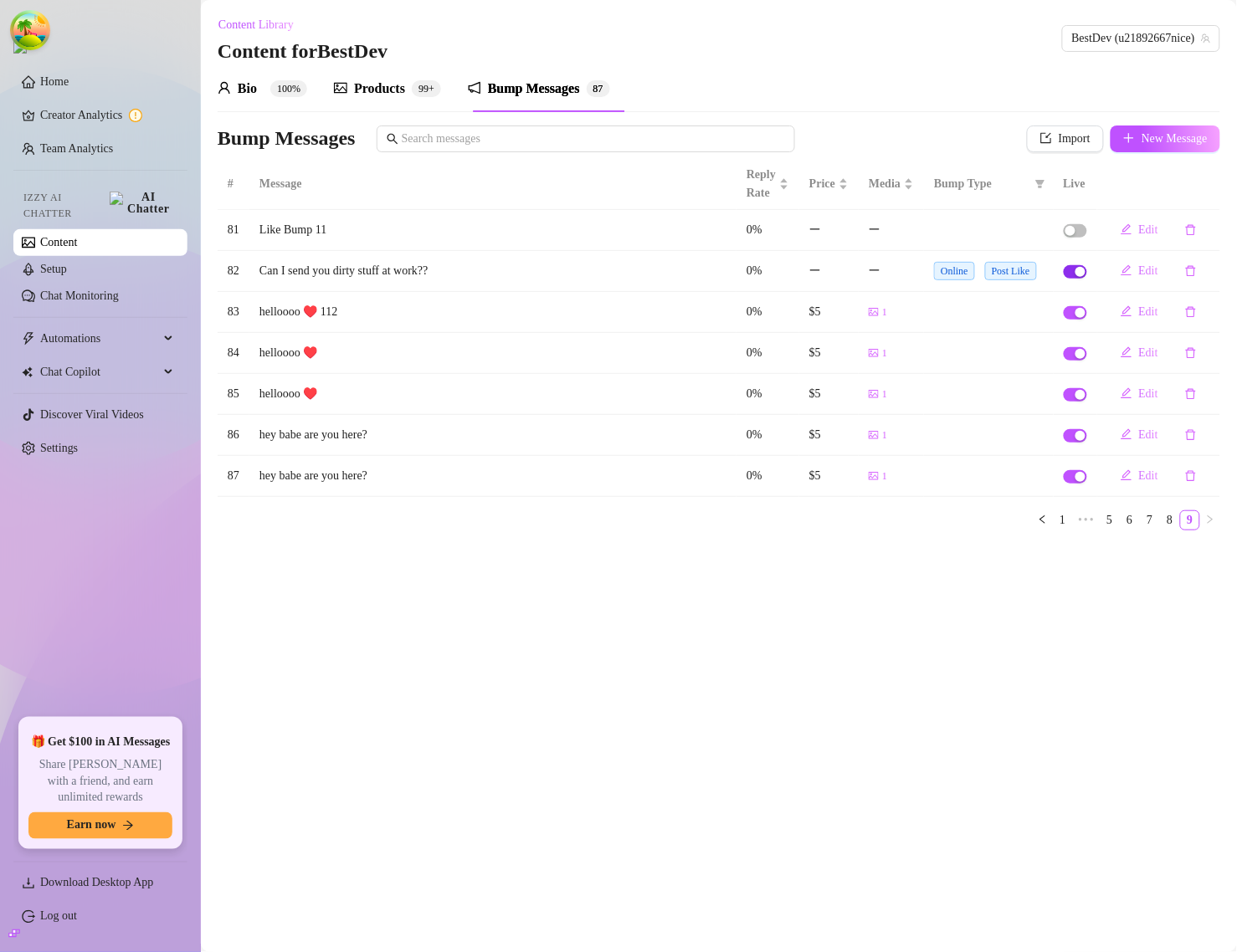
click at [1074, 277] on span "button" at bounding box center [1076, 272] width 24 height 14
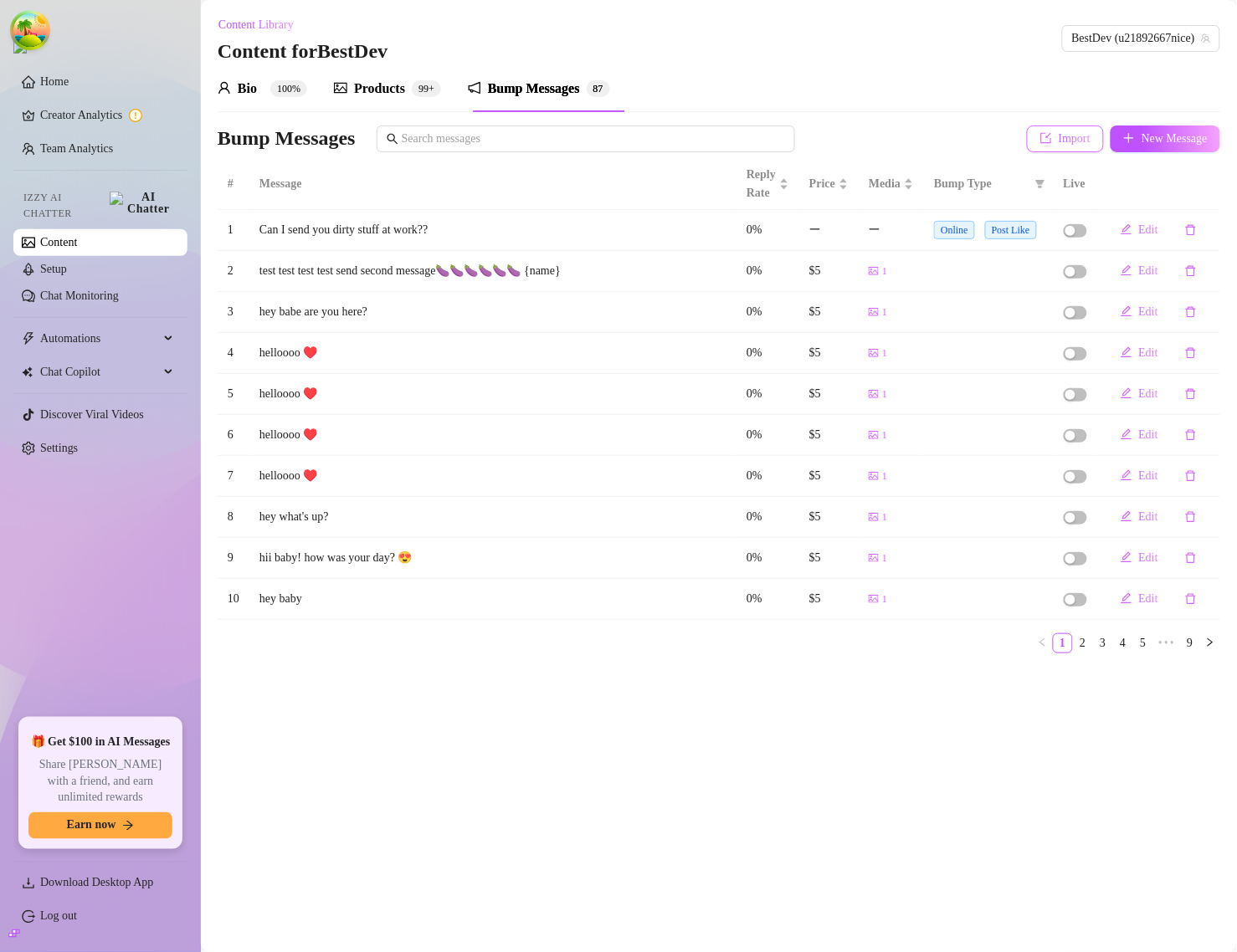
click at [1076, 139] on span "Import" at bounding box center [1075, 139] width 32 height 14
type textarea "Type your message here..."
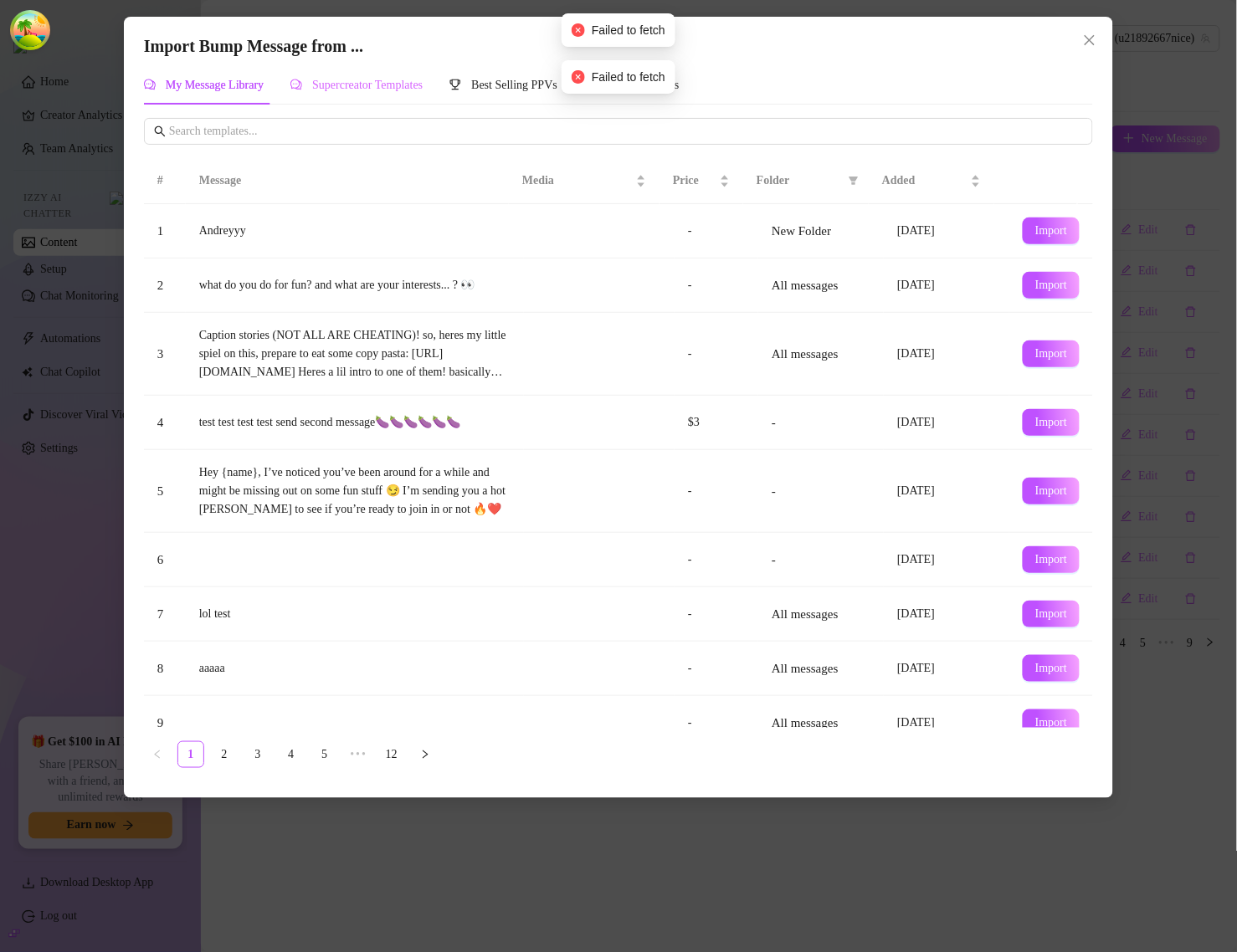
click at [412, 95] on div "Supercreator Templates" at bounding box center [356, 85] width 132 height 38
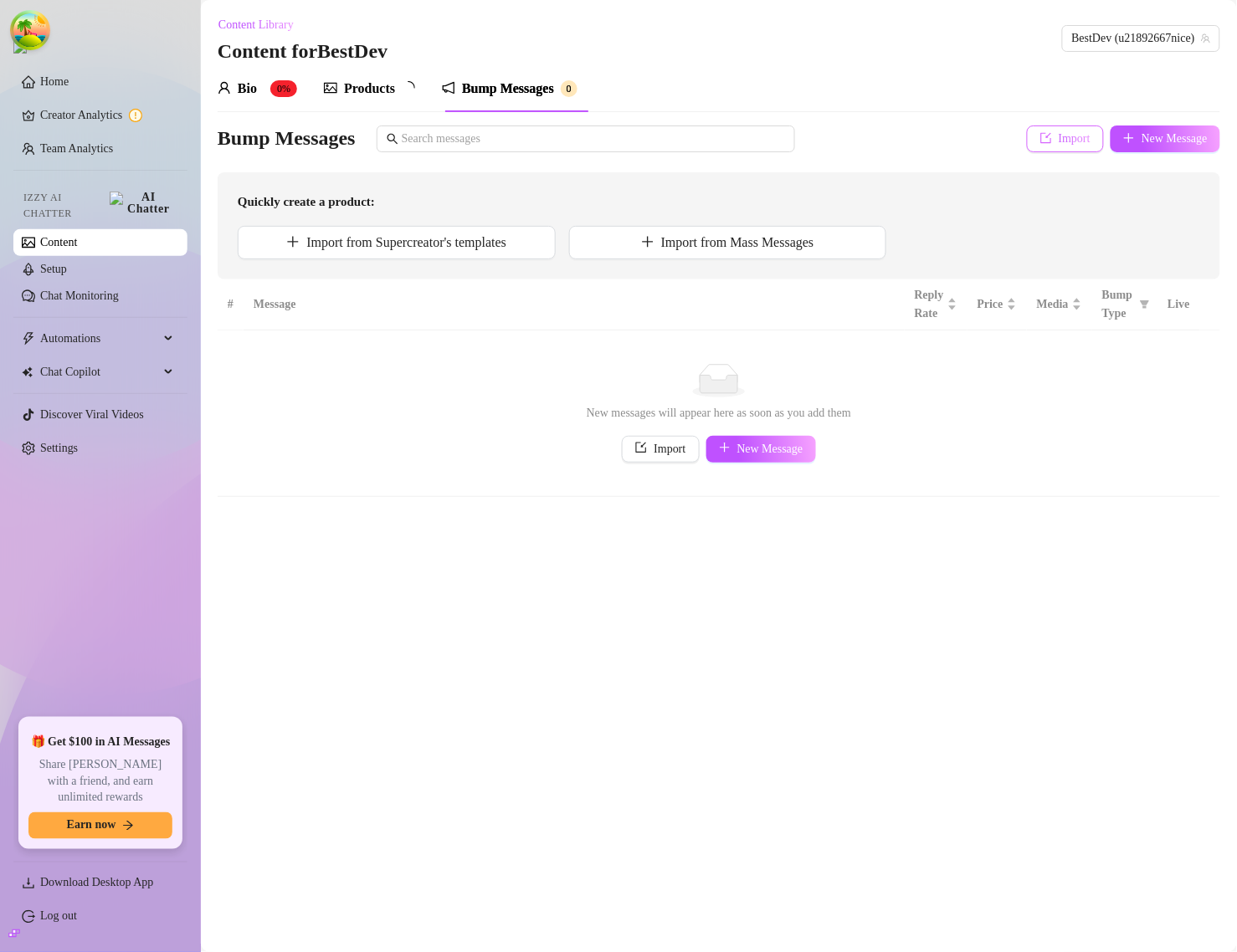
click at [1042, 140] on icon "import" at bounding box center [1047, 139] width 11 height 11
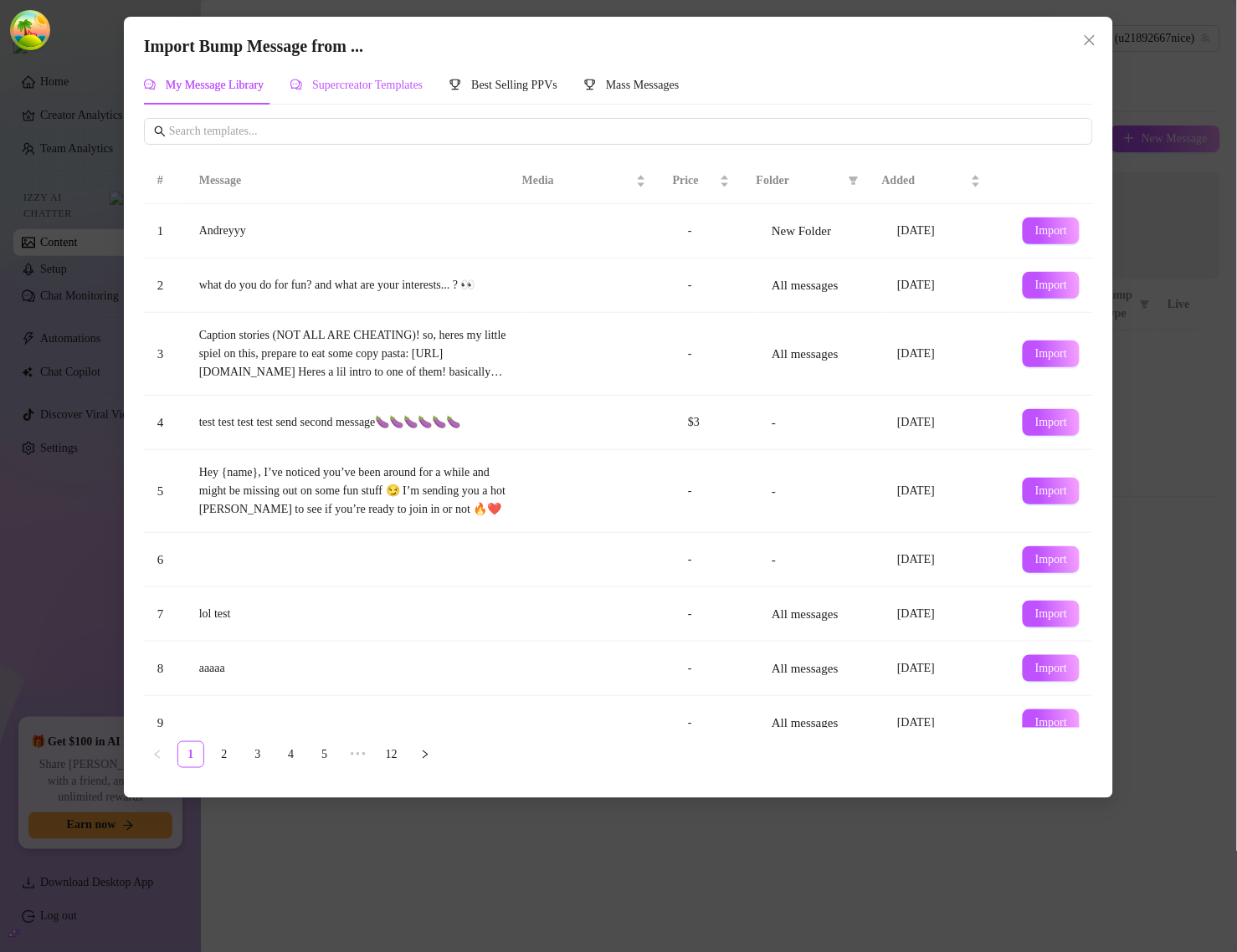
click at [407, 89] on span "Supercreator Templates" at bounding box center [367, 85] width 110 height 13
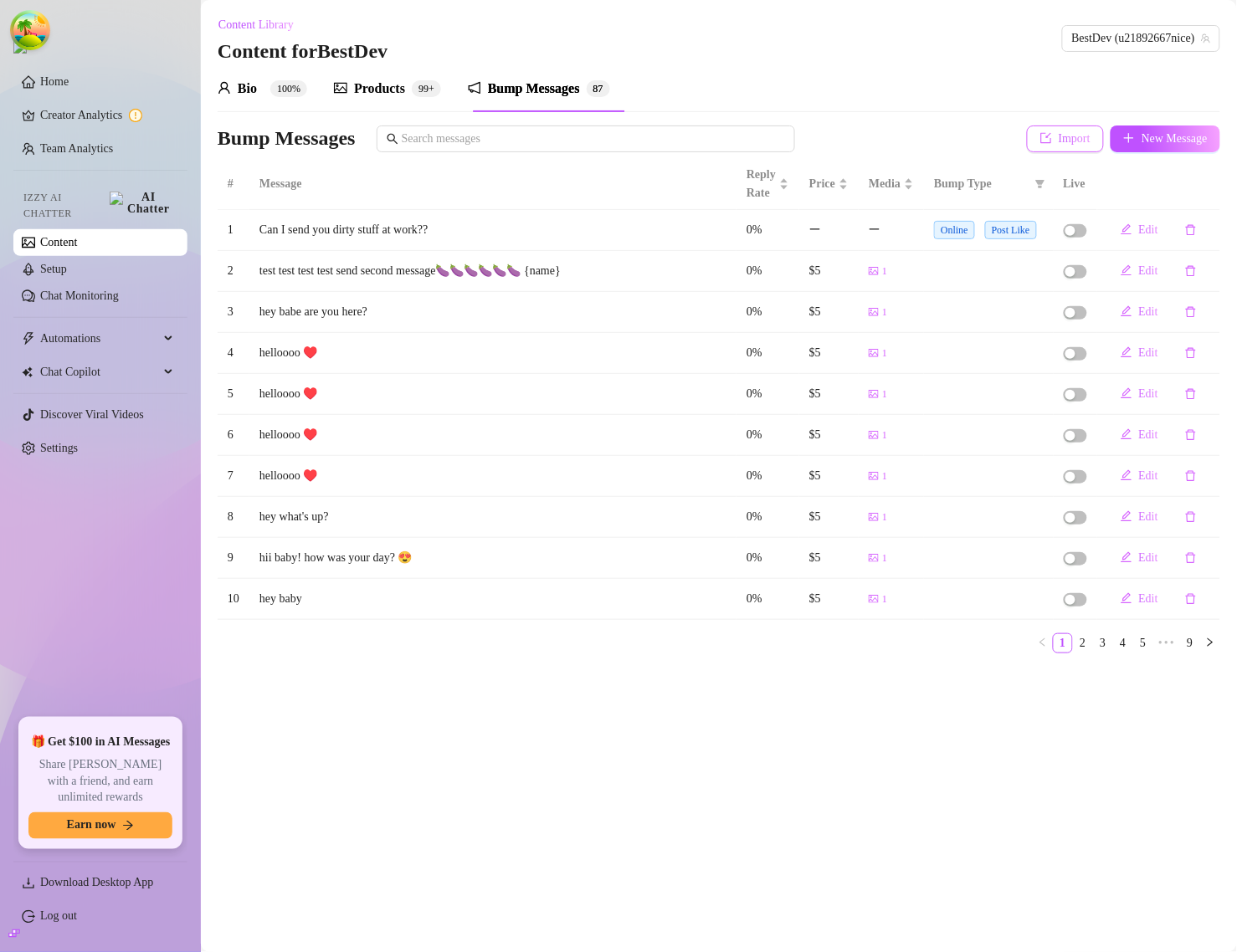
click at [1042, 140] on icon "import" at bounding box center [1047, 139] width 11 height 11
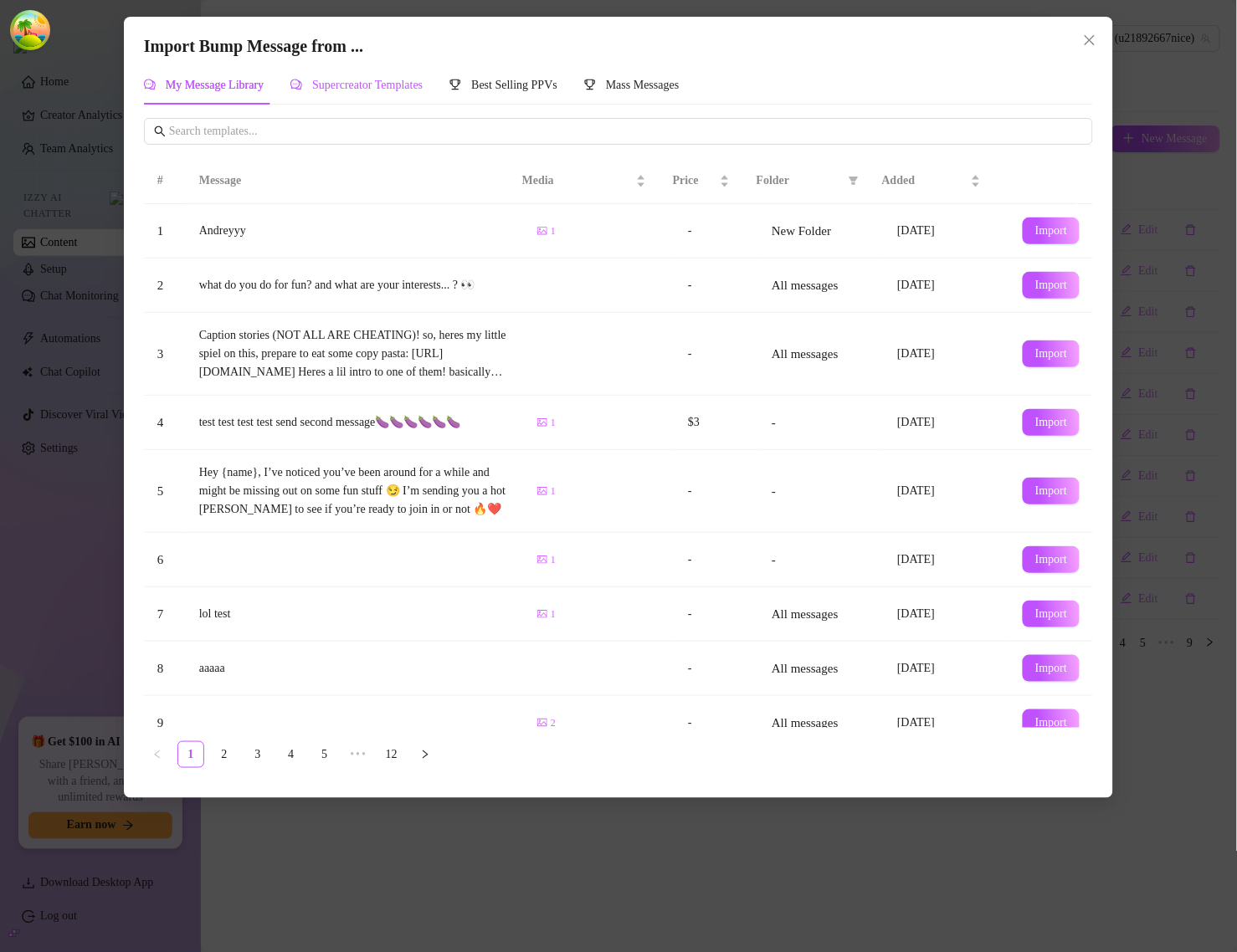
click at [366, 88] on span "Supercreator Templates" at bounding box center [367, 85] width 110 height 13
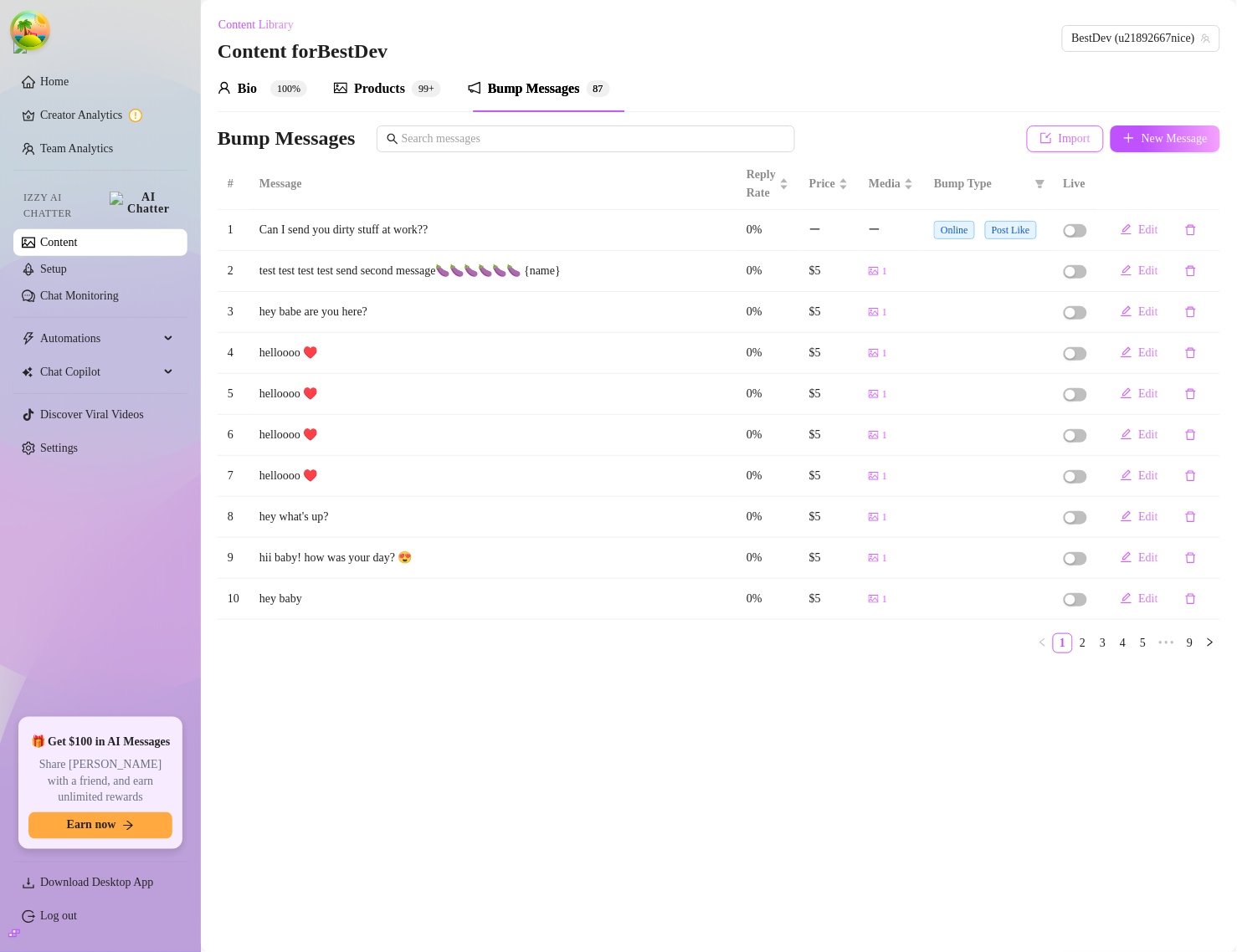
click at [1043, 129] on button "Import" at bounding box center [1065, 139] width 77 height 26
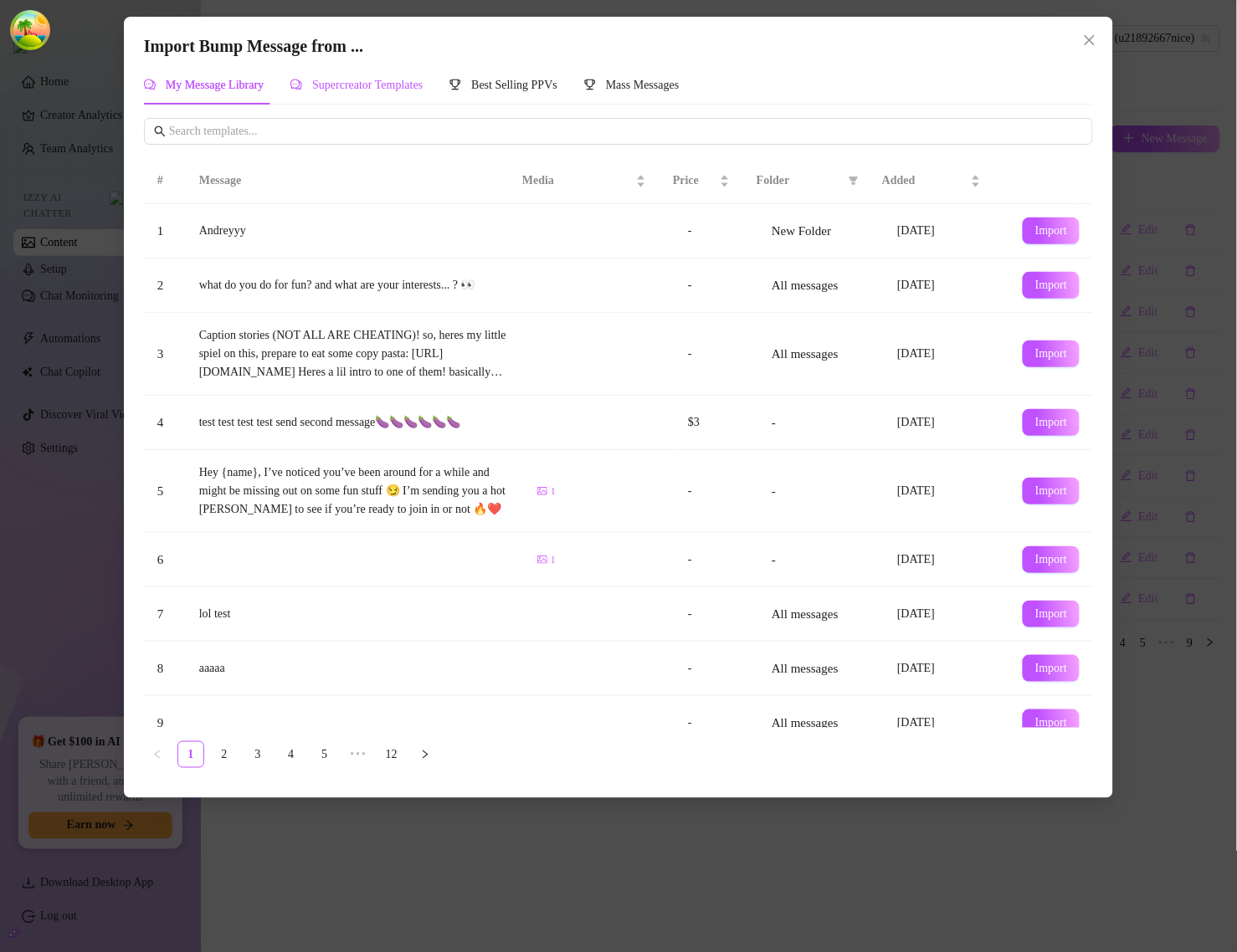
click at [422, 78] on span "Supercreator Templates" at bounding box center [367, 85] width 110 height 13
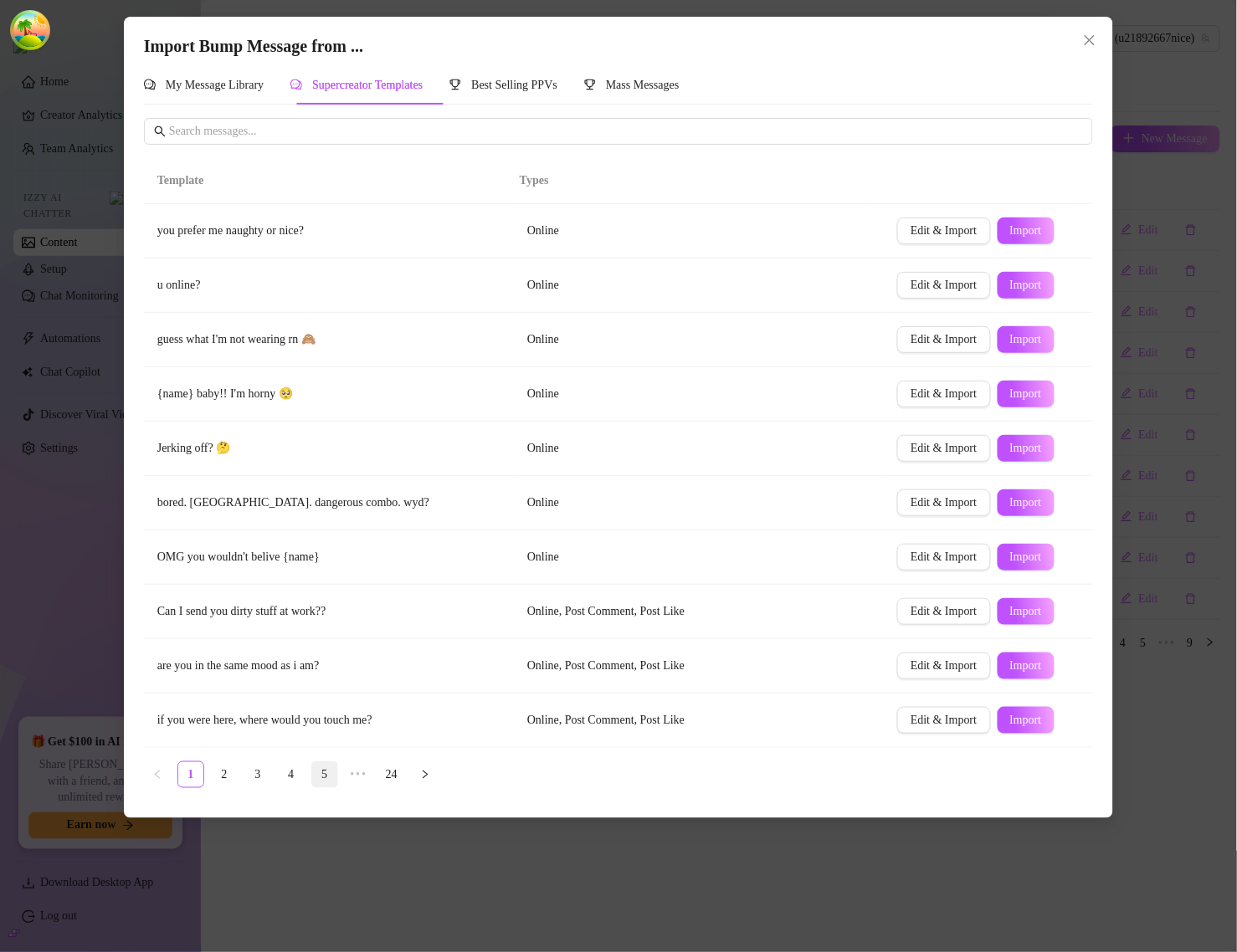
click at [327, 780] on link "5" at bounding box center [325, 775] width 26 height 26
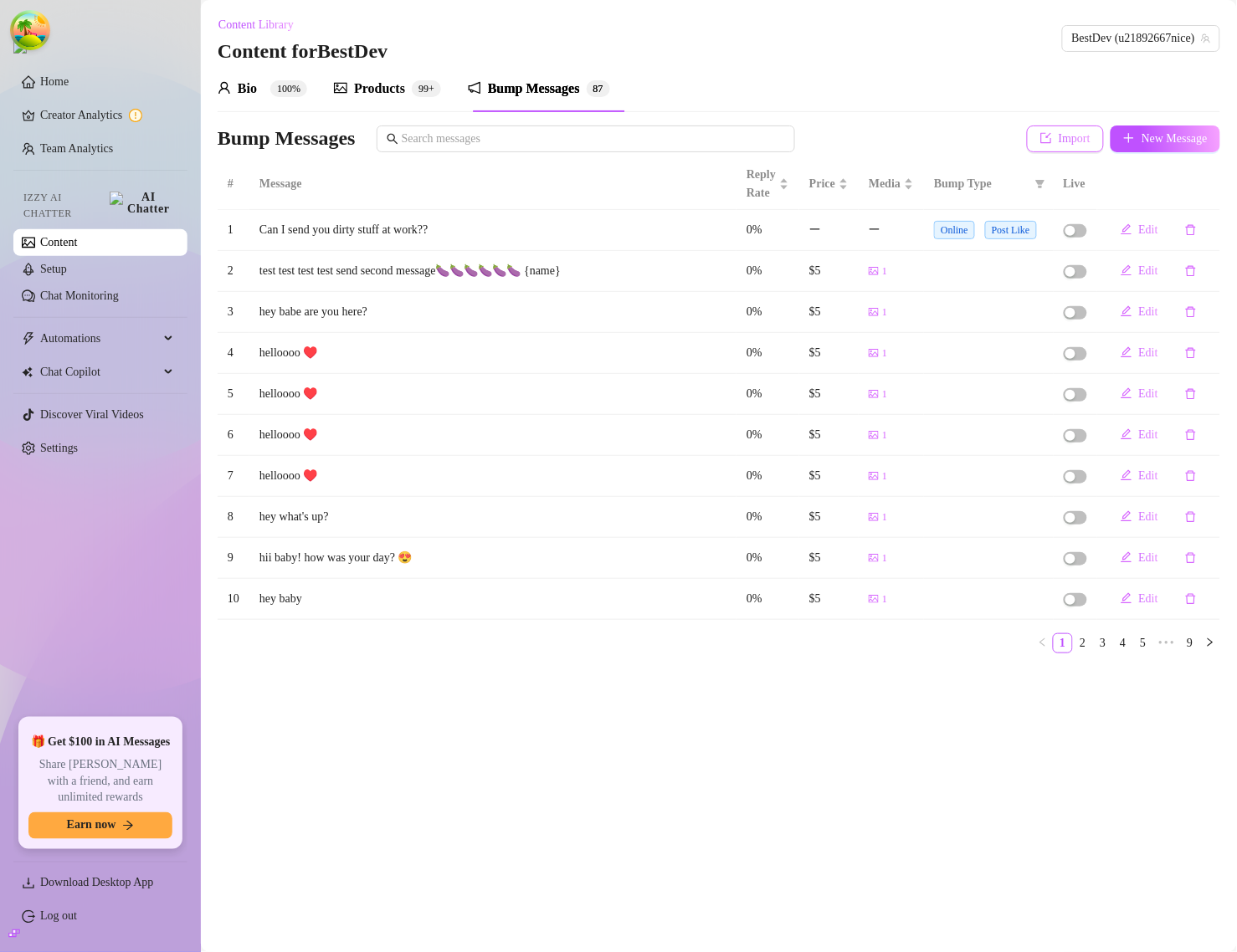
click at [1067, 138] on span "Import" at bounding box center [1075, 139] width 32 height 14
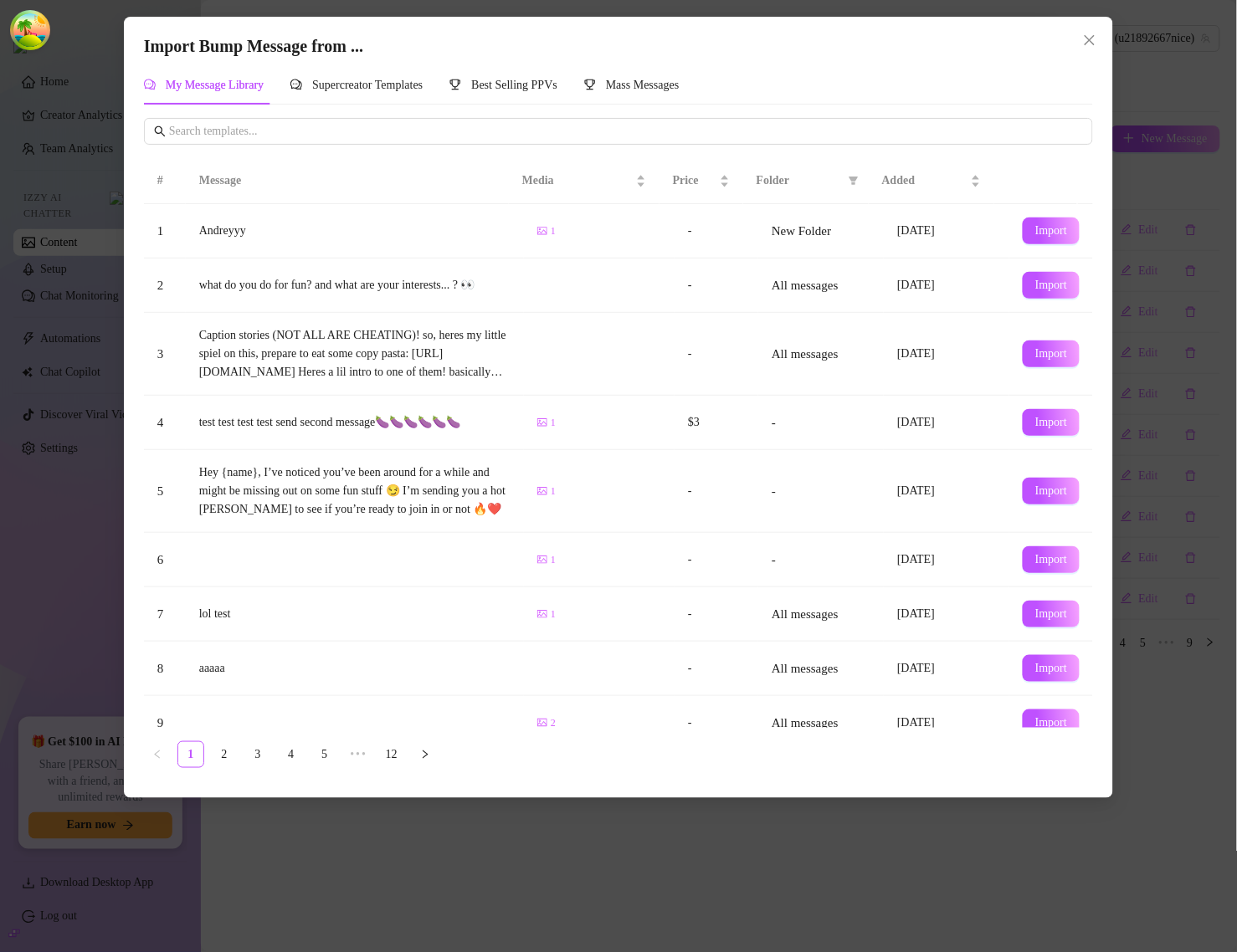
drag, startPoint x: 545, startPoint y: 97, endPoint x: 553, endPoint y: 110, distance: 15.3
click at [545, 97] on div "Best Selling PPVs" at bounding box center [504, 85] width 108 height 38
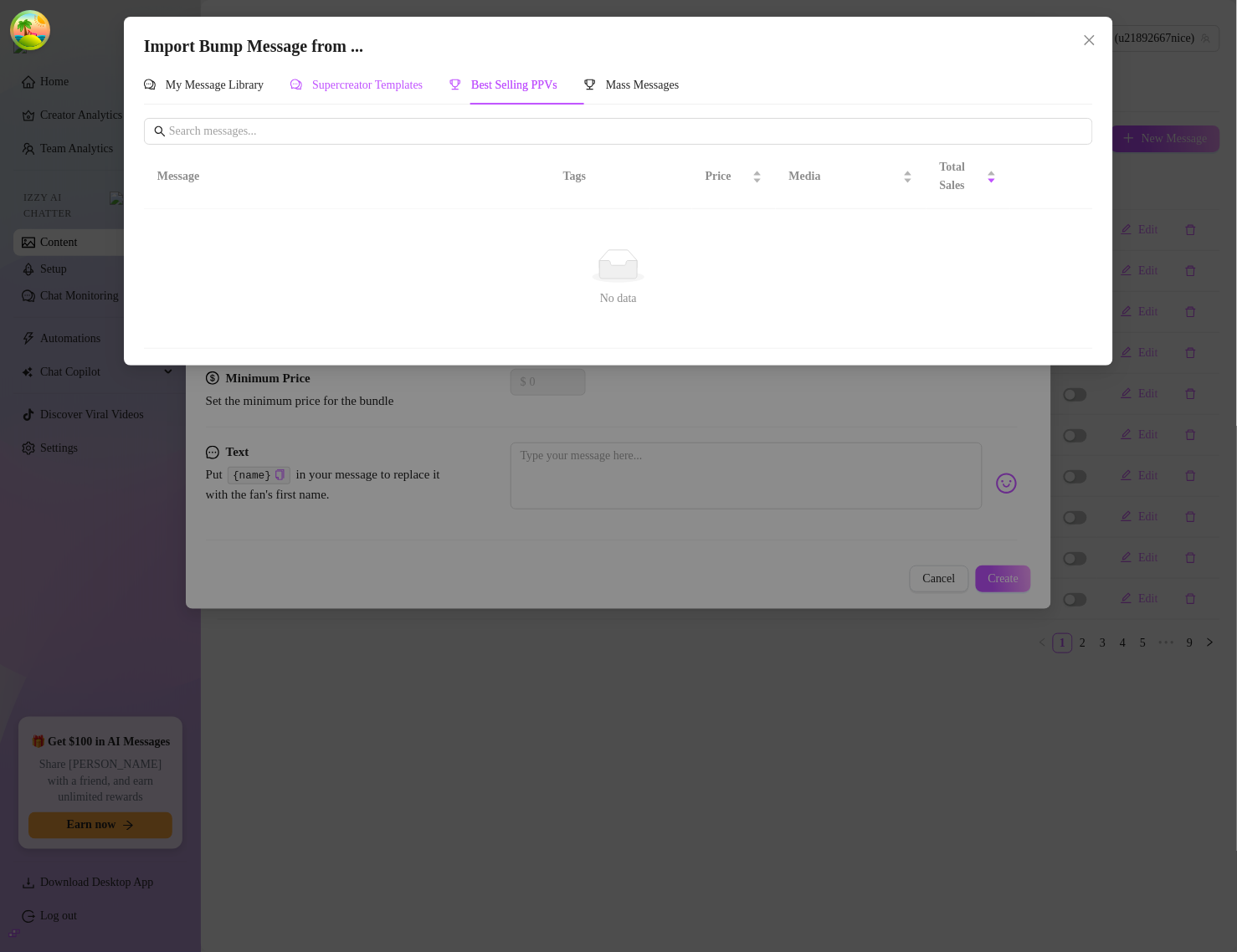
click at [422, 80] on span "Supercreator Templates" at bounding box center [367, 85] width 110 height 13
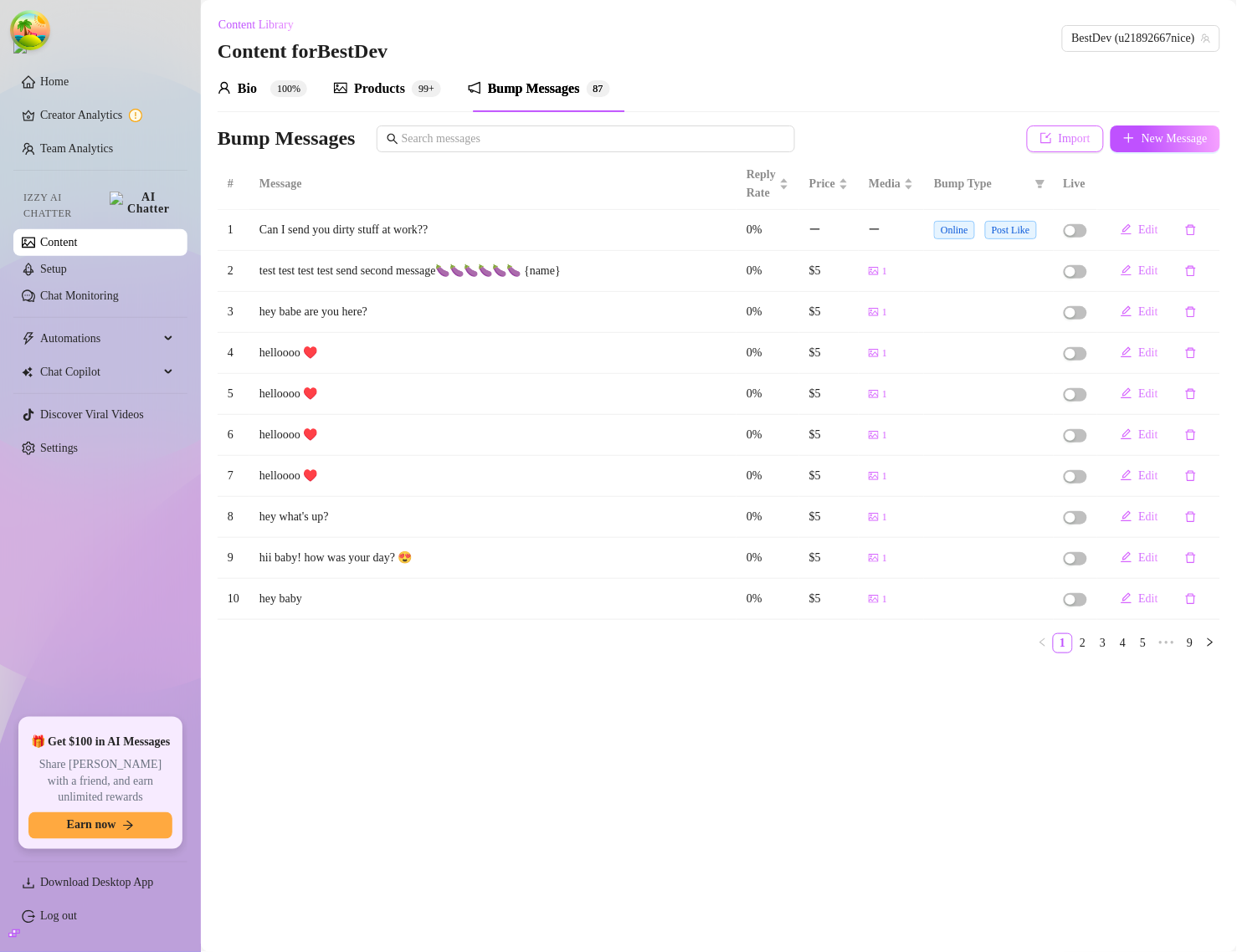
click at [1067, 135] on span "Import" at bounding box center [1075, 139] width 32 height 14
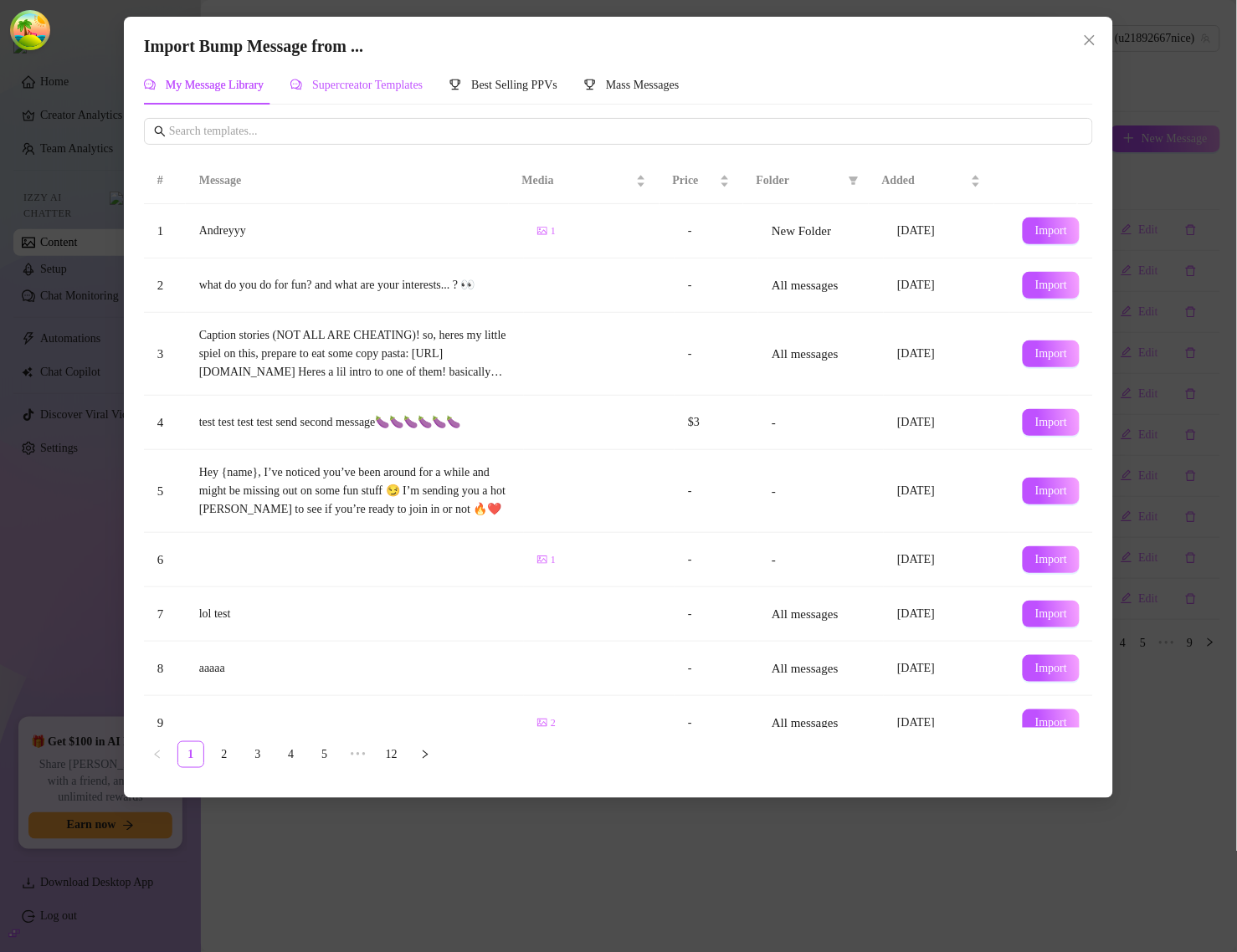
click at [412, 91] on span "Supercreator Templates" at bounding box center [367, 85] width 110 height 13
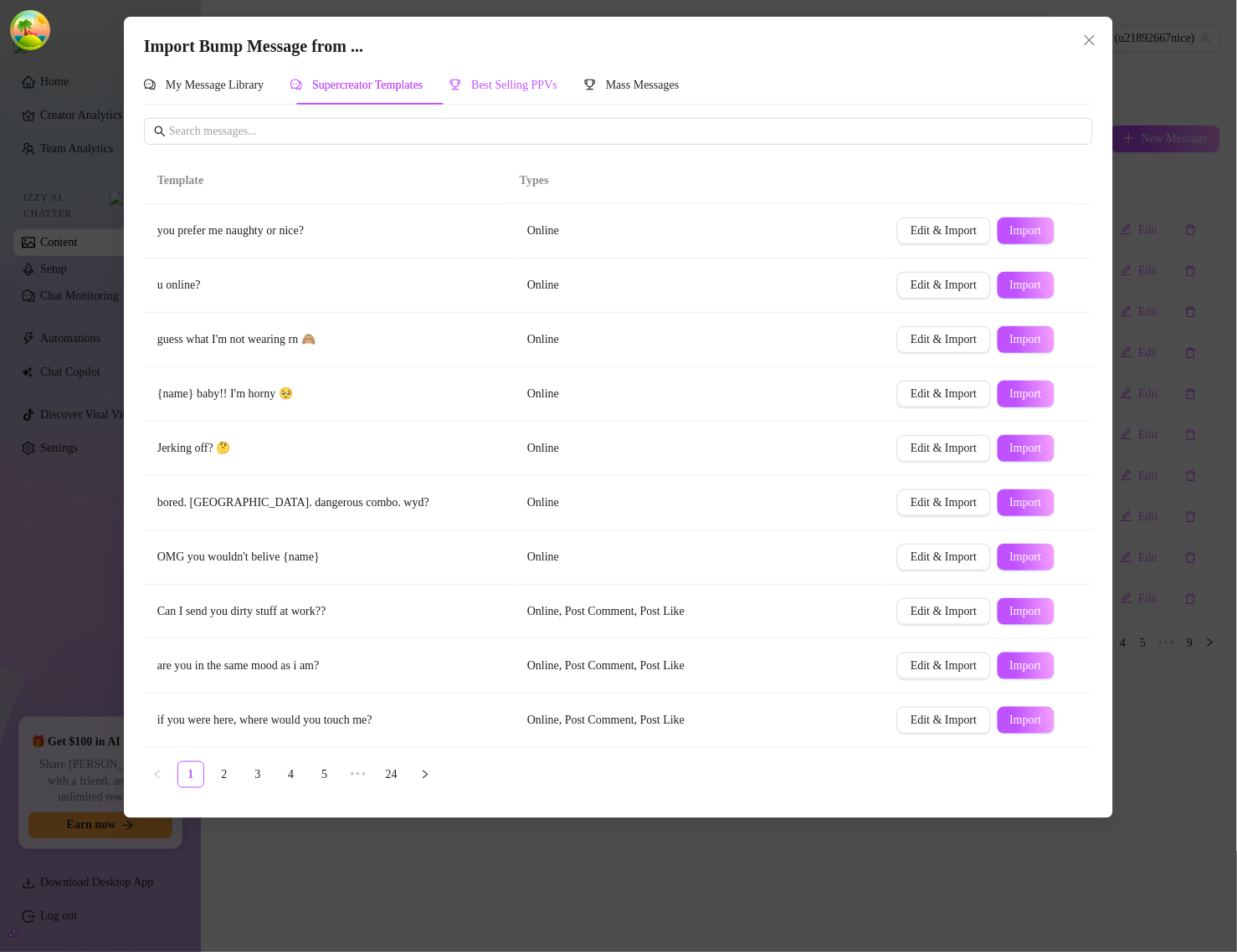
click at [557, 88] on span "Best Selling PPVs" at bounding box center [515, 85] width 87 height 13
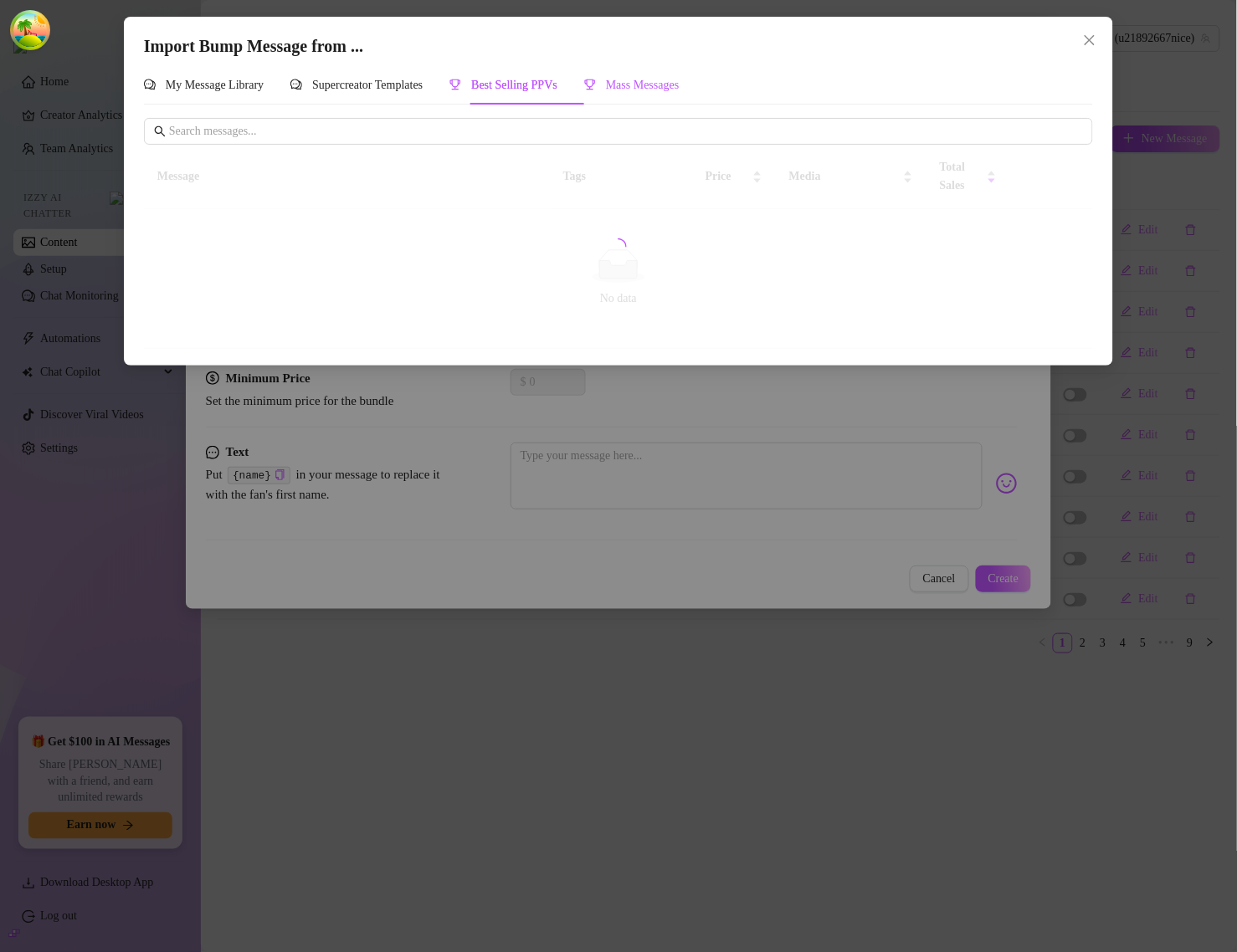
click at [657, 88] on span "Mass Messages" at bounding box center [642, 85] width 74 height 13
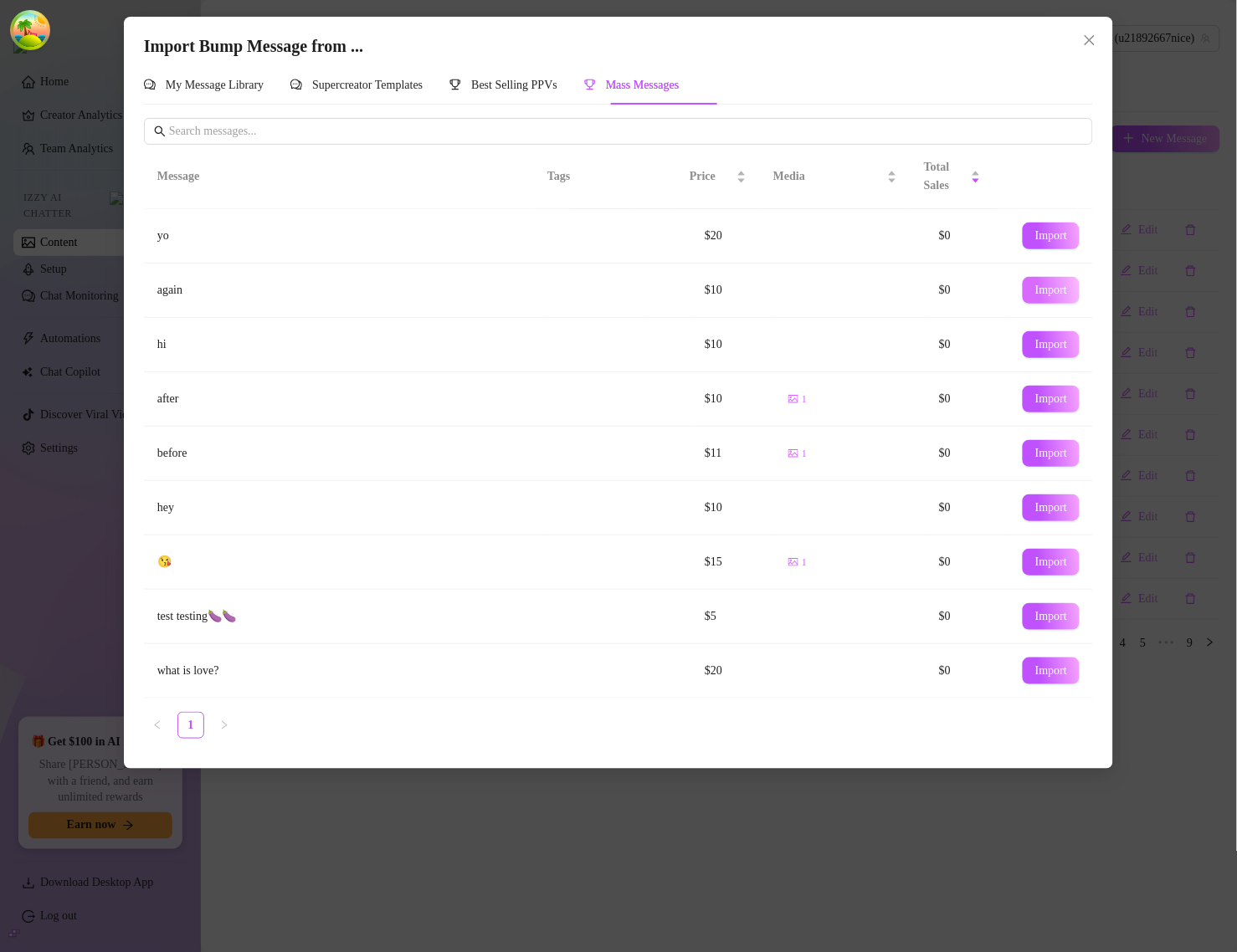
click at [1035, 294] on span "Import" at bounding box center [1051, 290] width 32 height 14
type textarea "again"
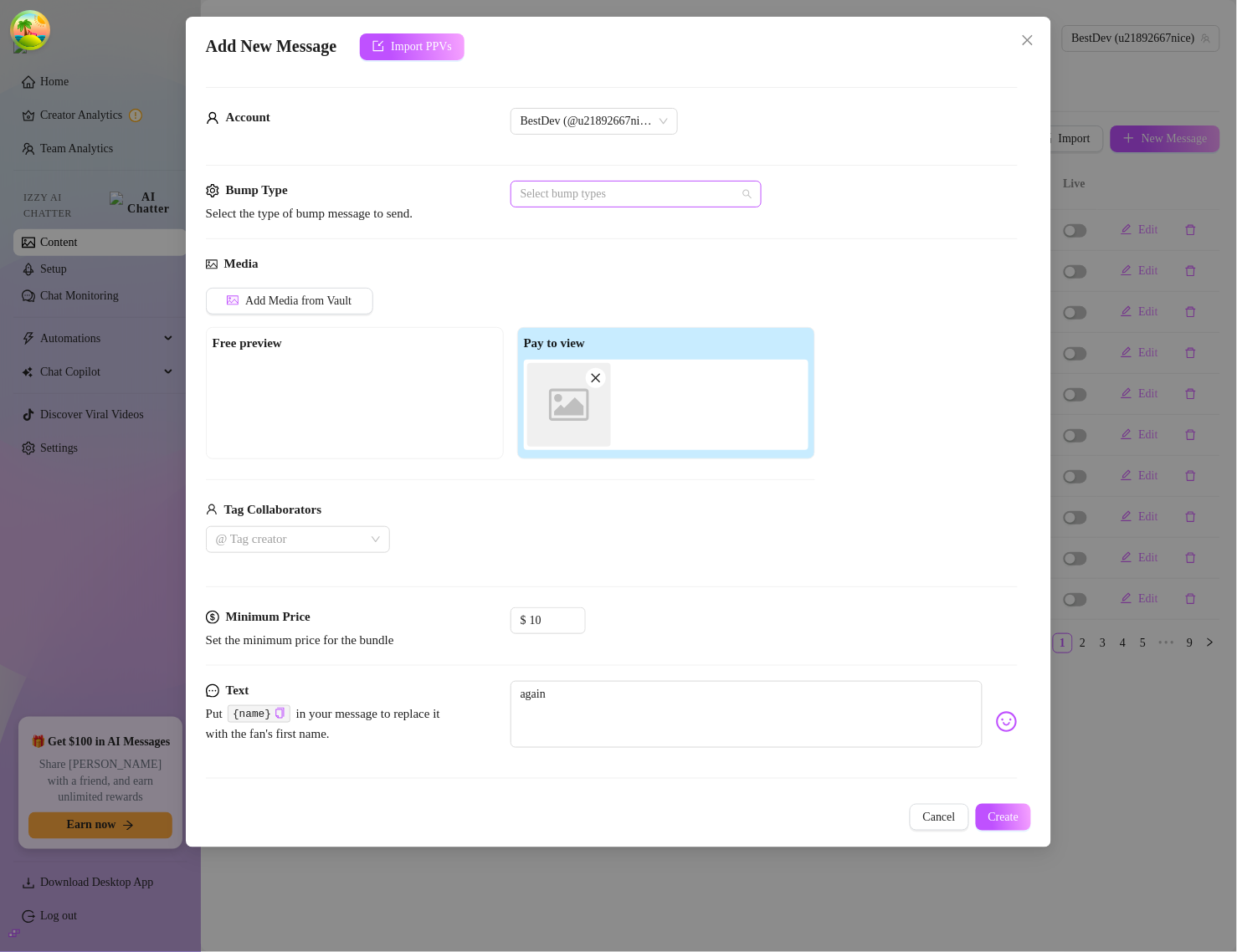
click at [739, 195] on div at bounding box center [627, 194] width 227 height 24
click at [794, 195] on div "Select bump types" at bounding box center [764, 193] width 508 height 26
click at [998, 823] on span "Create" at bounding box center [1004, 817] width 31 height 14
click at [595, 383] on icon "close" at bounding box center [596, 378] width 12 height 12
type input "0"
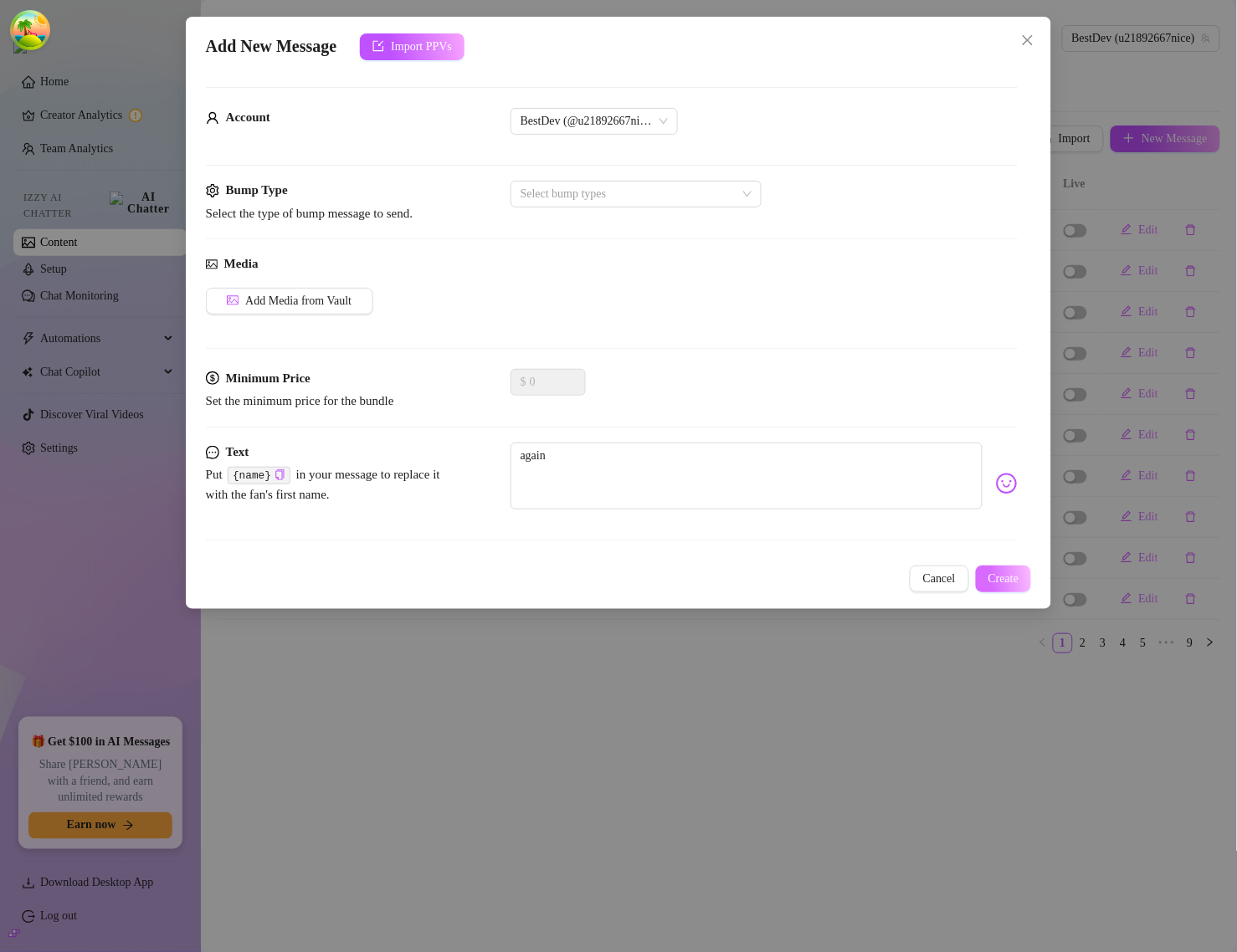
click at [1009, 570] on button "Create" at bounding box center [1003, 578] width 56 height 26
click at [1028, 36] on icon "close" at bounding box center [1028, 40] width 14 height 14
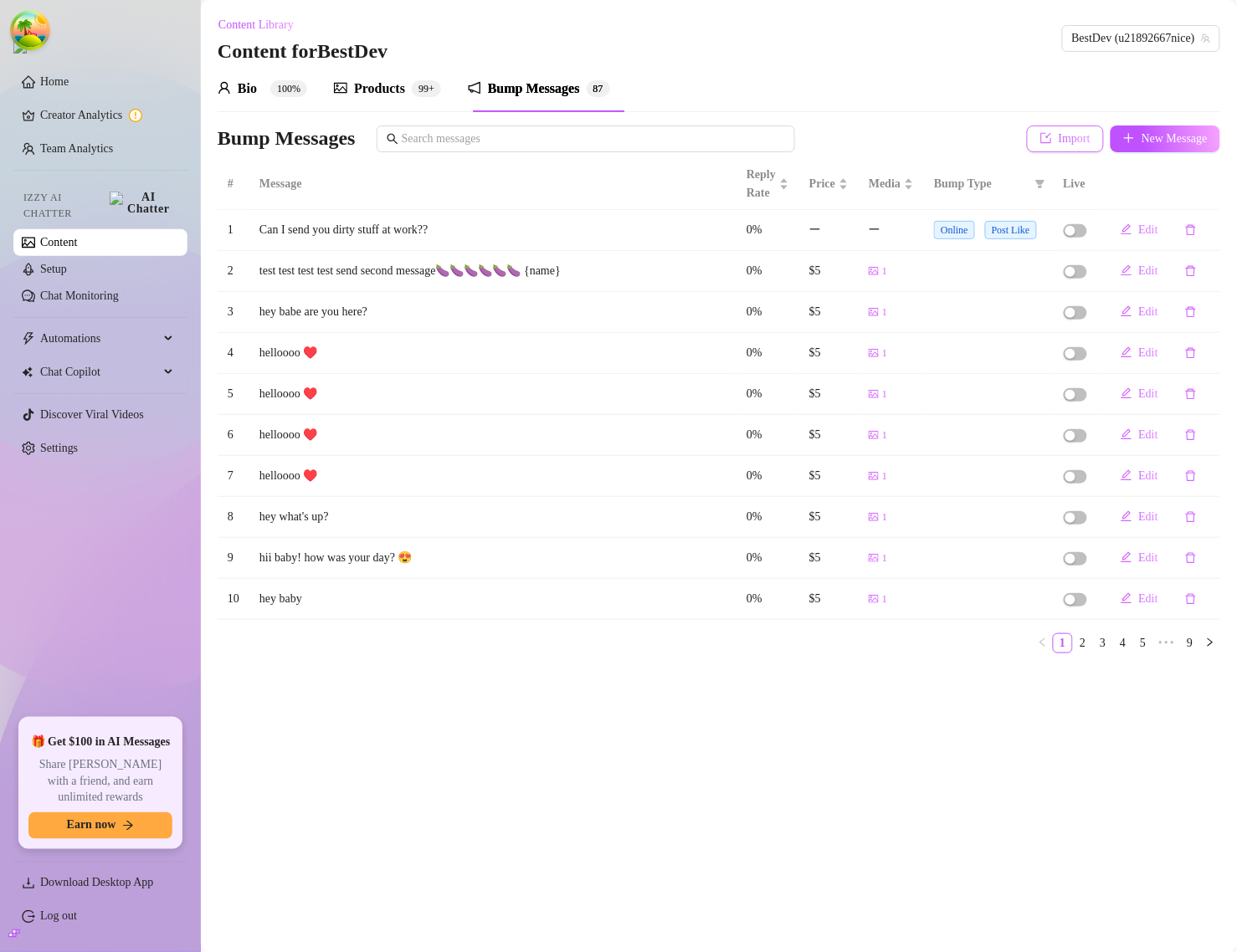
click at [1059, 135] on span "Import" at bounding box center [1075, 139] width 32 height 14
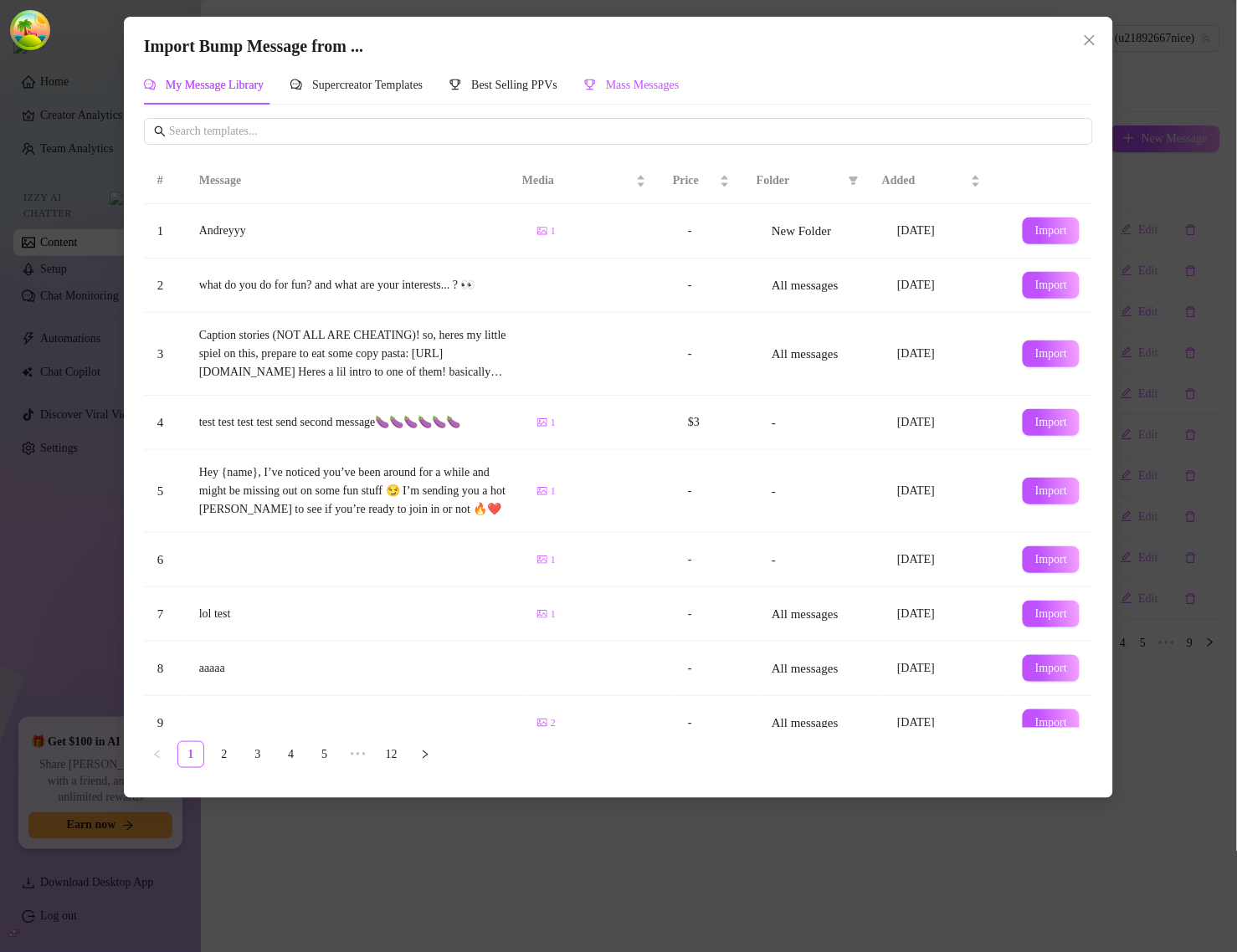
click at [680, 79] on span "Mass Messages" at bounding box center [642, 85] width 74 height 13
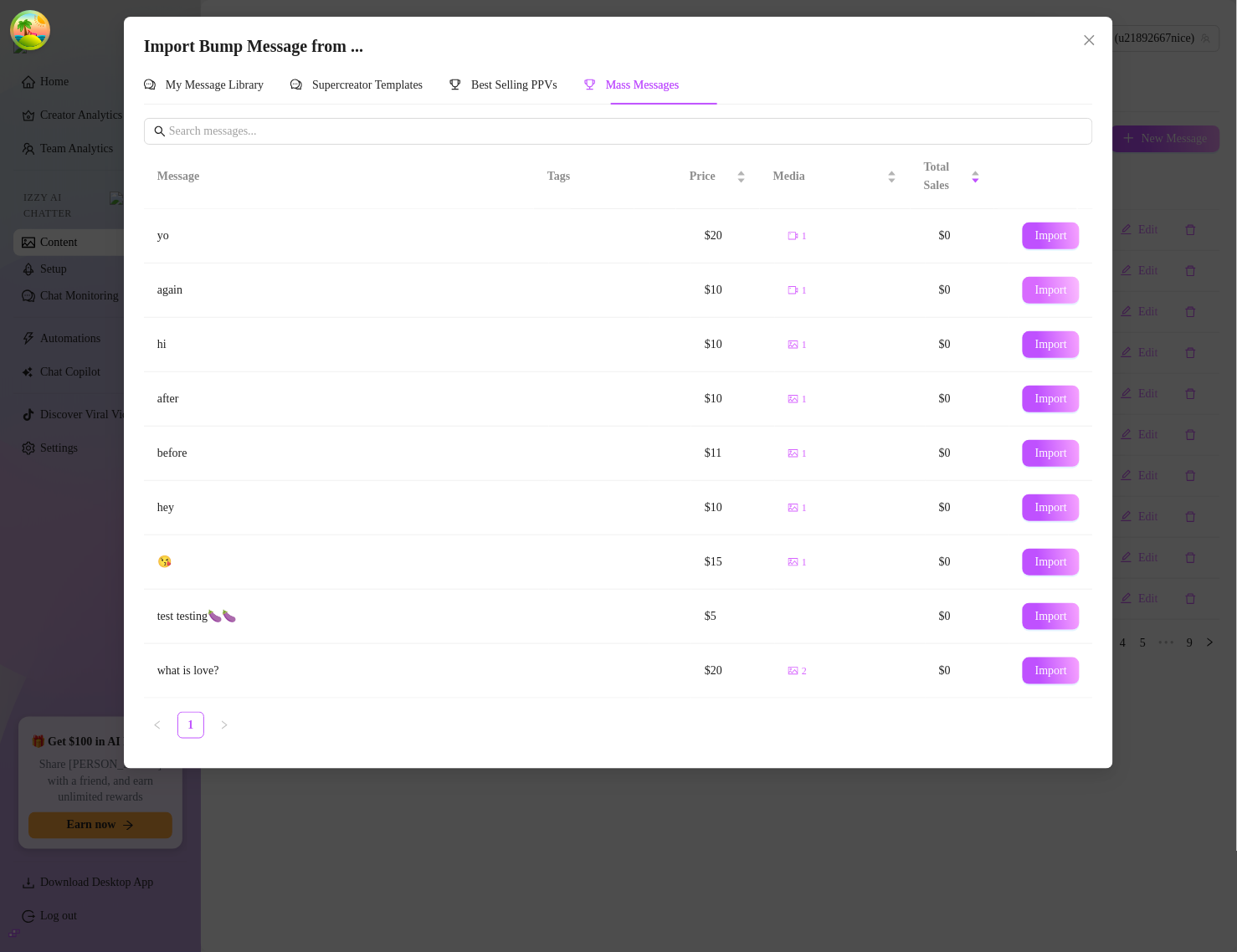
click at [1035, 293] on span "Import" at bounding box center [1051, 290] width 32 height 14
type textarea "again"
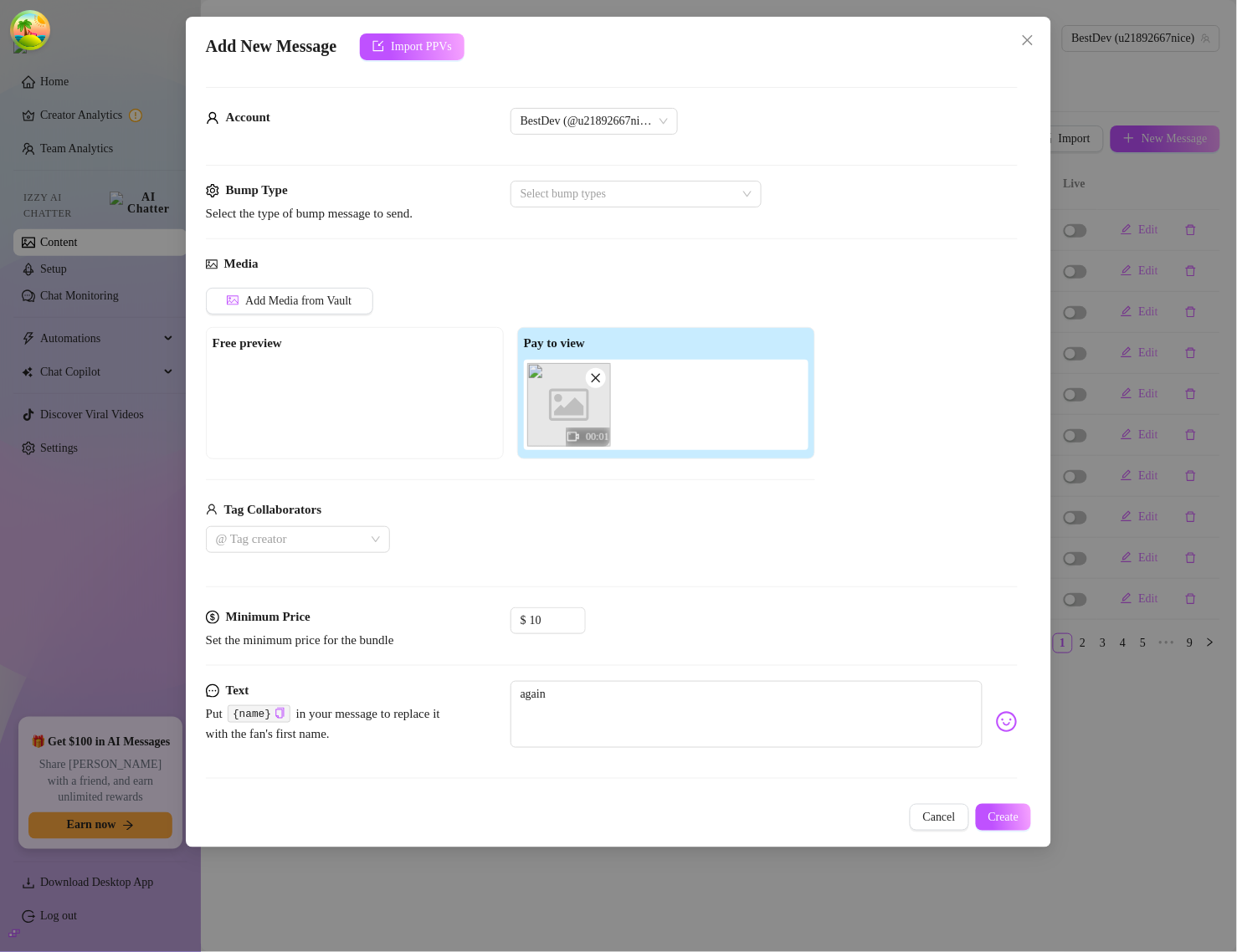
click at [596, 378] on icon "close" at bounding box center [596, 378] width 9 height 9
type input "0"
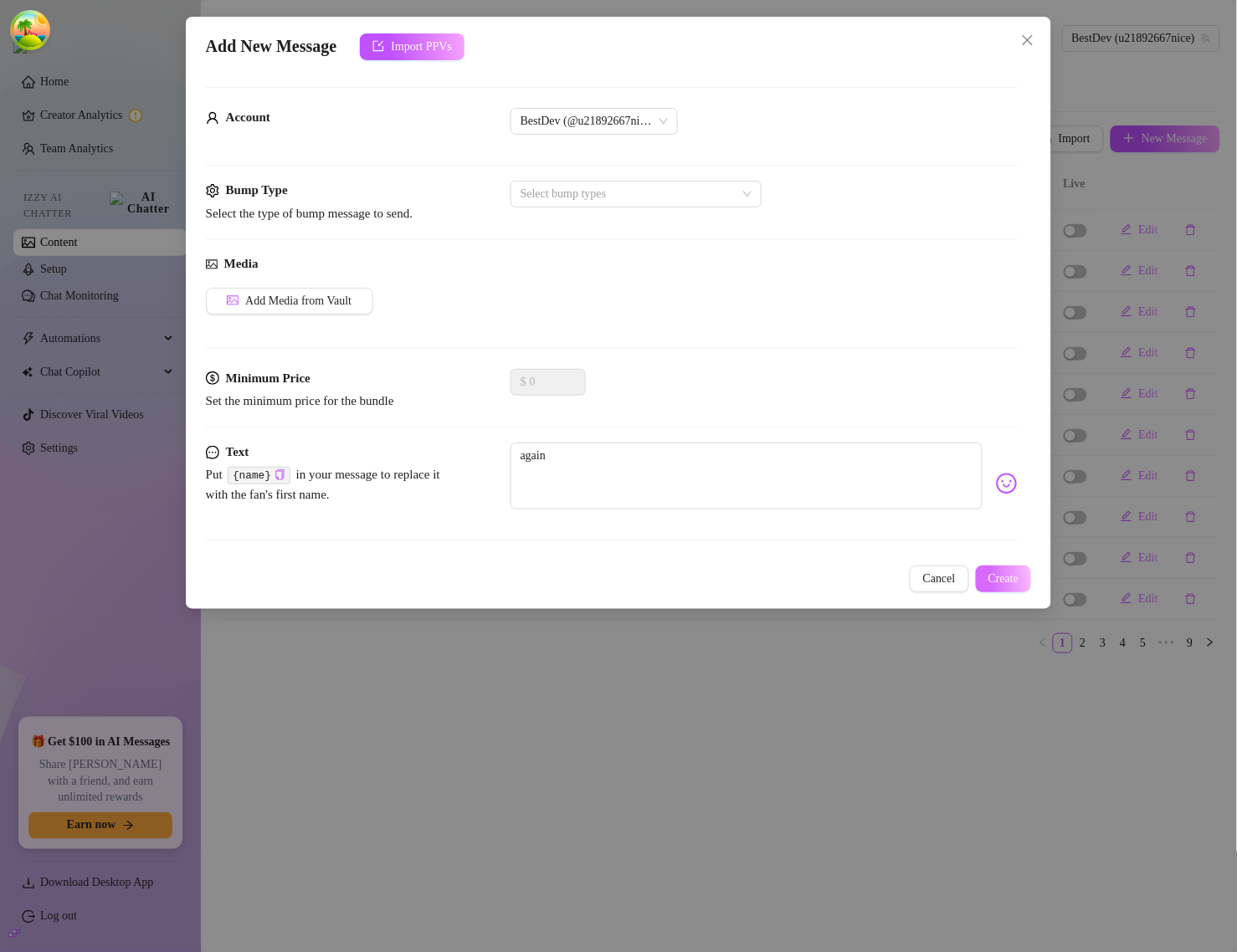
click at [989, 574] on span "Create" at bounding box center [1004, 579] width 31 height 14
click at [978, 578] on button "Create" at bounding box center [1003, 578] width 56 height 26
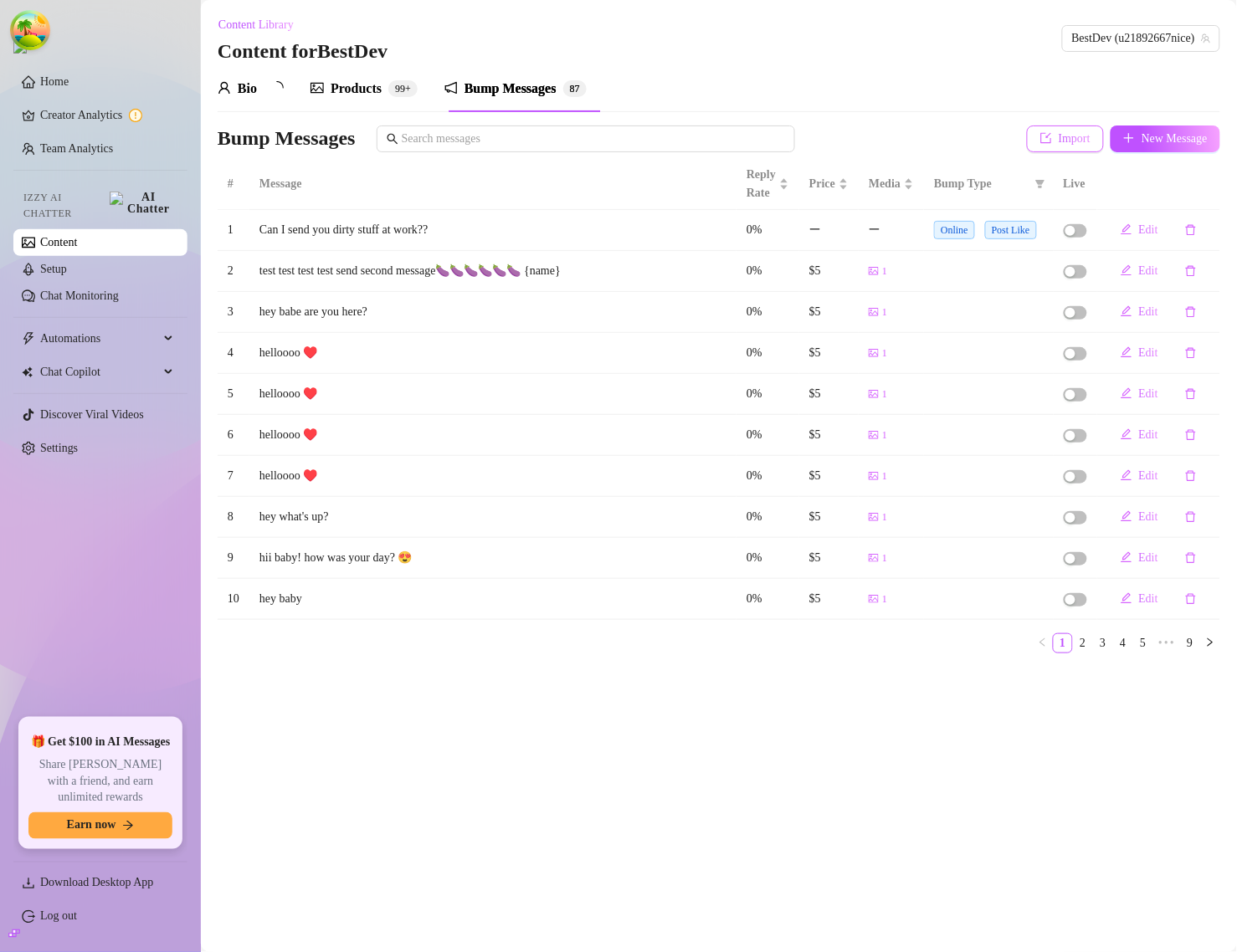
click at [1076, 149] on button "Import" at bounding box center [1065, 139] width 77 height 26
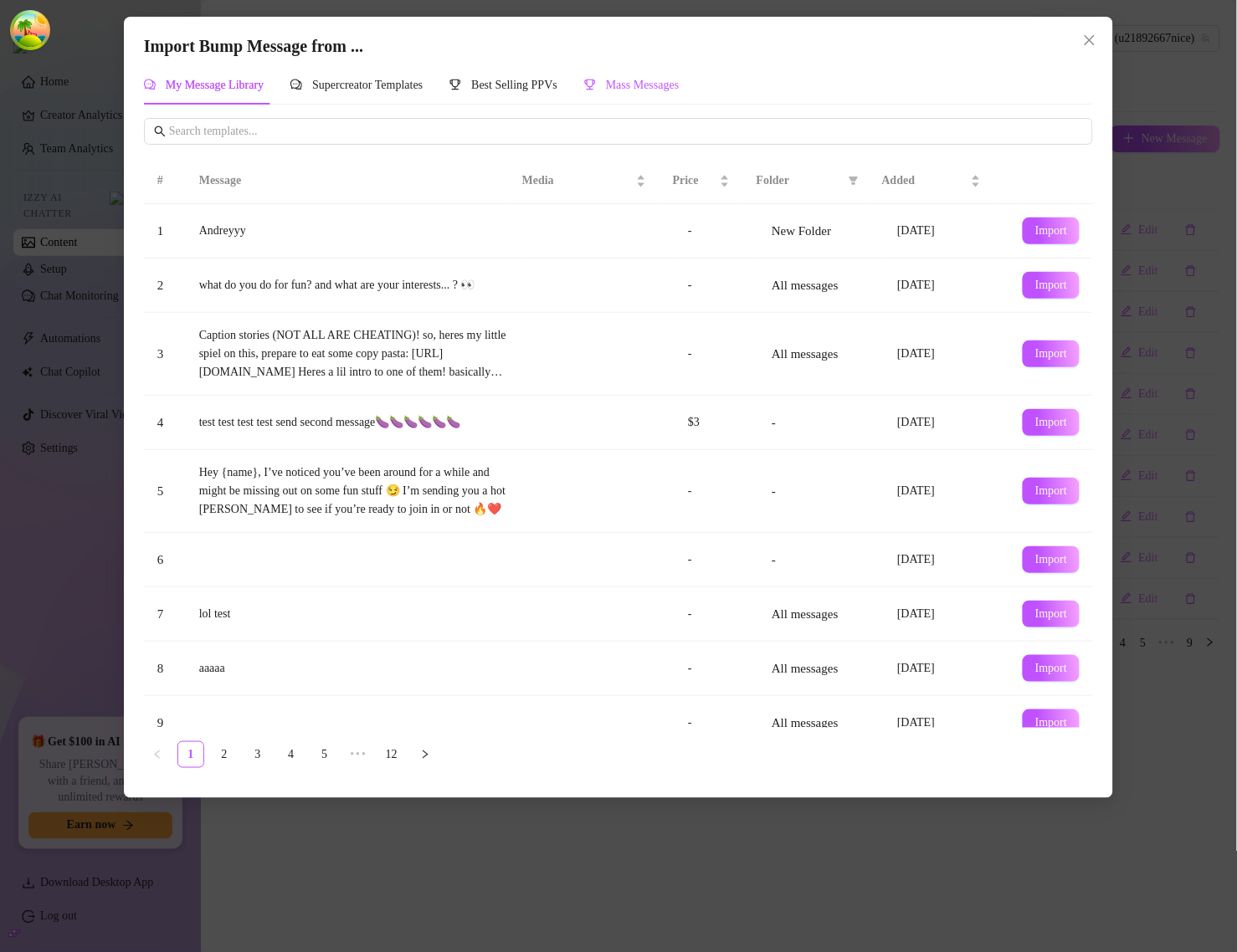
click at [675, 79] on span "Mass Messages" at bounding box center [642, 85] width 74 height 13
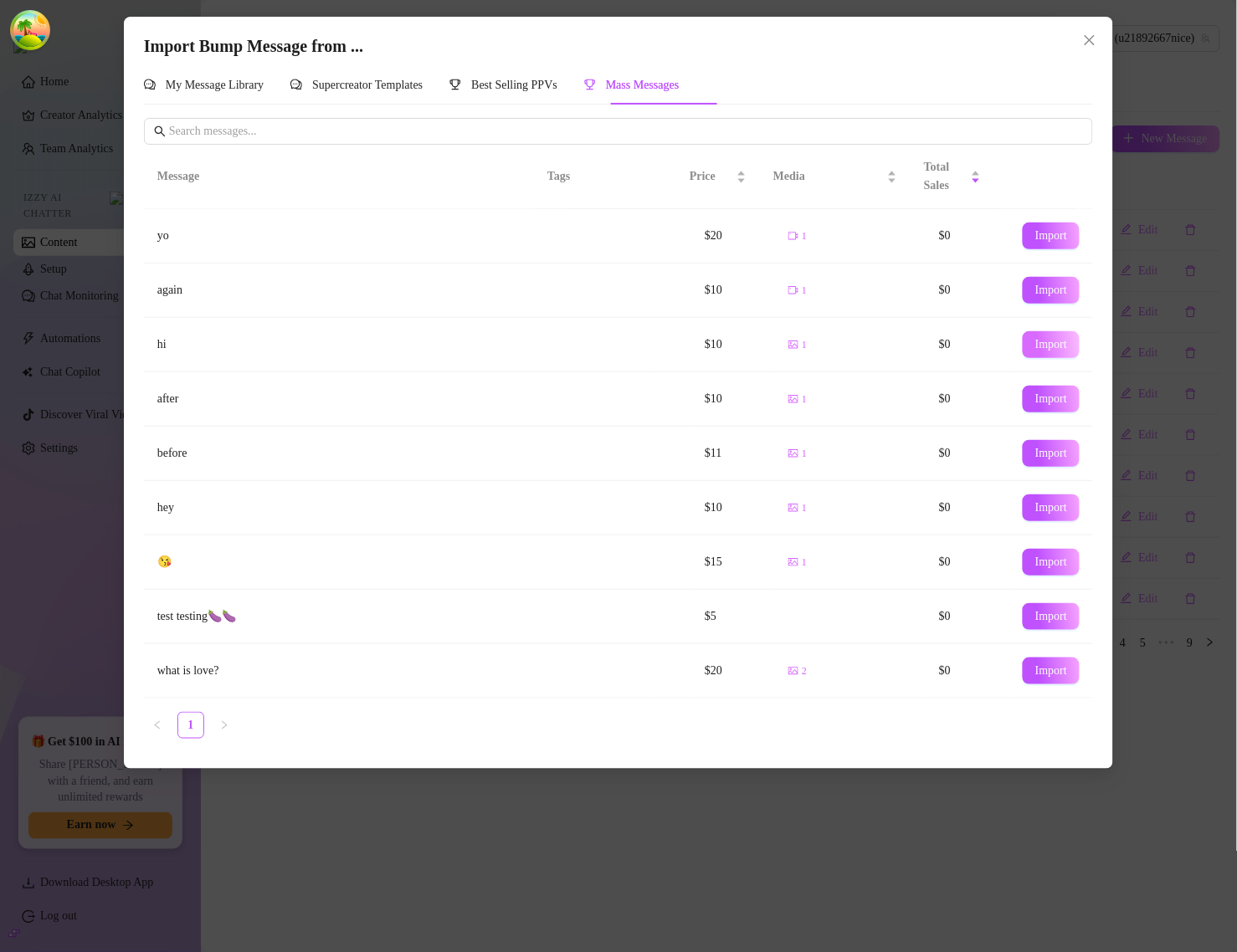
click at [1035, 345] on span "Import" at bounding box center [1051, 345] width 32 height 14
type textarea "hi"
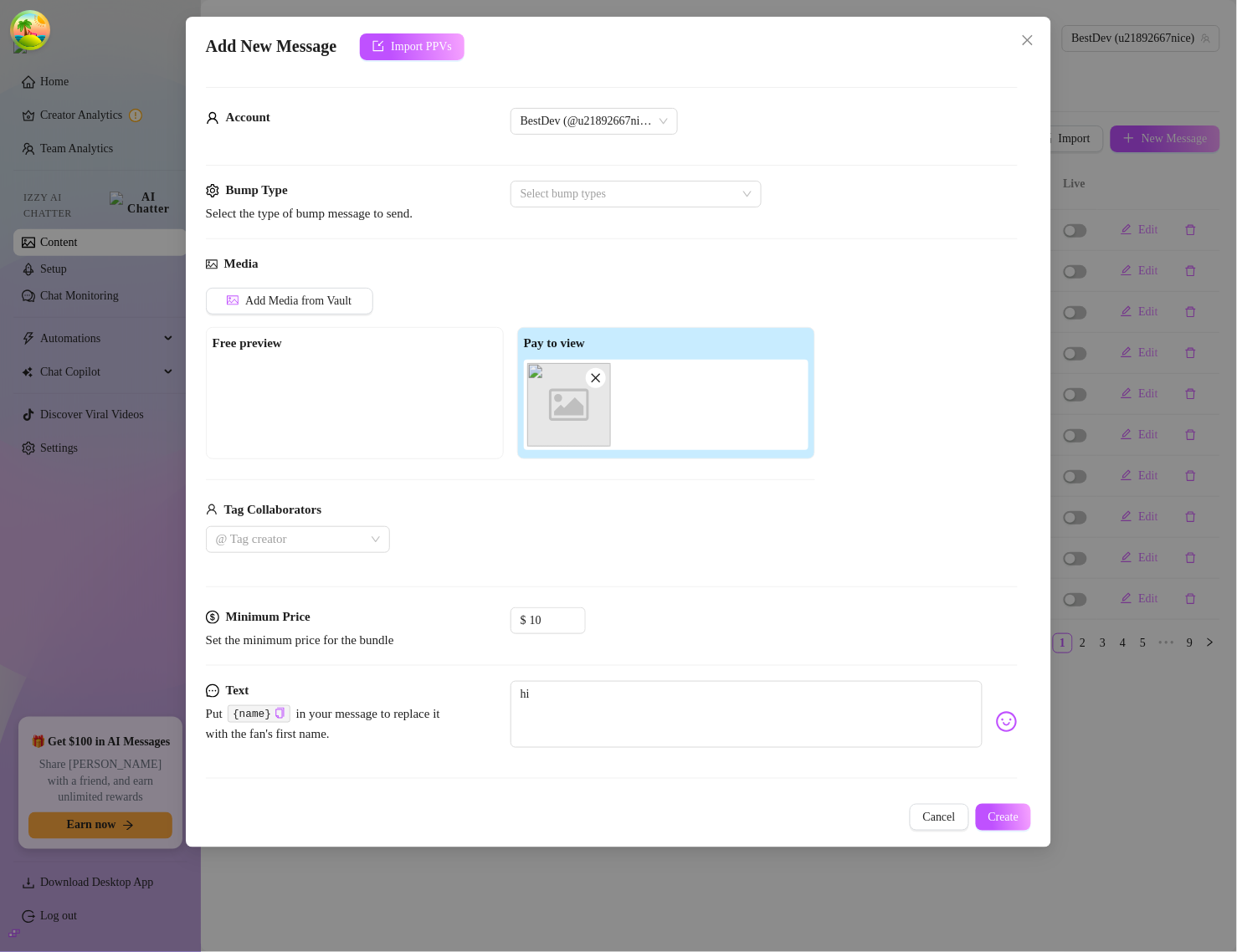
click at [597, 374] on icon "close" at bounding box center [596, 378] width 12 height 12
type input "0"
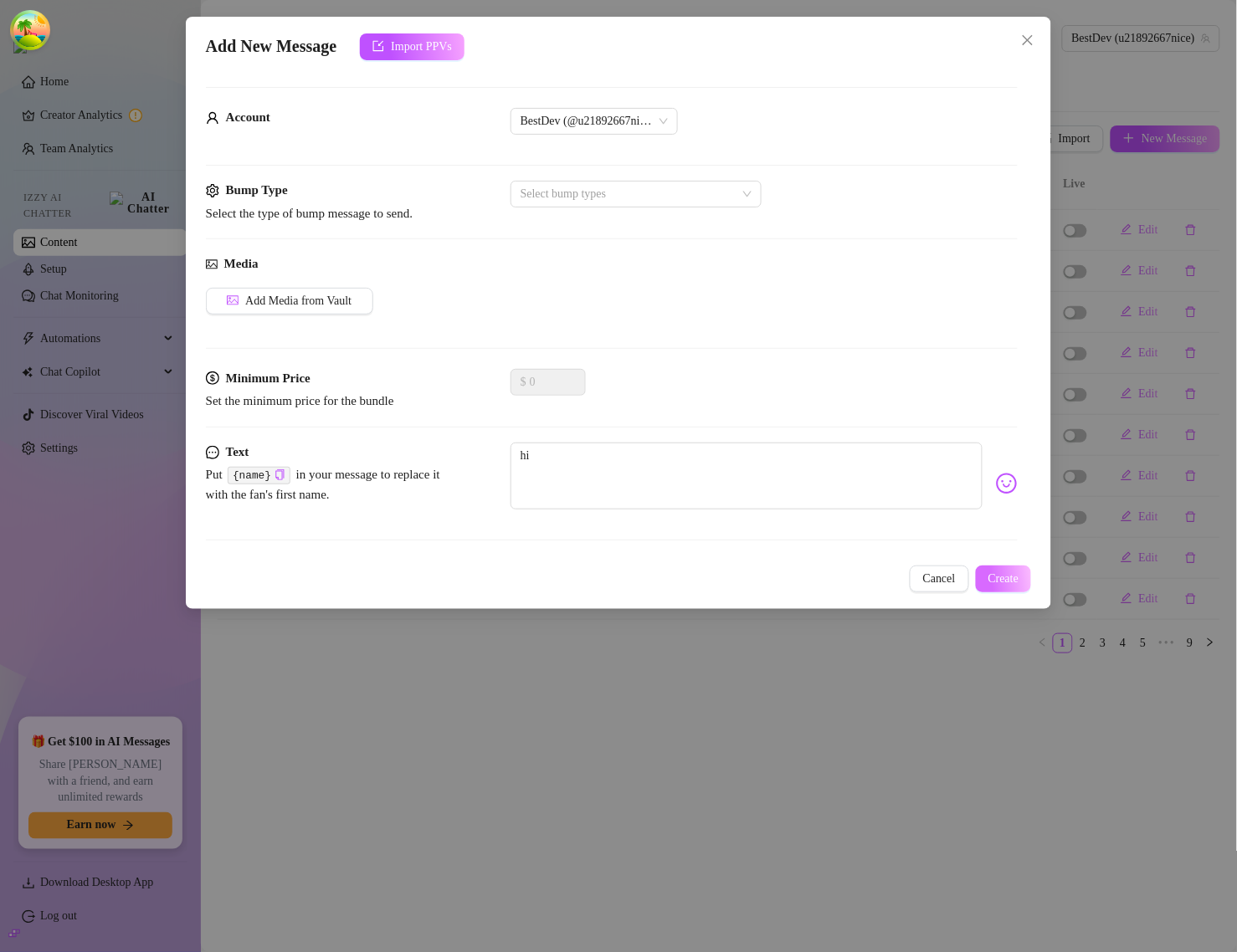
click at [991, 585] on span "Create" at bounding box center [1004, 579] width 31 height 14
click at [1002, 579] on span "Create" at bounding box center [1004, 579] width 31 height 14
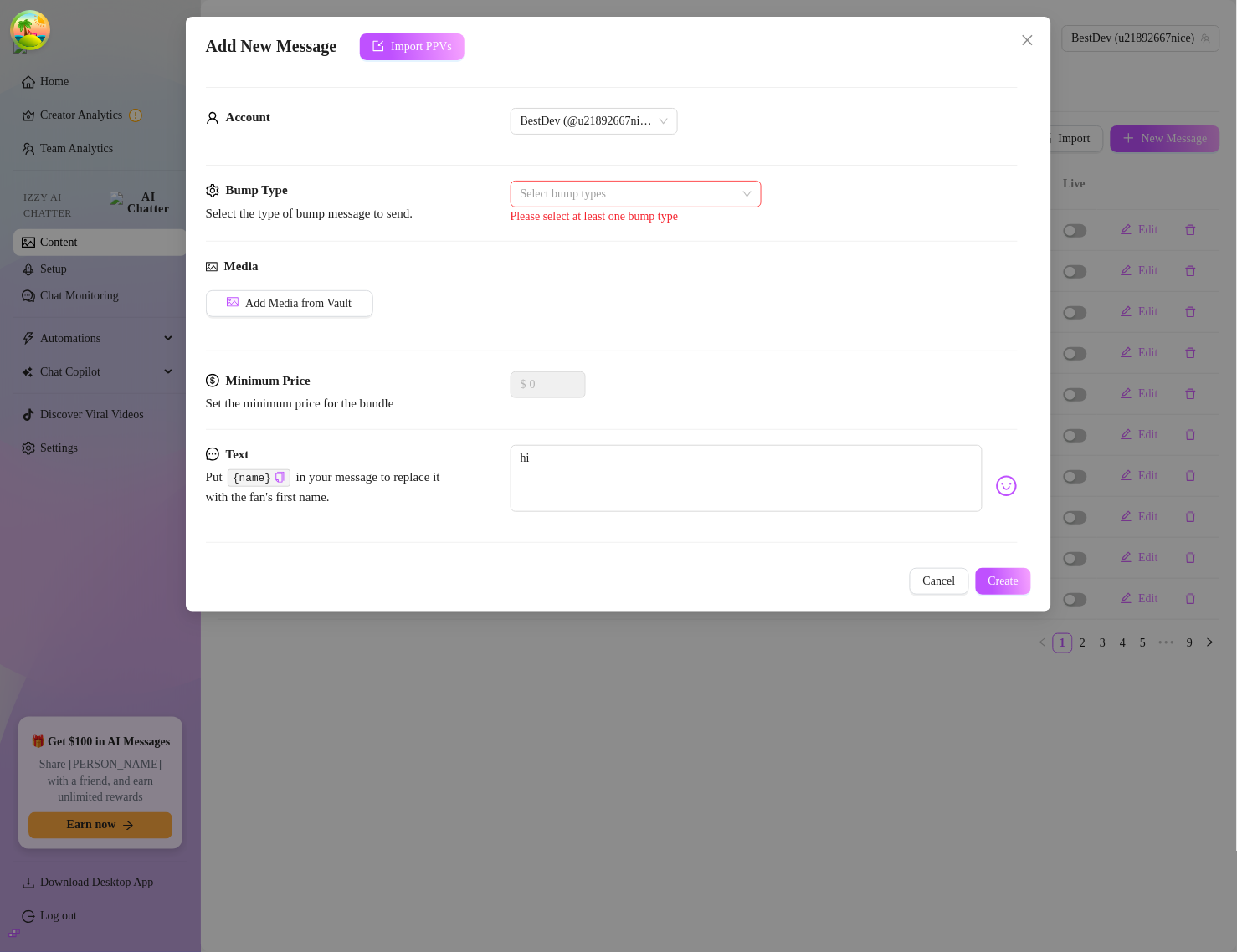
click at [747, 194] on div "Select bump types" at bounding box center [636, 193] width 251 height 26
click at [591, 246] on div "Post Like" at bounding box center [636, 255] width 224 height 18
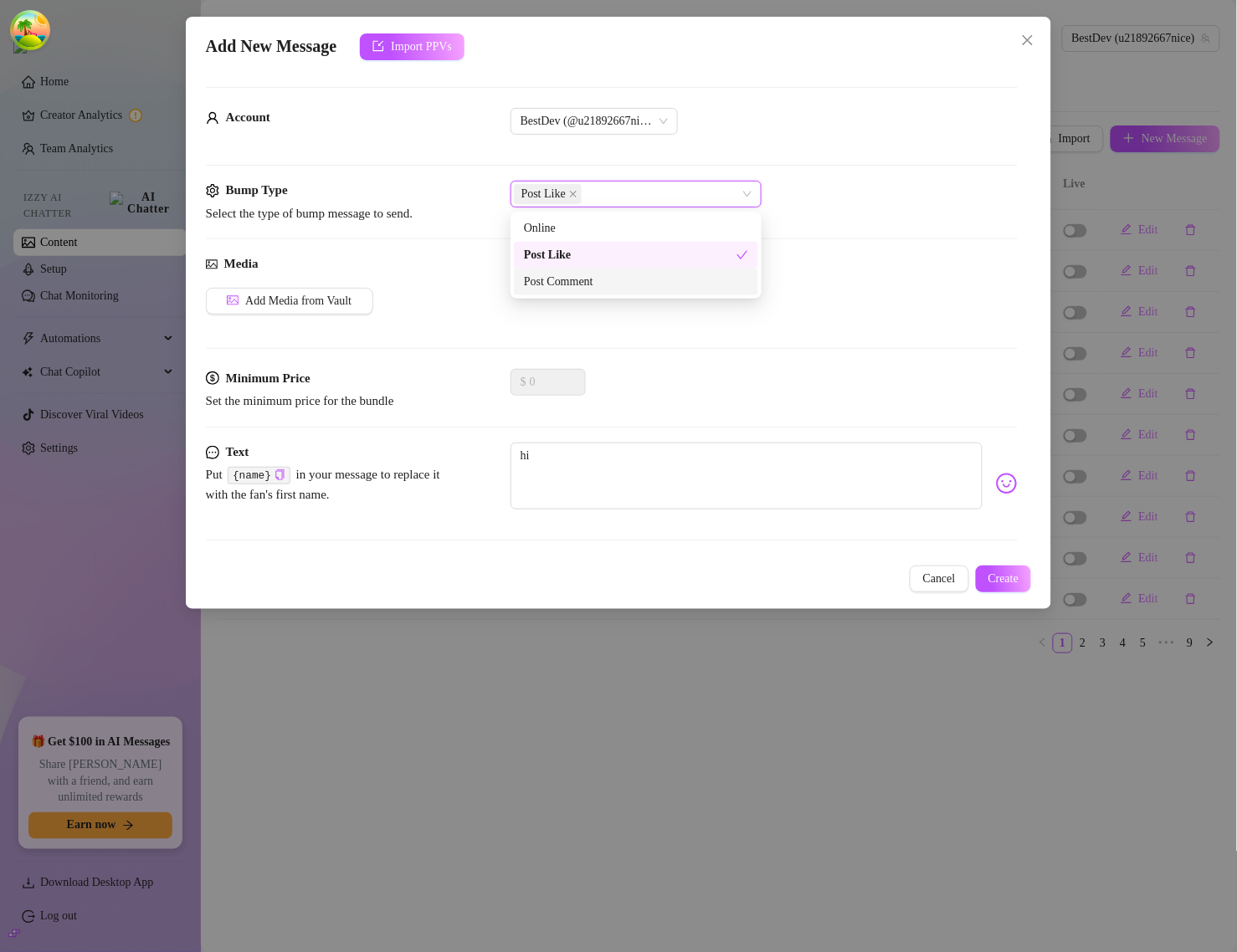
click at [831, 251] on div "Bump Type Select the type of bump message to send. Post Like Post Like" at bounding box center [612, 217] width 813 height 74
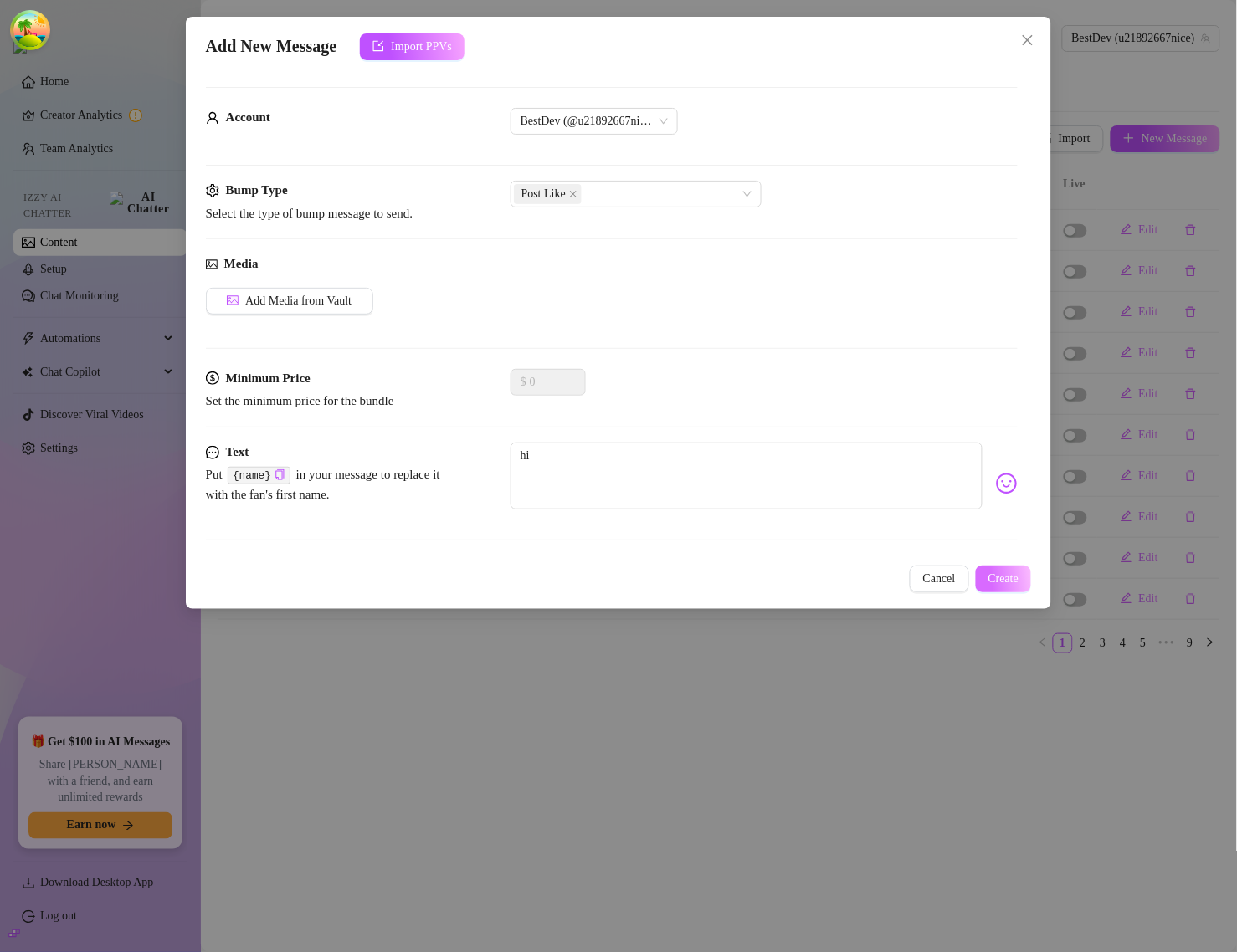
click at [989, 575] on span "Create" at bounding box center [1004, 579] width 31 height 14
drag, startPoint x: 999, startPoint y: 580, endPoint x: 975, endPoint y: 583, distance: 24.2
click at [999, 580] on span "Create" at bounding box center [1004, 579] width 31 height 14
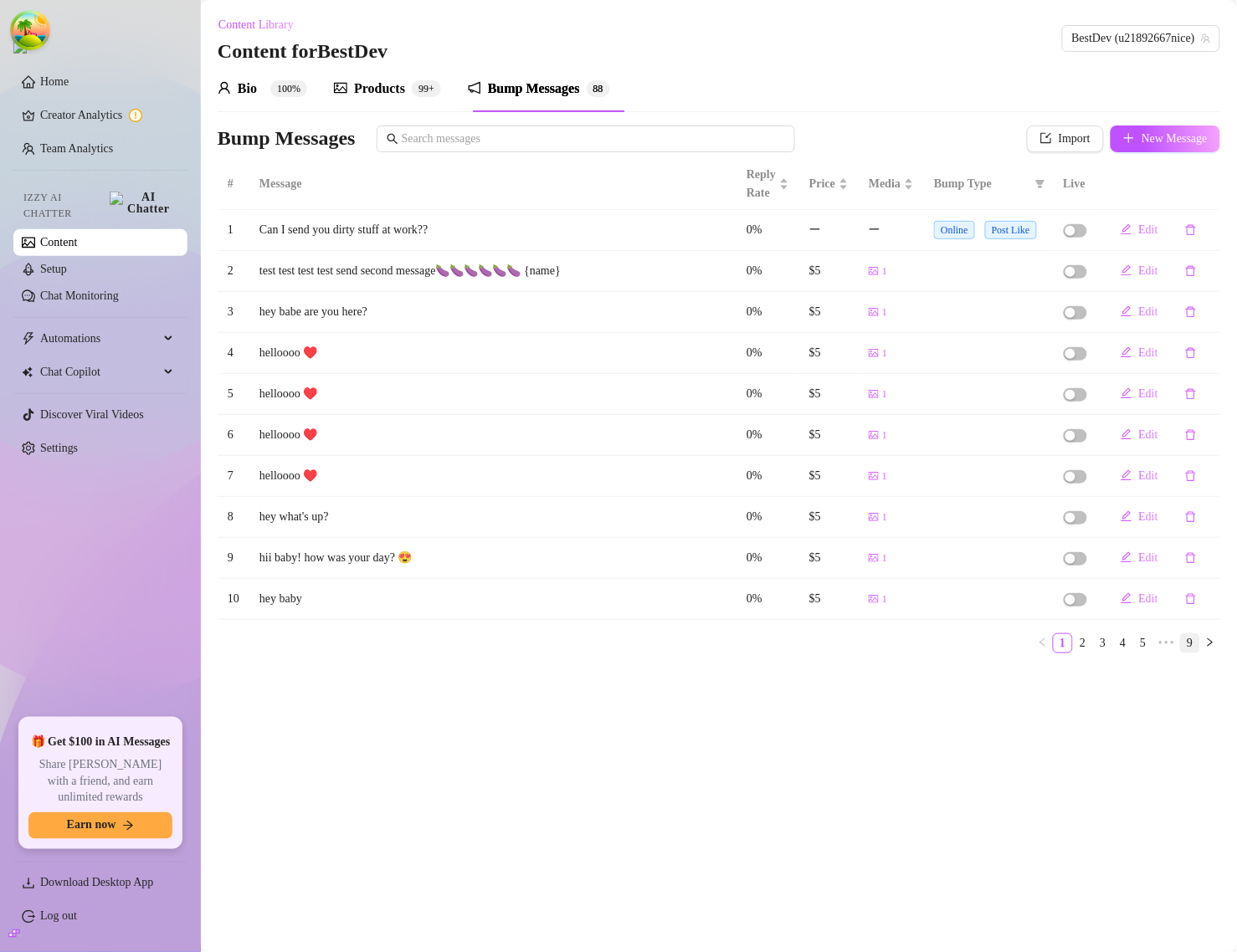
click at [1187, 648] on link "9" at bounding box center [1190, 644] width 18 height 18
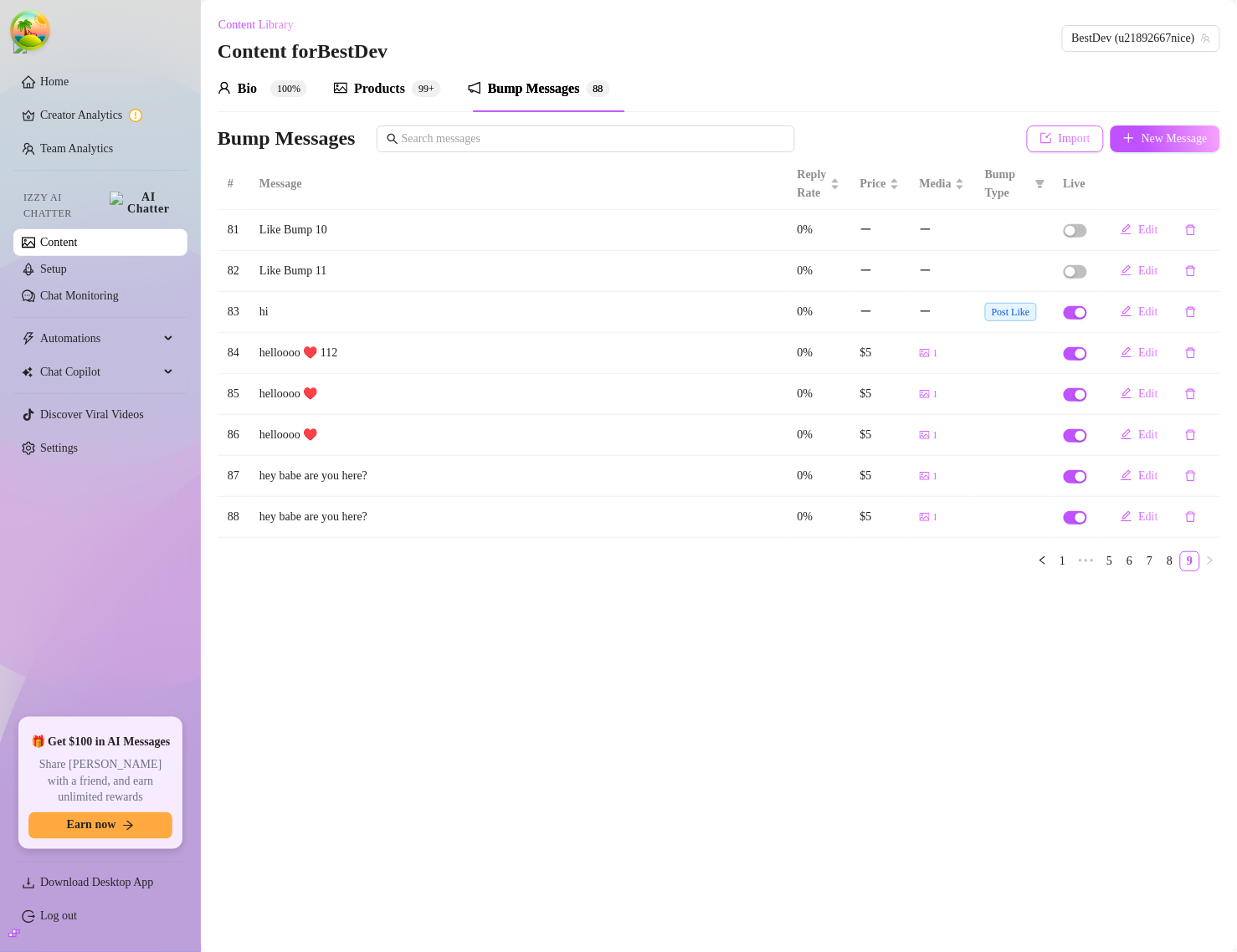
click at [1085, 140] on button "Import" at bounding box center [1065, 139] width 77 height 26
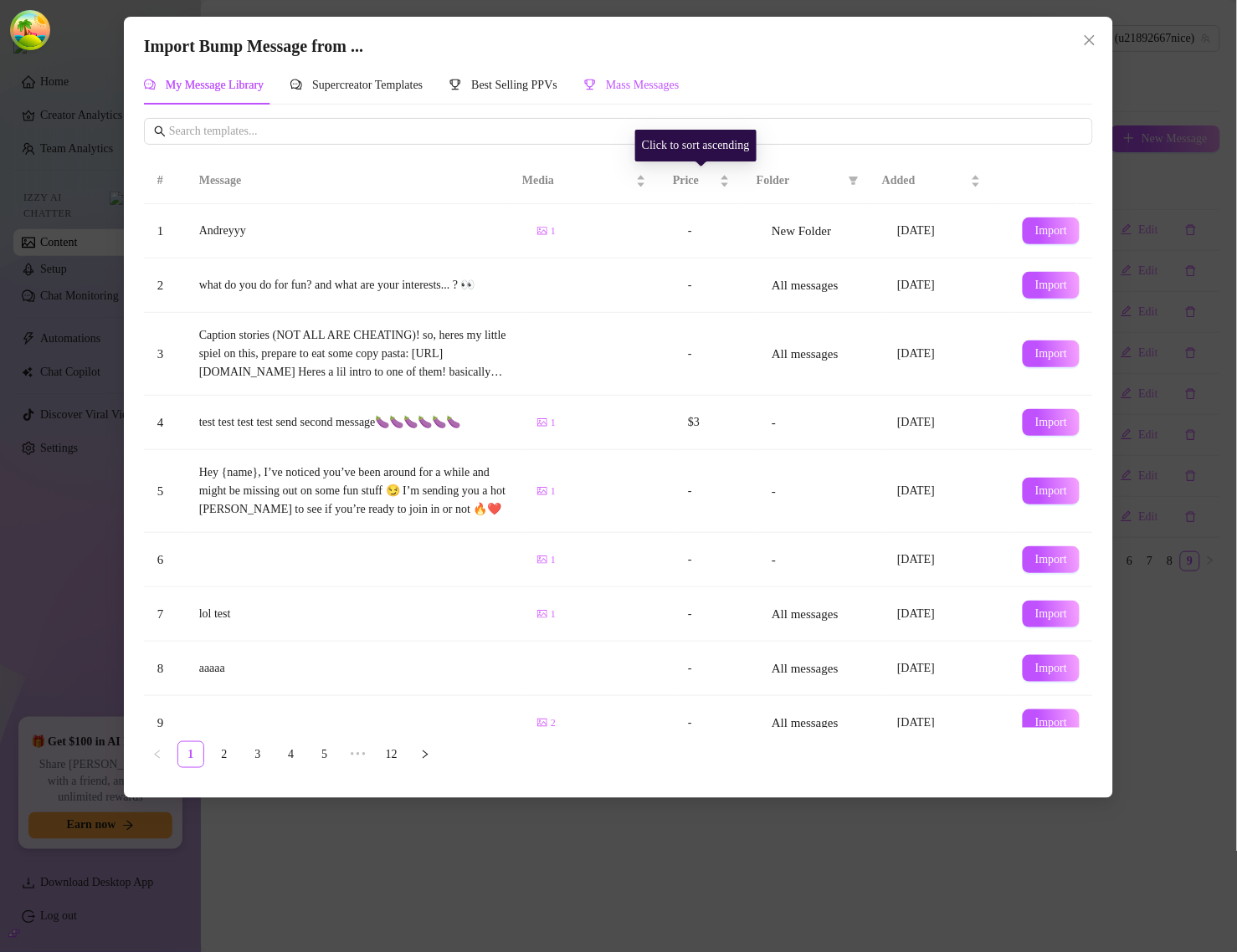
click at [666, 90] on span "Mass Messages" at bounding box center [642, 85] width 74 height 13
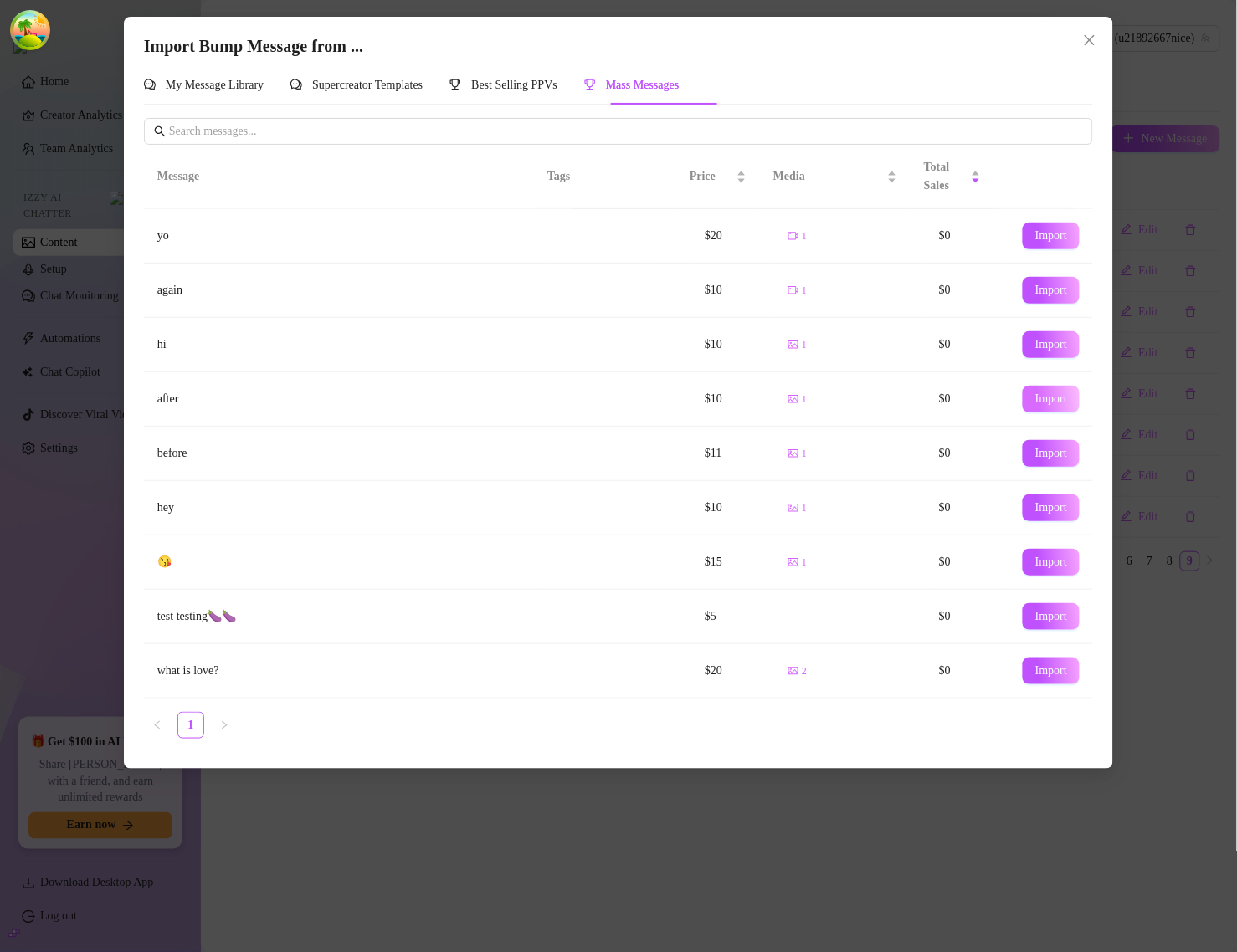
click at [1035, 398] on span "Import" at bounding box center [1051, 398] width 32 height 14
type textarea "after"
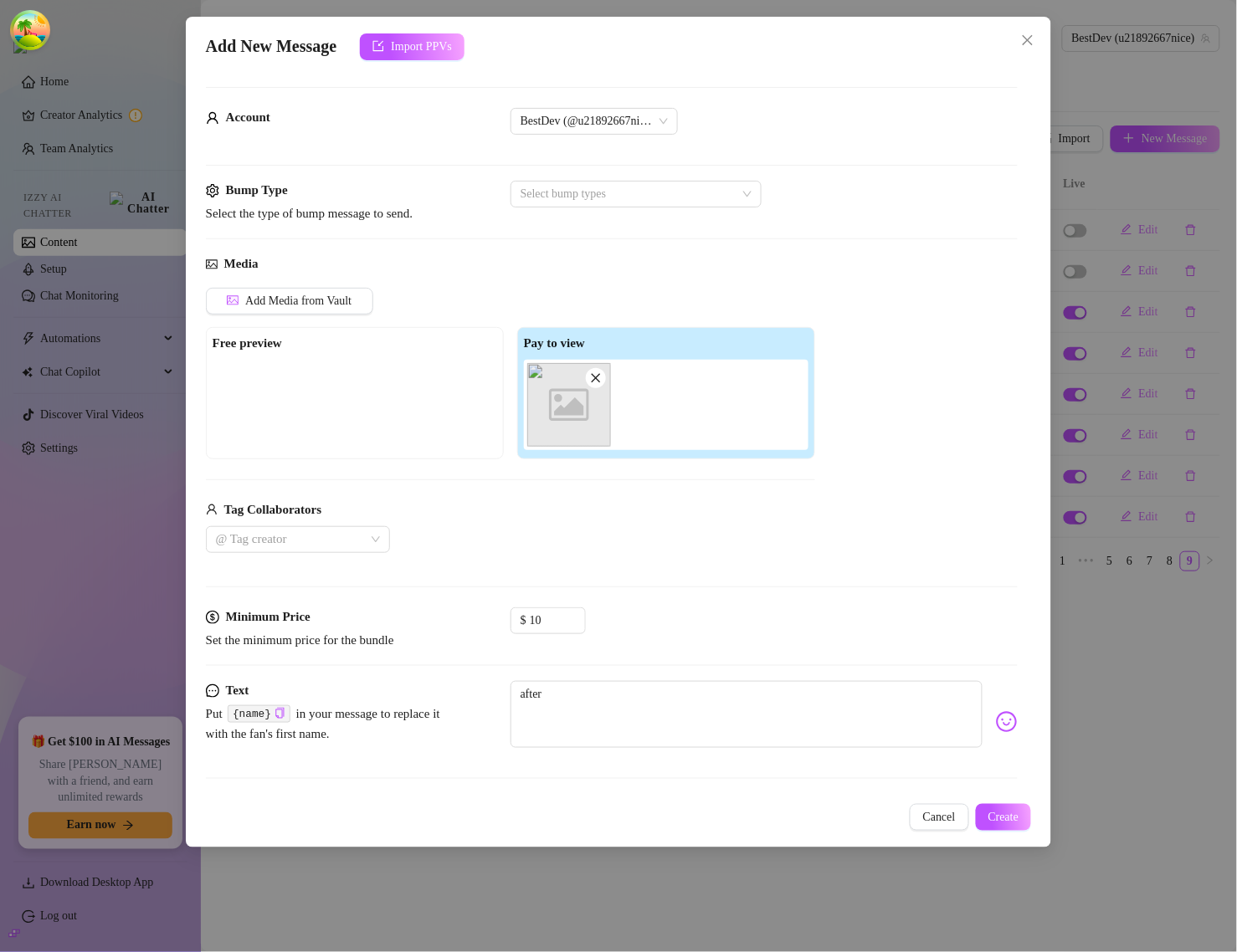
click at [591, 377] on icon "close" at bounding box center [596, 378] width 12 height 12
type input "0"
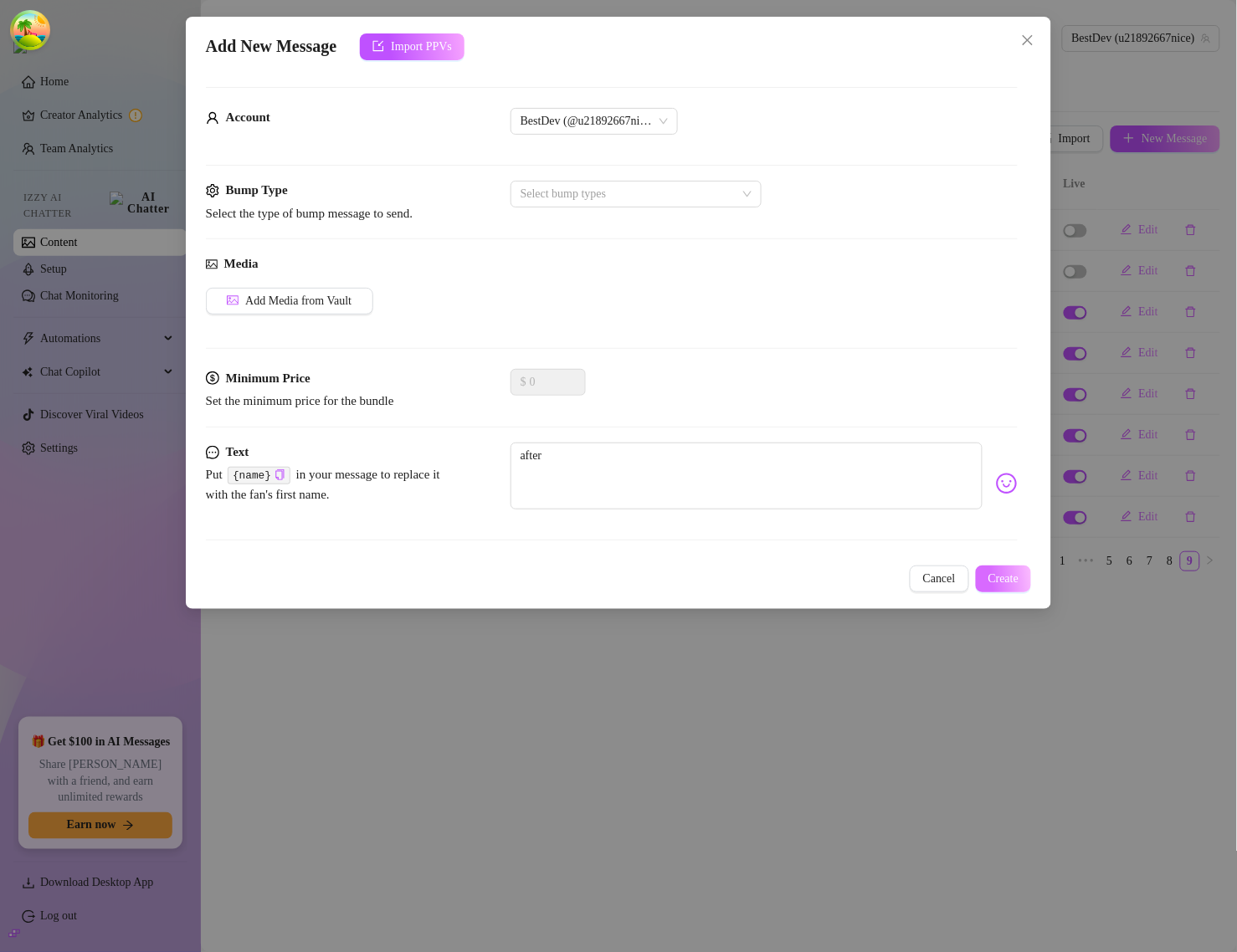
click at [997, 574] on span "Create" at bounding box center [1004, 579] width 31 height 14
click at [1011, 577] on span "Create" at bounding box center [1004, 579] width 31 height 14
click at [993, 577] on span "Create" at bounding box center [1004, 579] width 31 height 14
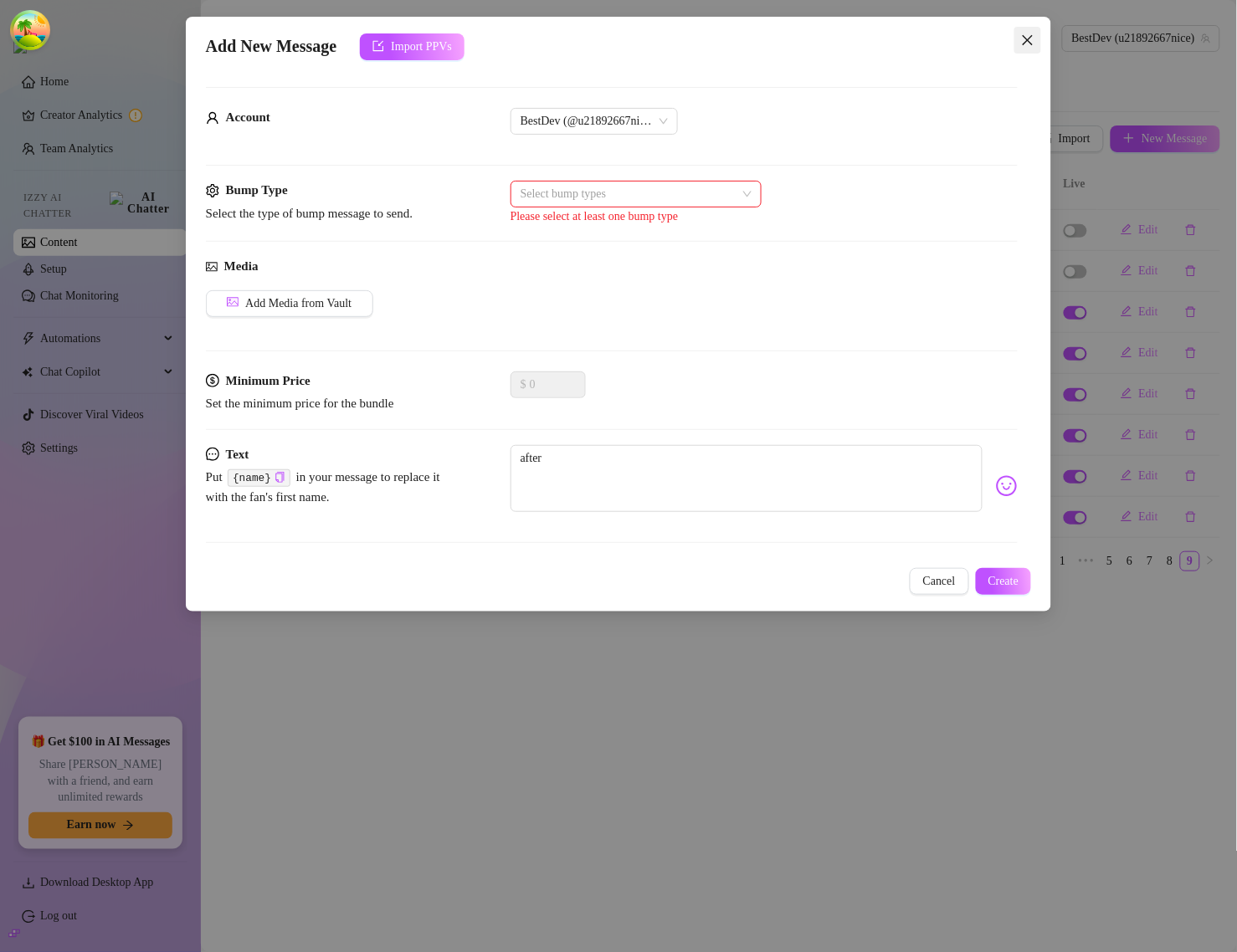
click at [1026, 37] on icon "close" at bounding box center [1027, 40] width 10 height 10
